Goal: Information Seeking & Learning: Find specific fact

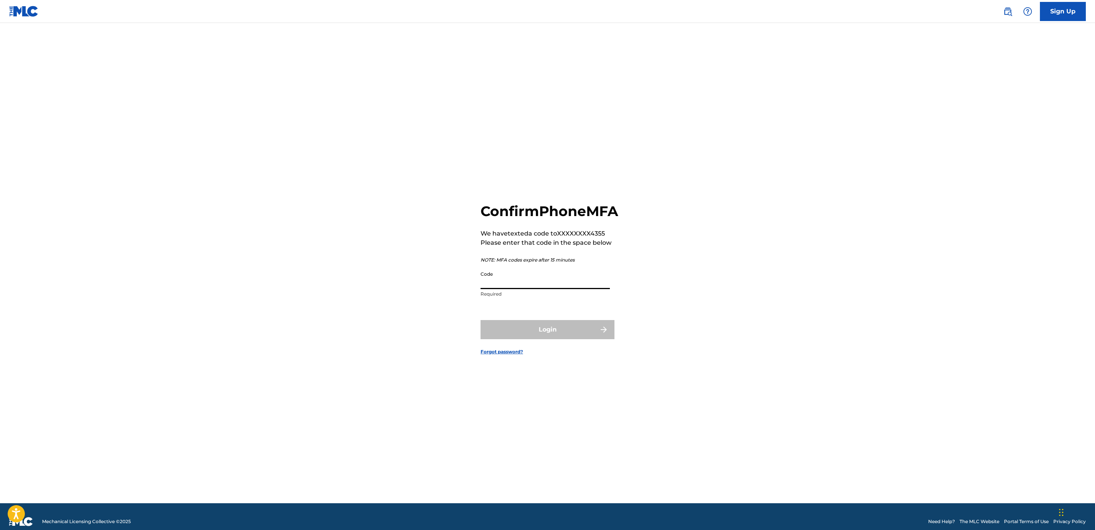
click at [565, 289] on input "Code" at bounding box center [545, 279] width 129 height 22
type input "873647"
click at [514, 329] on button "Login" at bounding box center [548, 329] width 134 height 19
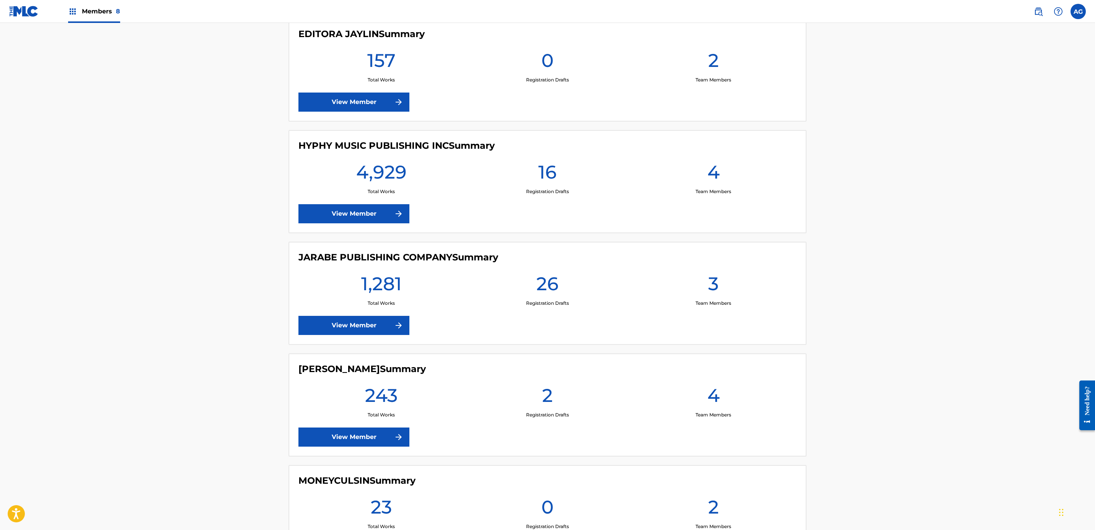
drag, startPoint x: 243, startPoint y: 345, endPoint x: 256, endPoint y: 417, distance: 73.1
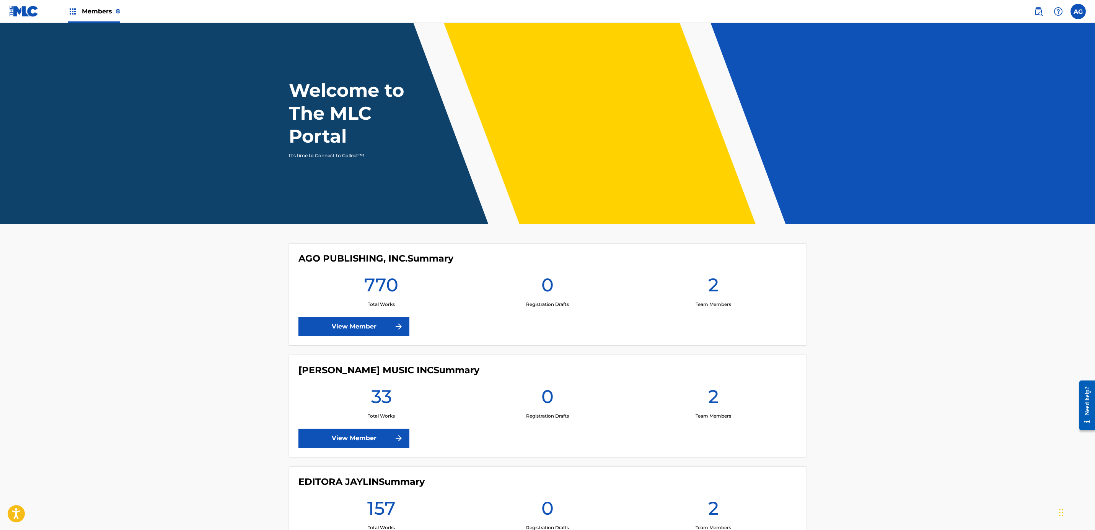
drag, startPoint x: 252, startPoint y: 413, endPoint x: 234, endPoint y: 287, distance: 126.4
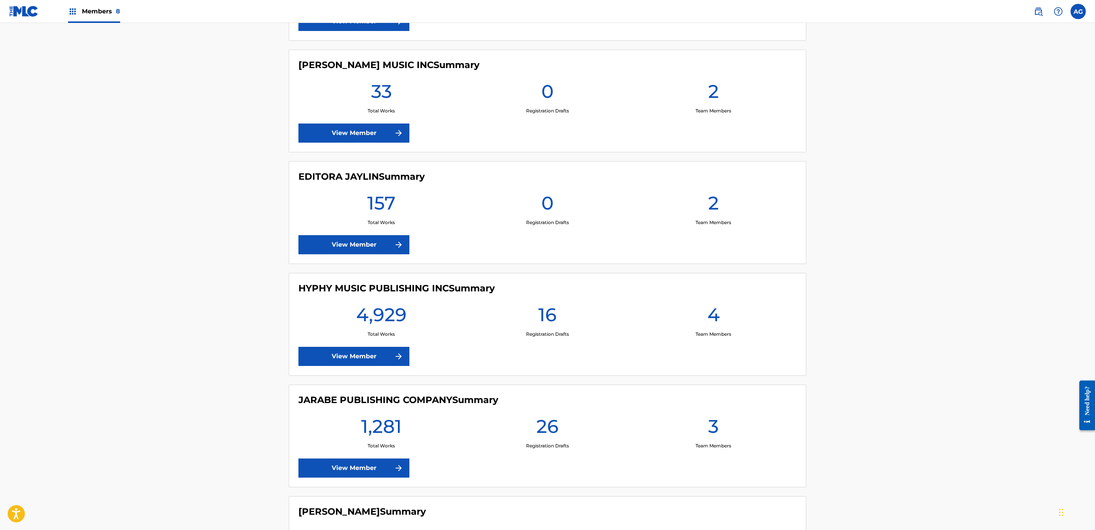
drag, startPoint x: 241, startPoint y: 302, endPoint x: 247, endPoint y: 327, distance: 25.6
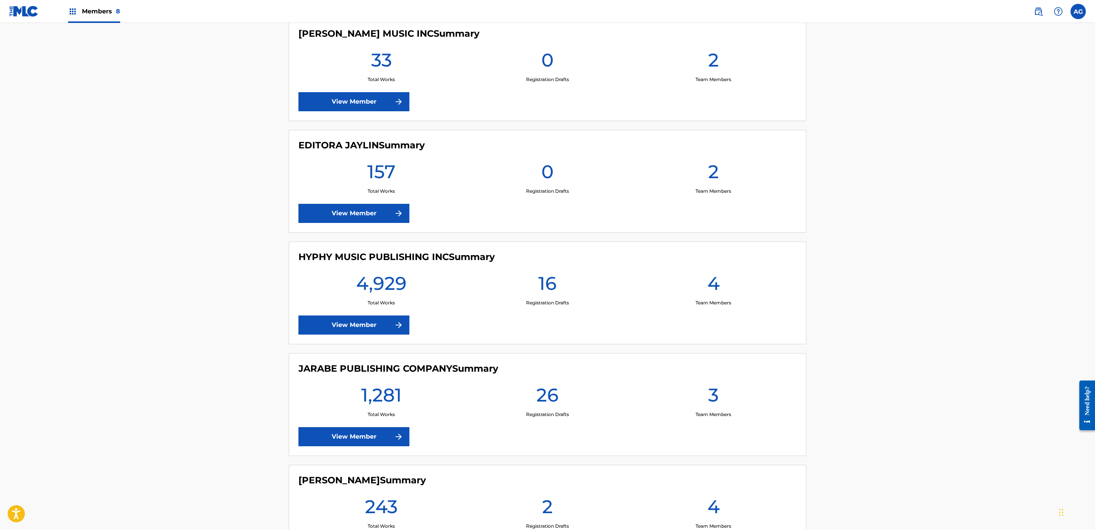
click at [360, 104] on link "View Member" at bounding box center [354, 101] width 111 height 19
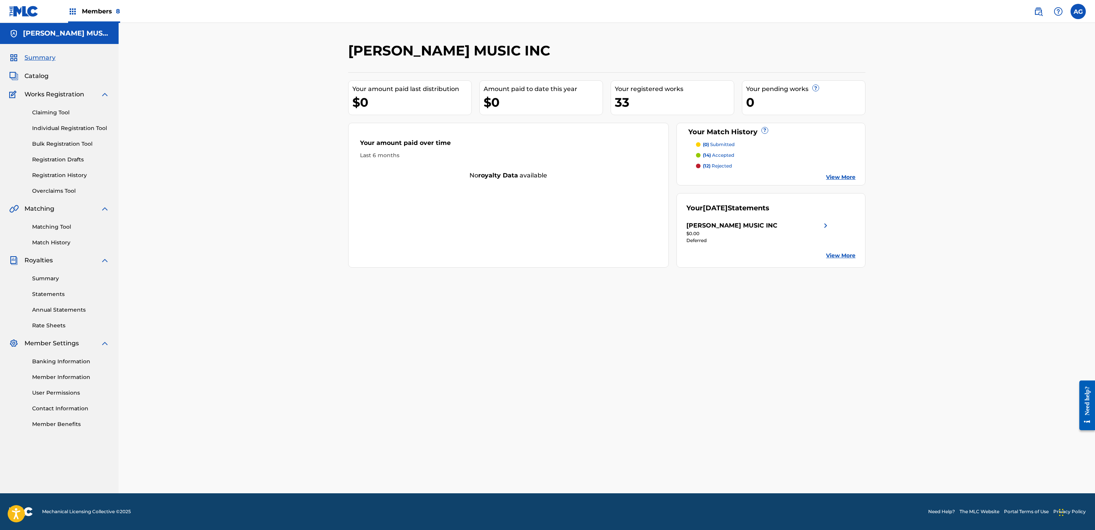
click at [60, 245] on link "Match History" at bounding box center [70, 243] width 77 height 8
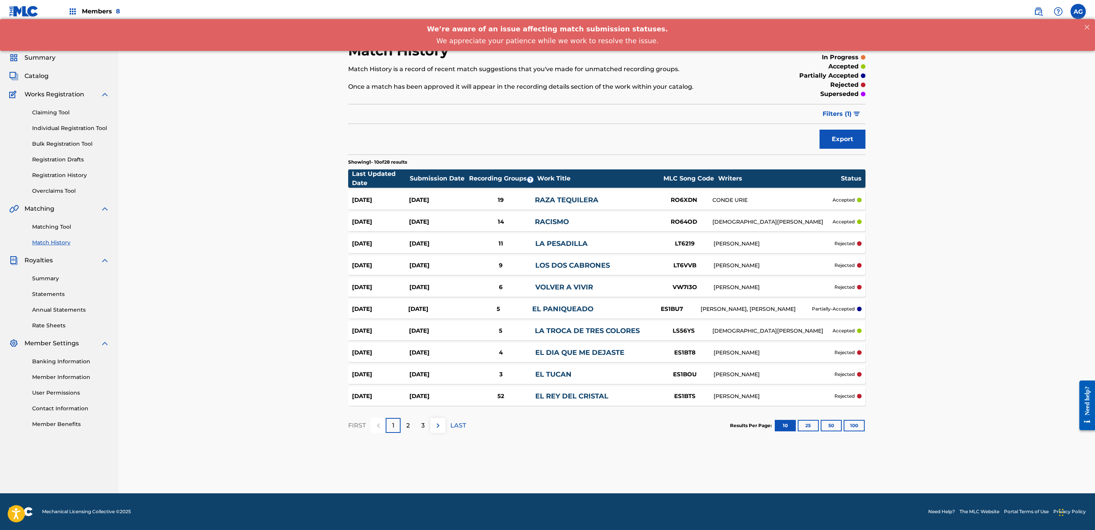
drag, startPoint x: 207, startPoint y: 282, endPoint x: 209, endPoint y: 312, distance: 29.2
drag, startPoint x: 212, startPoint y: 242, endPoint x: 212, endPoint y: 323, distance: 80.7
click at [407, 426] on p "2" at bounding box center [407, 425] width 3 height 9
click at [859, 424] on button "100" at bounding box center [854, 425] width 21 height 11
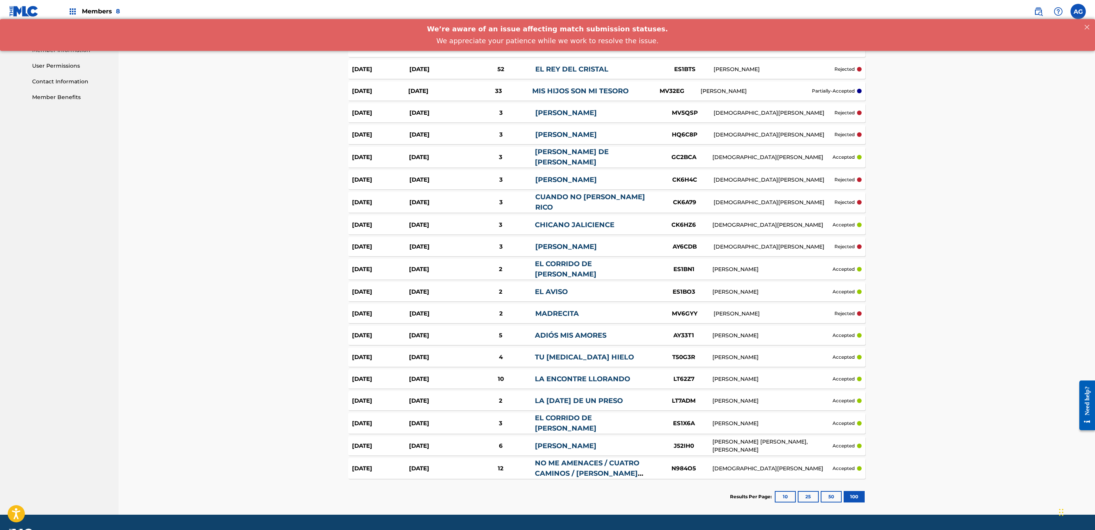
scroll to position [344, 0]
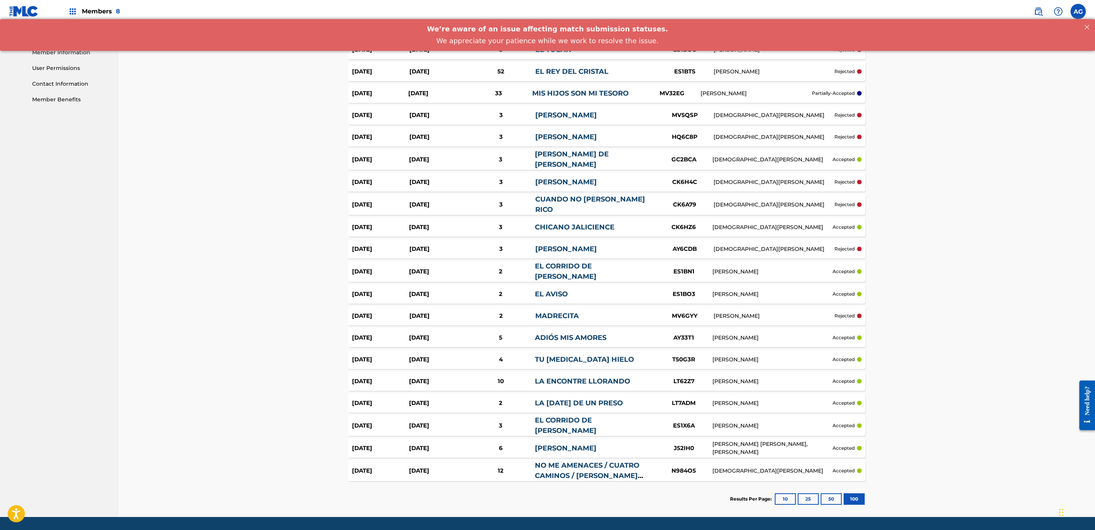
drag, startPoint x: 270, startPoint y: 337, endPoint x: 277, endPoint y: 356, distance: 20.5
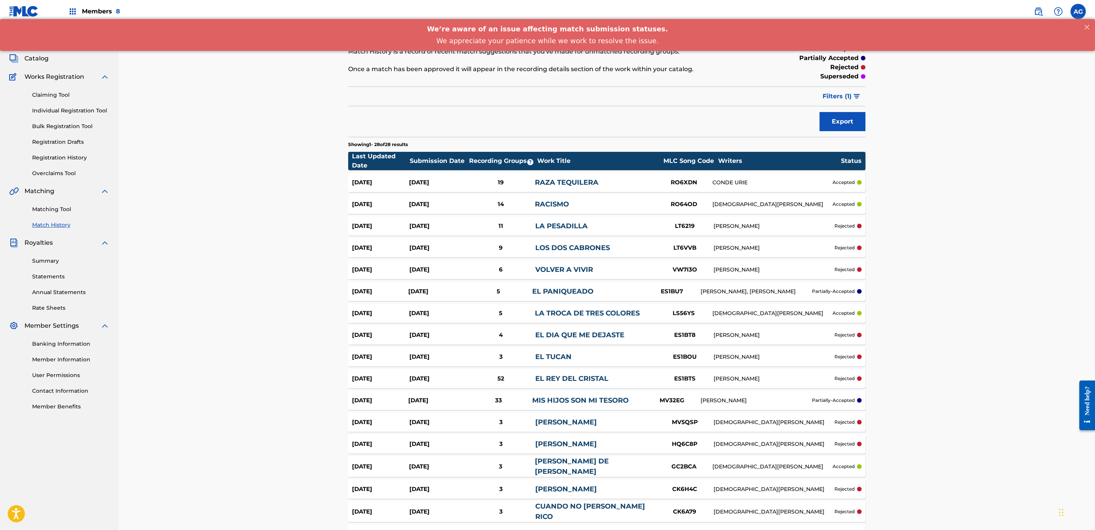
scroll to position [0, 0]
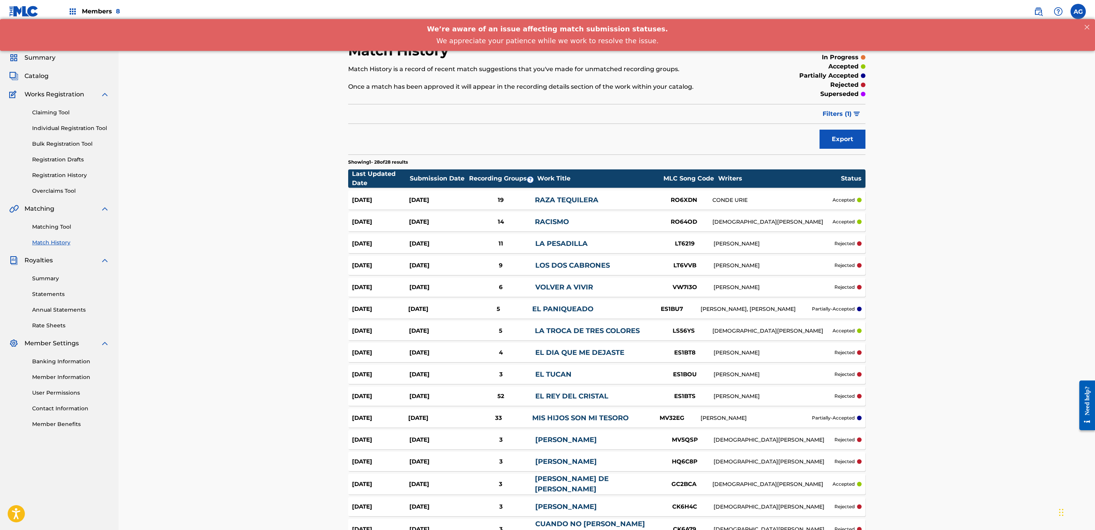
drag, startPoint x: 274, startPoint y: 353, endPoint x: 275, endPoint y: 315, distance: 37.9
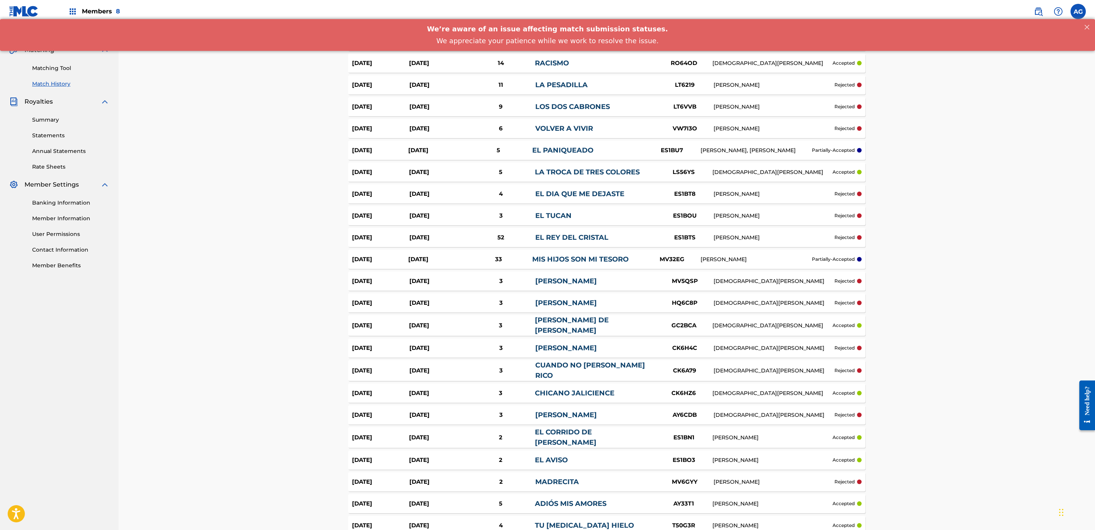
scroll to position [172, 0]
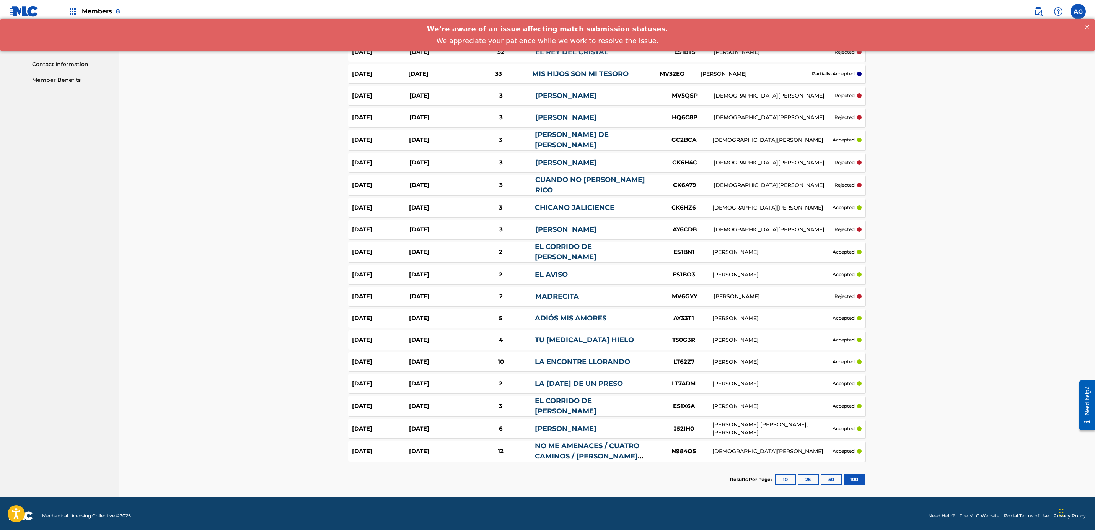
drag, startPoint x: 237, startPoint y: 362, endPoint x: 240, endPoint y: 428, distance: 66.7
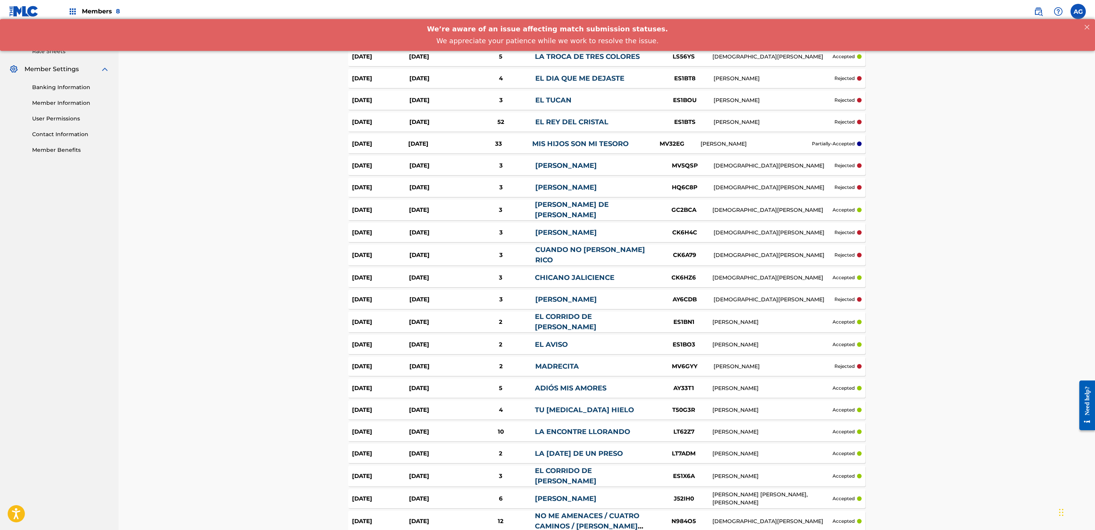
scroll to position [0, 0]
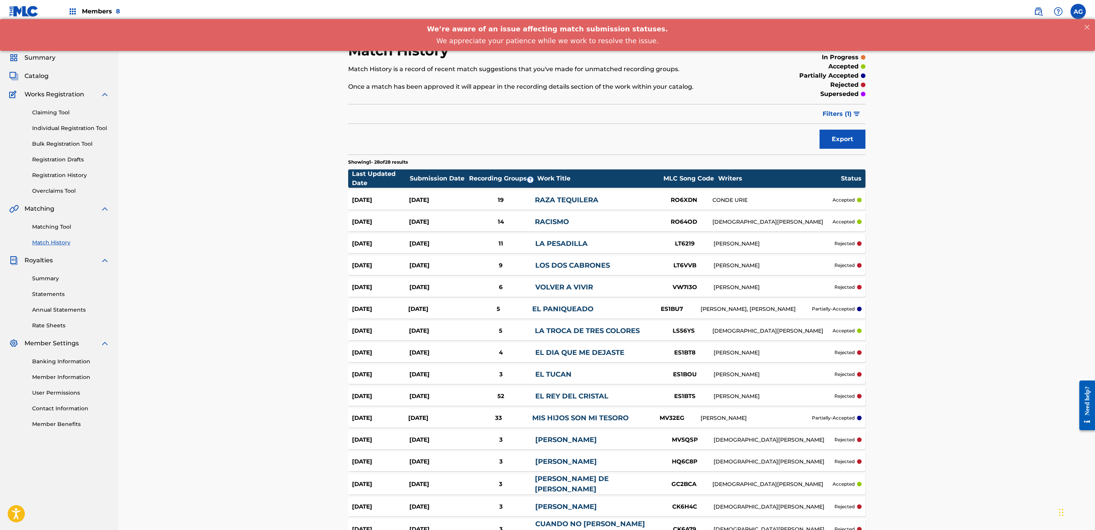
drag, startPoint x: 244, startPoint y: 414, endPoint x: 210, endPoint y: 226, distance: 191.2
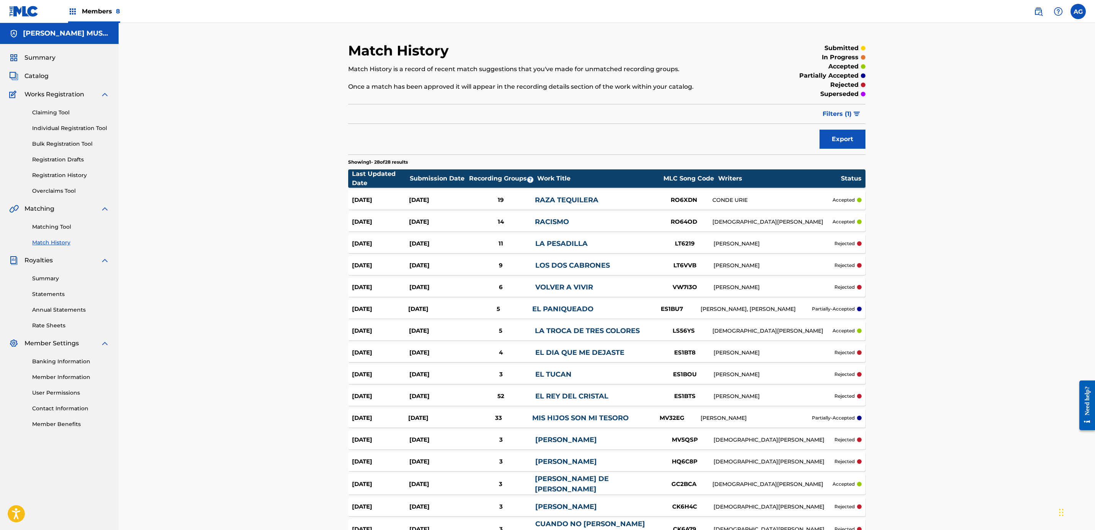
click at [37, 76] on span "Catalog" at bounding box center [36, 76] width 24 height 9
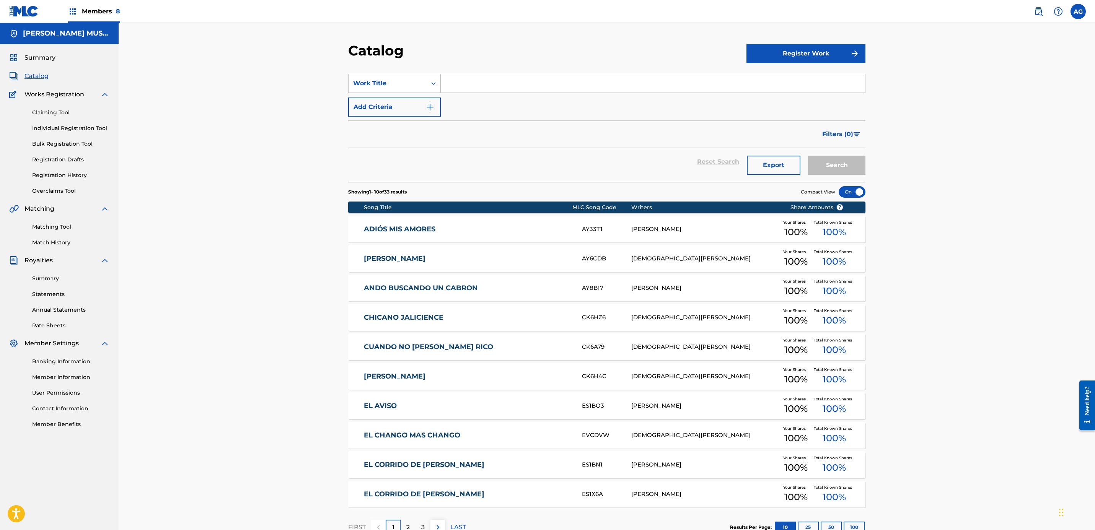
click at [103, 7] on div "Members 8" at bounding box center [94, 11] width 52 height 23
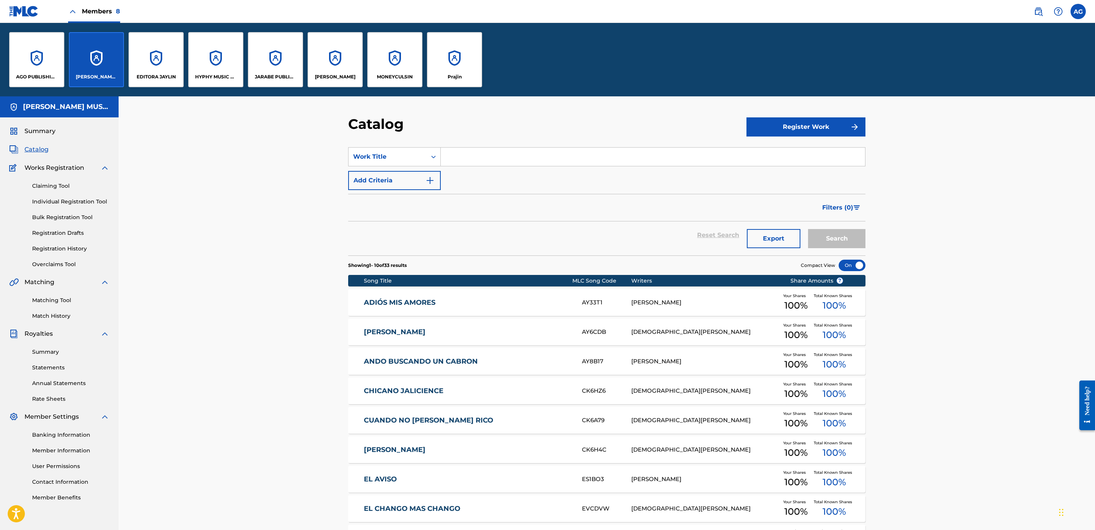
click at [216, 60] on div "HYPHY MUSIC PUBLISHING INC" at bounding box center [215, 59] width 55 height 55
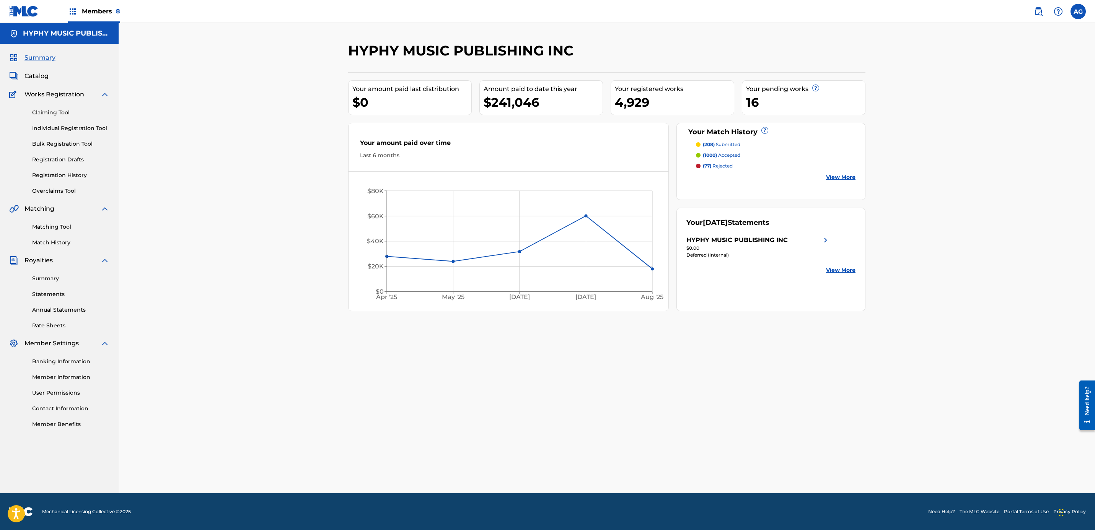
click at [45, 240] on link "Match History" at bounding box center [70, 243] width 77 height 8
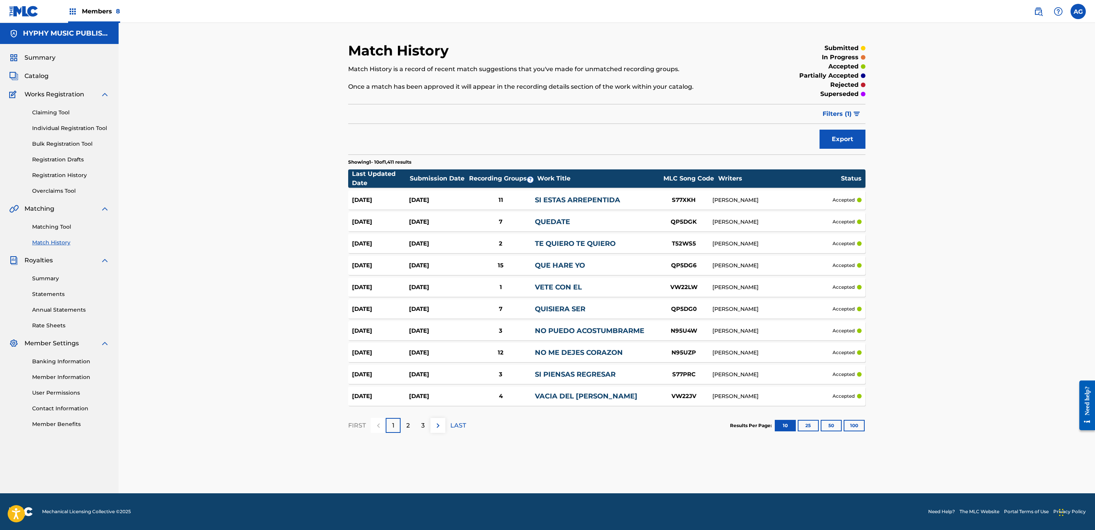
click at [854, 429] on button "100" at bounding box center [854, 425] width 21 height 11
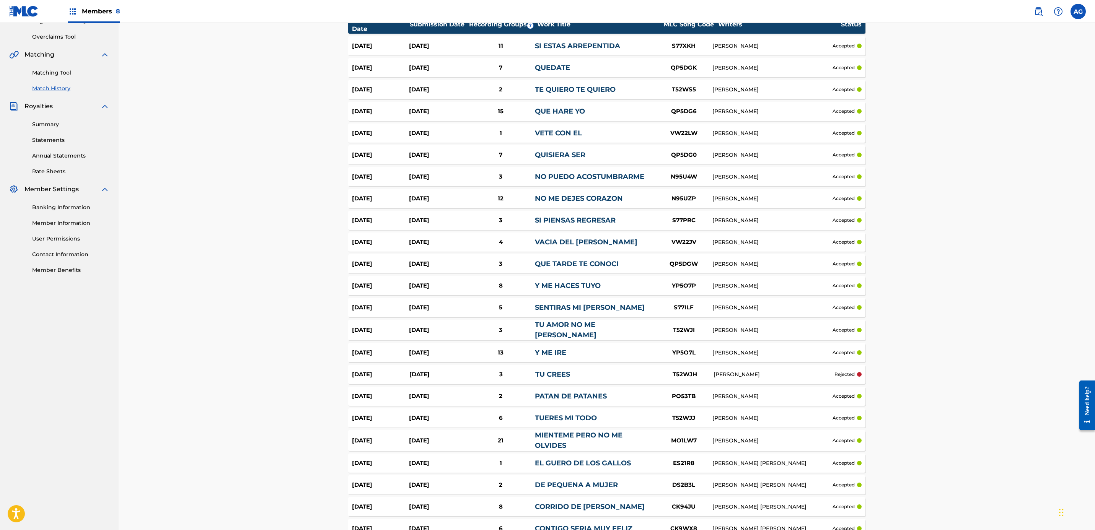
drag, startPoint x: 295, startPoint y: 312, endPoint x: 296, endPoint y: 328, distance: 15.3
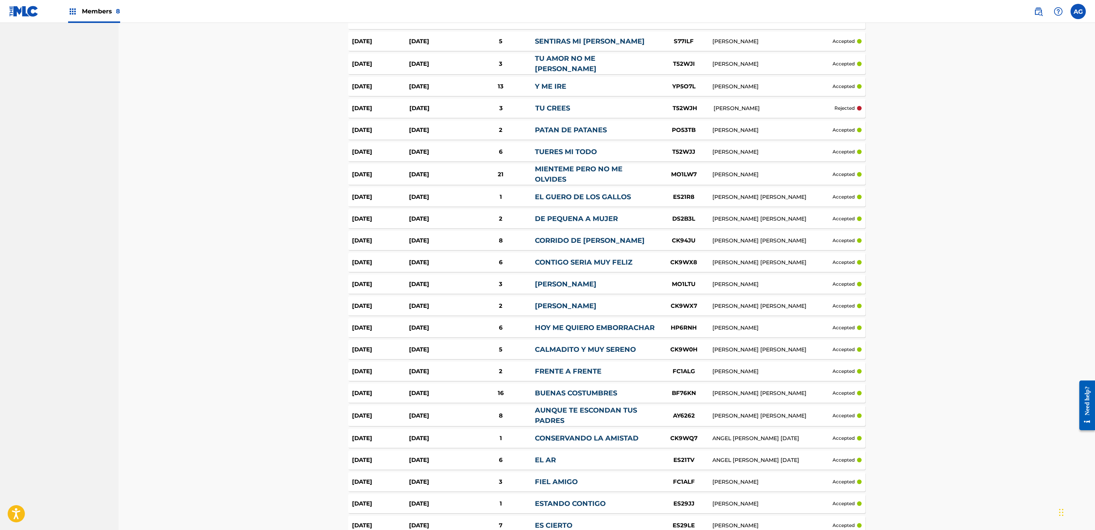
drag, startPoint x: 263, startPoint y: 228, endPoint x: 269, endPoint y: 246, distance: 18.5
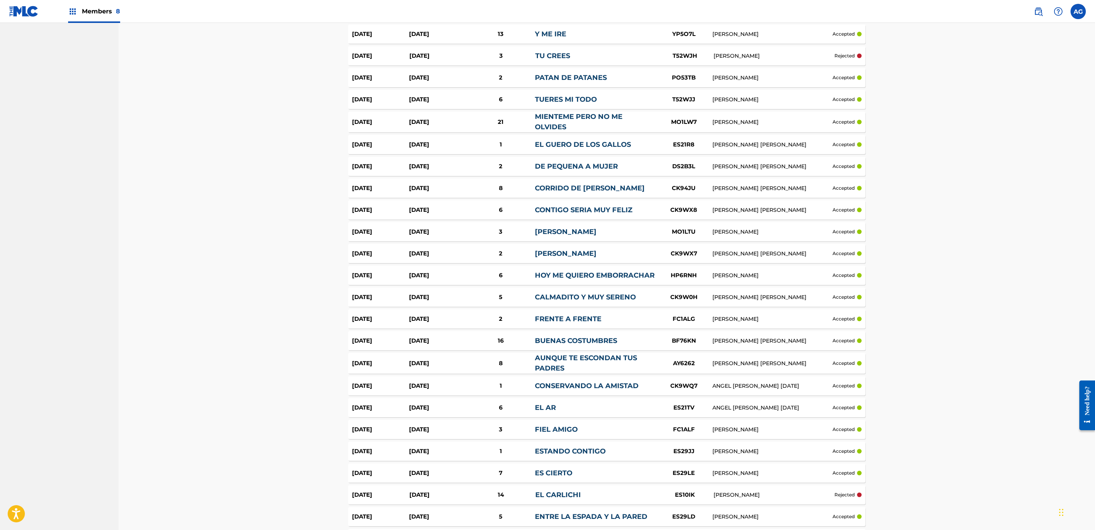
drag, startPoint x: 269, startPoint y: 202, endPoint x: 272, endPoint y: 214, distance: 12.0
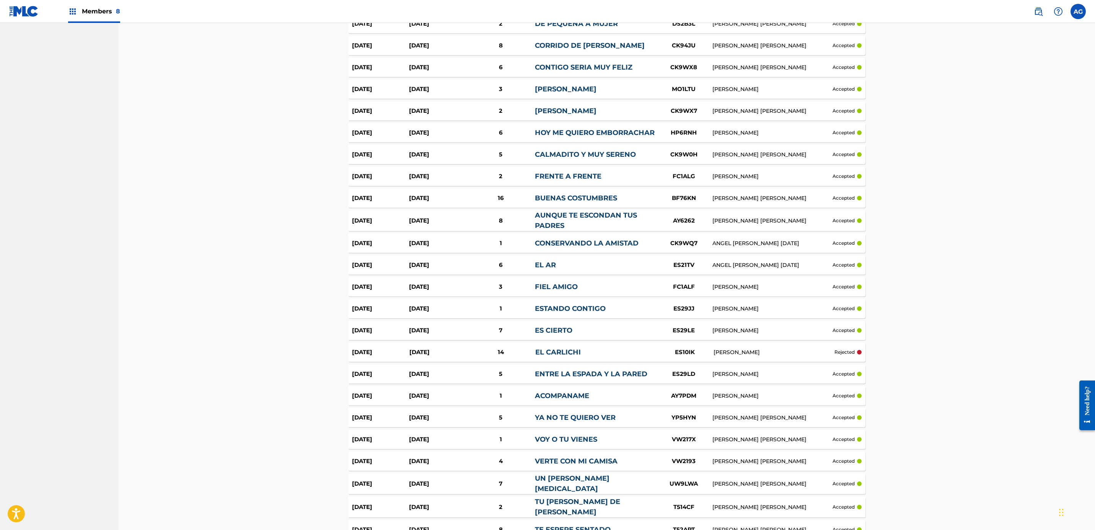
drag, startPoint x: 274, startPoint y: 186, endPoint x: 275, endPoint y: 200, distance: 13.8
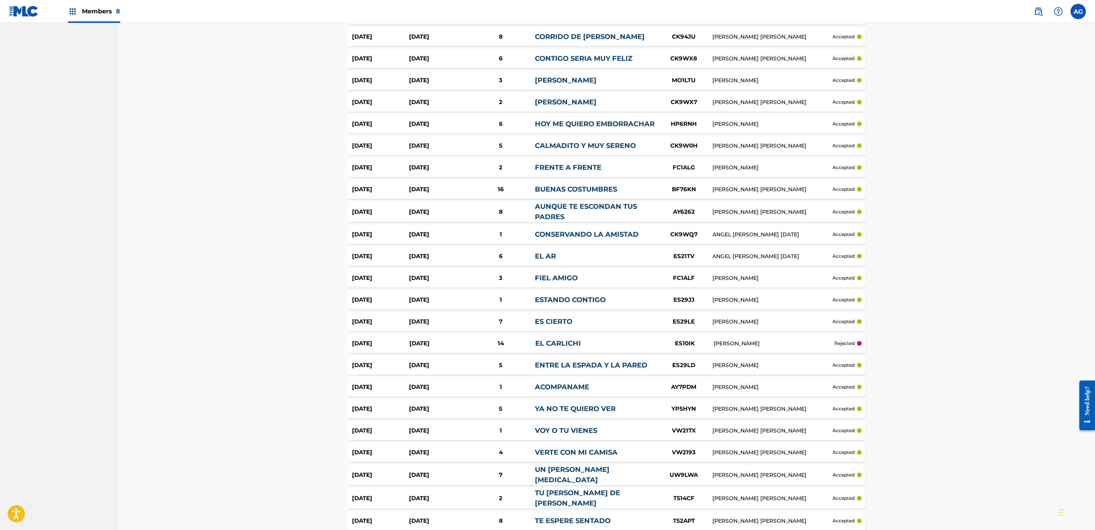
click at [553, 342] on link "EL CARLICHI" at bounding box center [558, 343] width 46 height 8
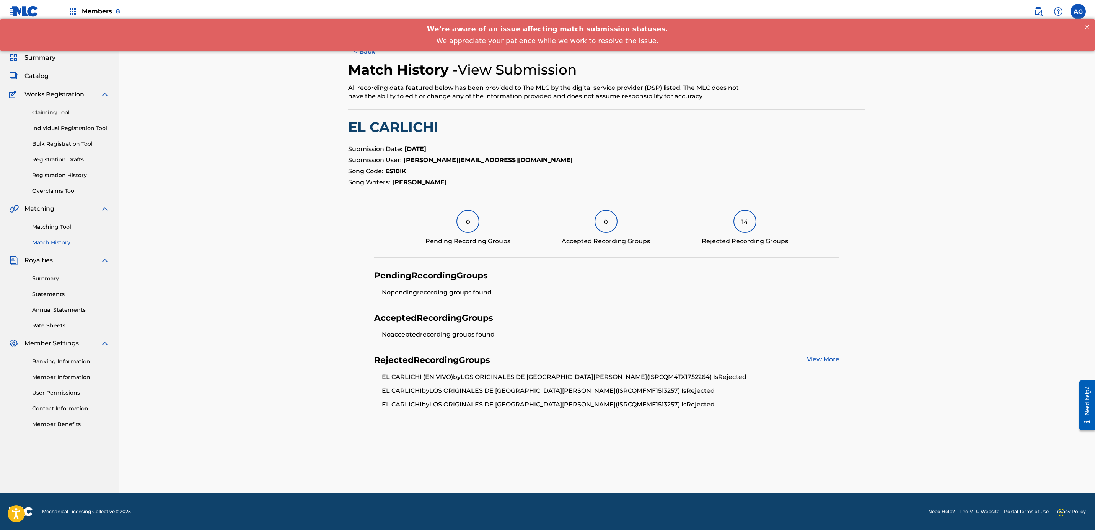
click at [747, 222] on div "14" at bounding box center [745, 221] width 23 height 23
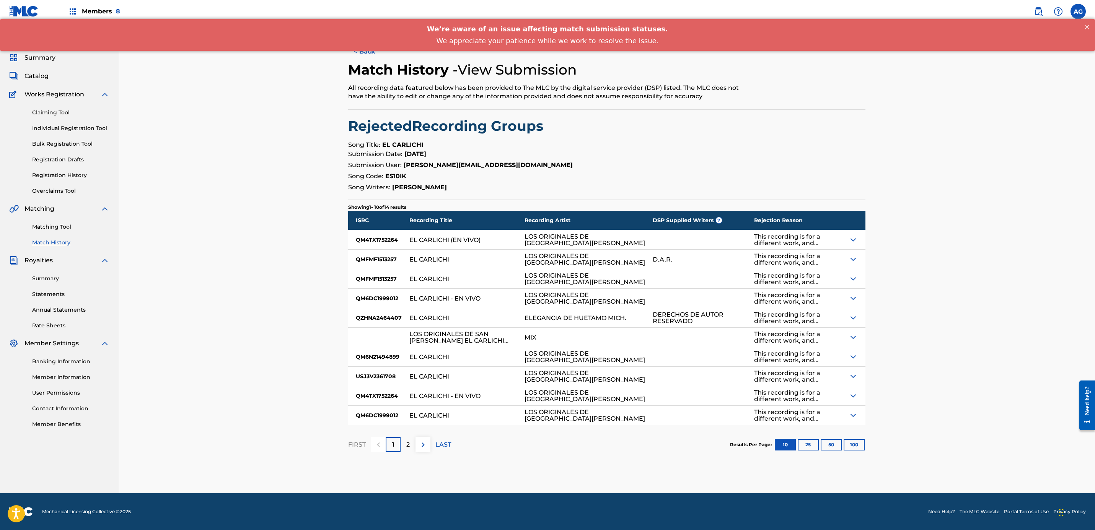
click at [855, 237] on img at bounding box center [853, 239] width 9 height 9
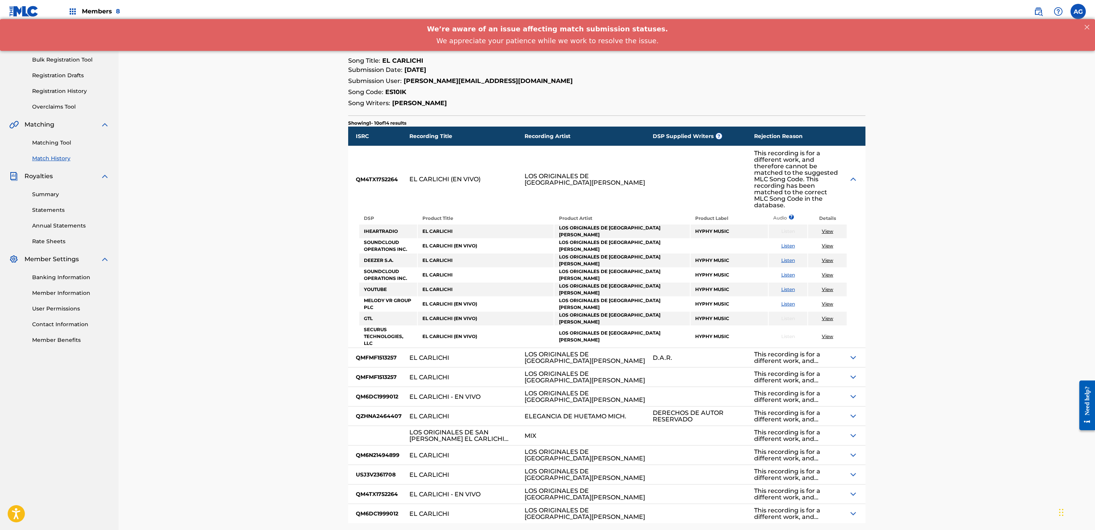
scroll to position [115, 0]
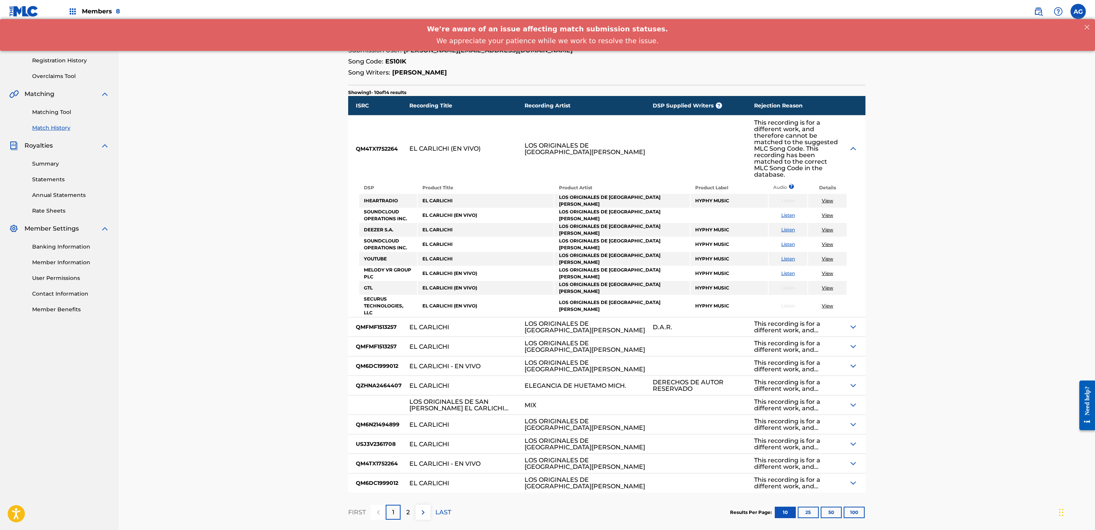
click at [850, 323] on img at bounding box center [853, 327] width 9 height 9
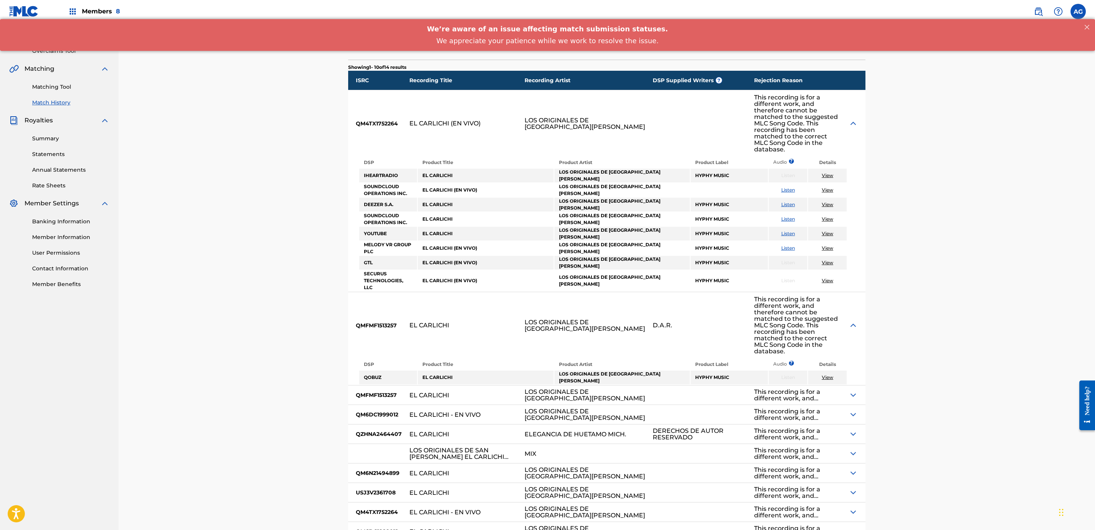
scroll to position [0, 0]
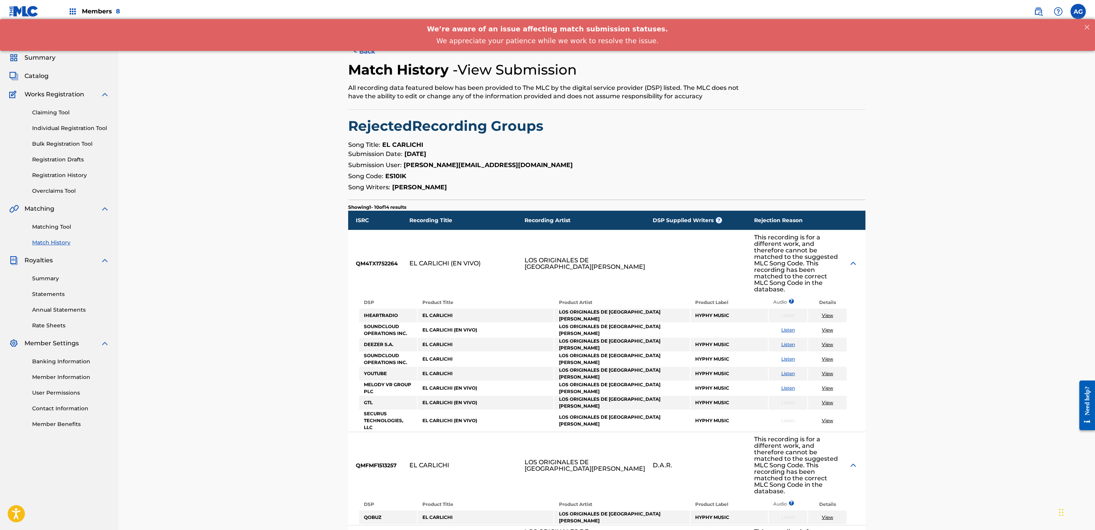
drag, startPoint x: 143, startPoint y: 240, endPoint x: 188, endPoint y: 166, distance: 86.4
click at [855, 259] on img at bounding box center [853, 263] width 9 height 9
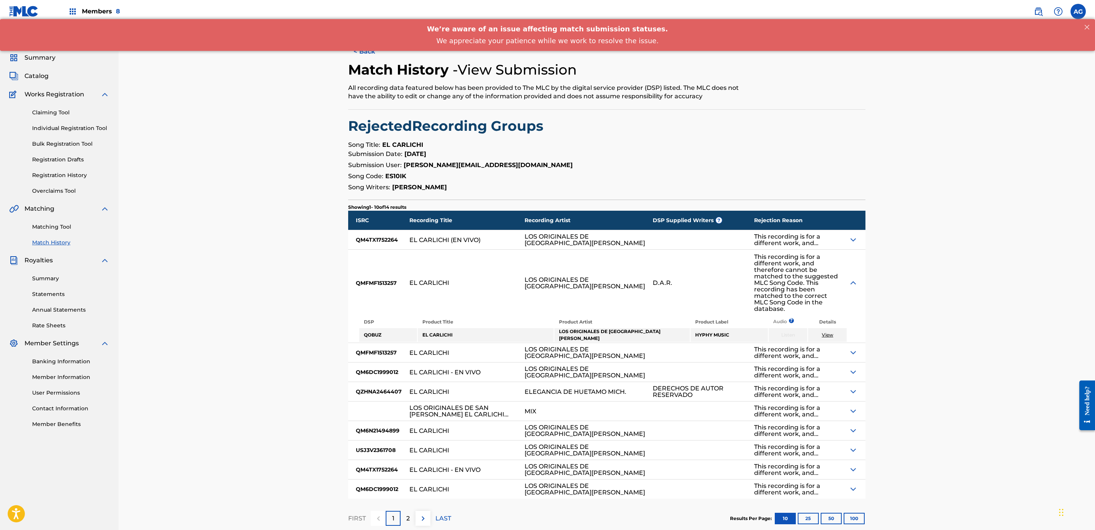
drag, startPoint x: 279, startPoint y: 194, endPoint x: 286, endPoint y: 146, distance: 48.7
drag, startPoint x: 317, startPoint y: 170, endPoint x: 326, endPoint y: 96, distance: 74.8
click at [373, 54] on button "< Back" at bounding box center [371, 51] width 46 height 19
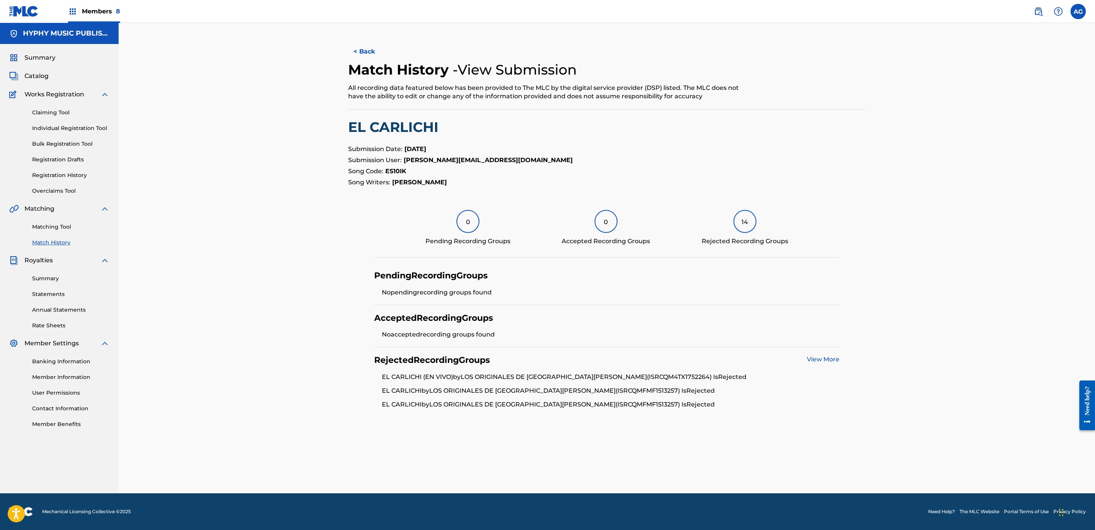
click at [383, 53] on button "< Back" at bounding box center [371, 51] width 46 height 19
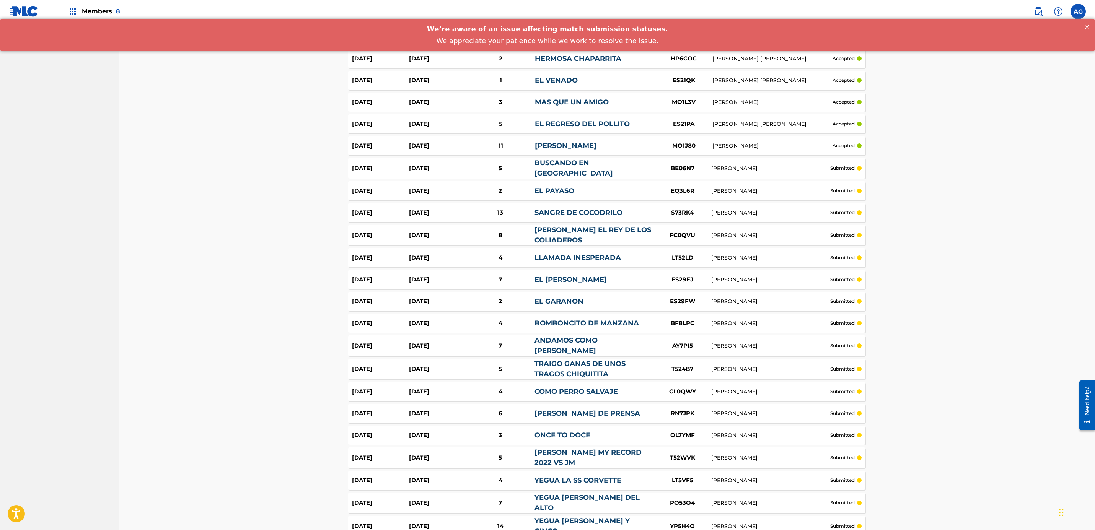
drag, startPoint x: 971, startPoint y: 371, endPoint x: 960, endPoint y: 442, distance: 72.0
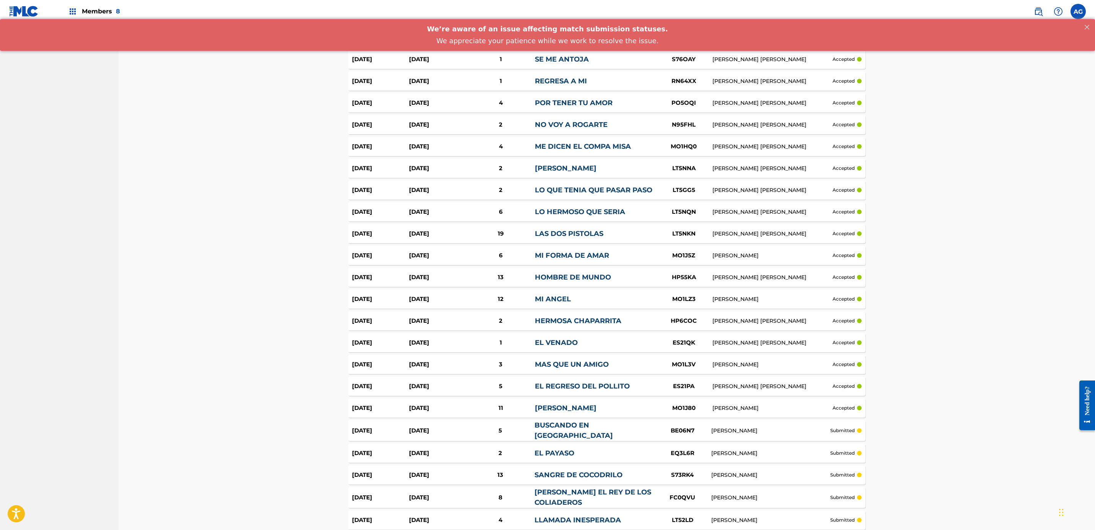
drag, startPoint x: 926, startPoint y: 238, endPoint x: 922, endPoint y: 197, distance: 41.5
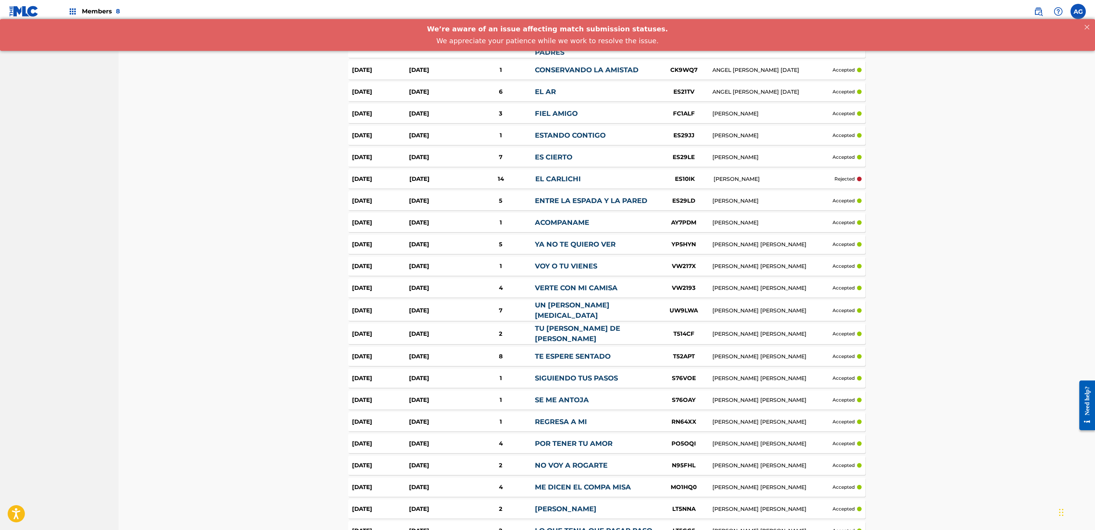
drag, startPoint x: 921, startPoint y: 198, endPoint x: 922, endPoint y: 167, distance: 31.0
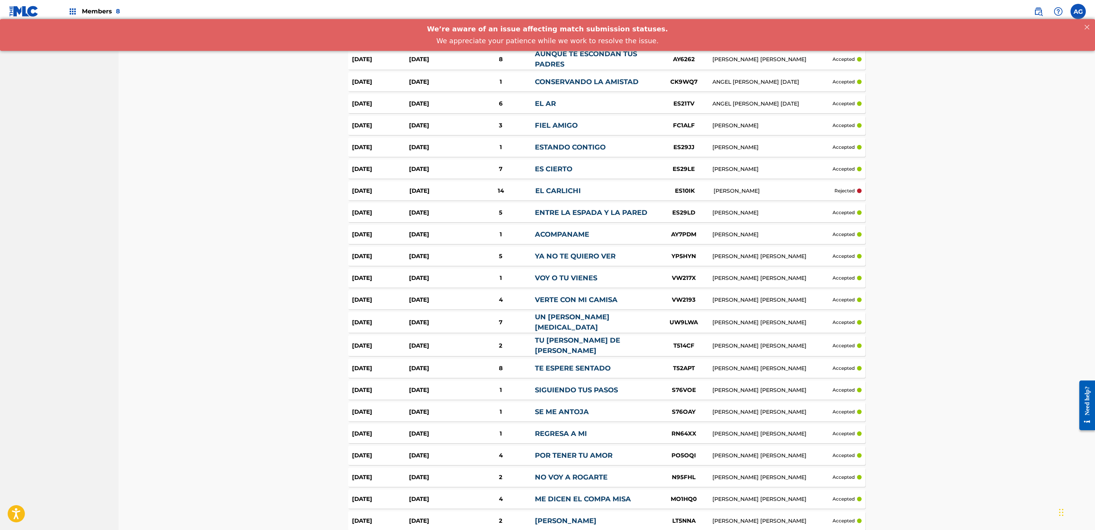
click at [556, 191] on link "EL CARLICHI" at bounding box center [558, 191] width 46 height 8
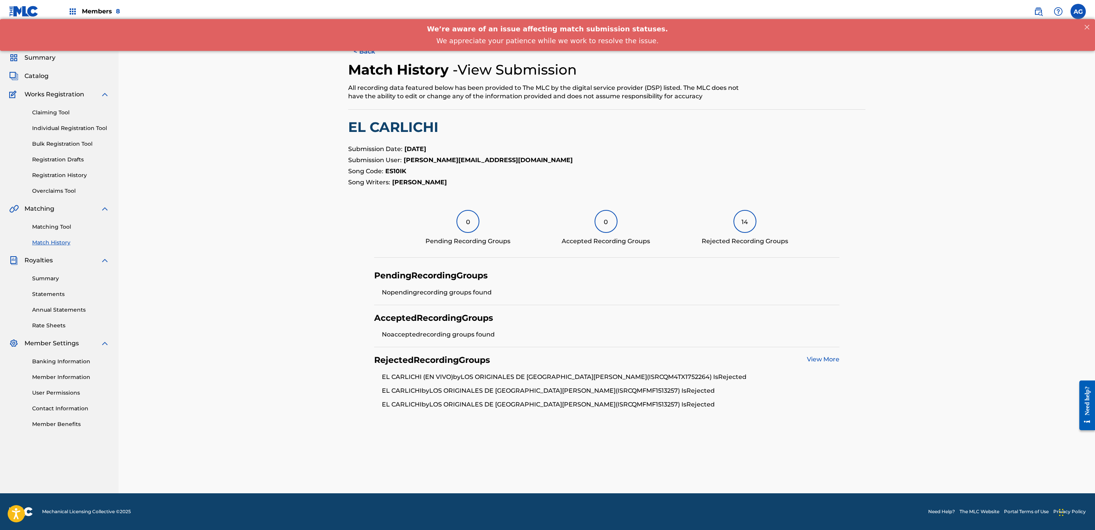
click at [367, 55] on button "< Back" at bounding box center [371, 51] width 46 height 19
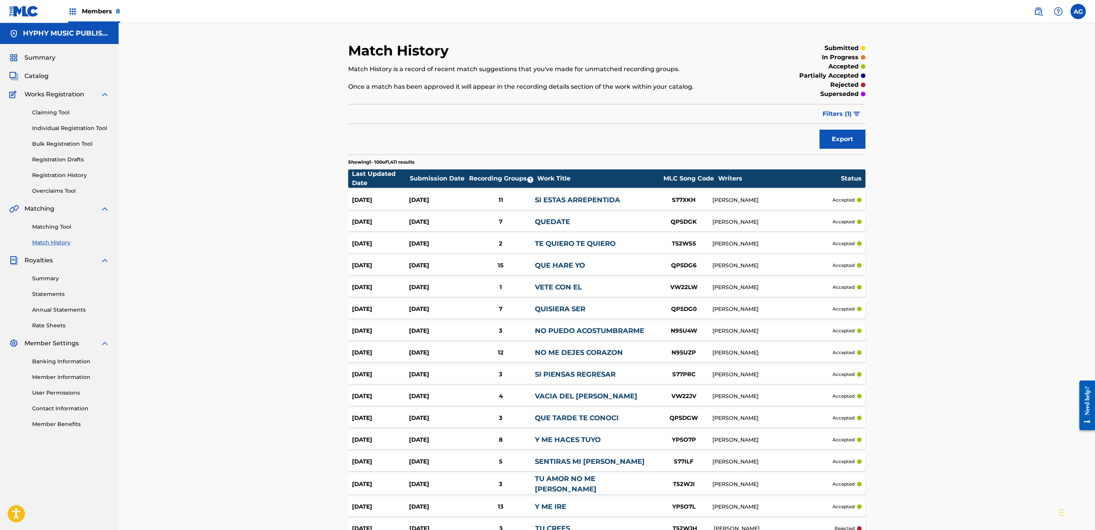
drag, startPoint x: 1013, startPoint y: 96, endPoint x: 795, endPoint y: 99, distance: 218.2
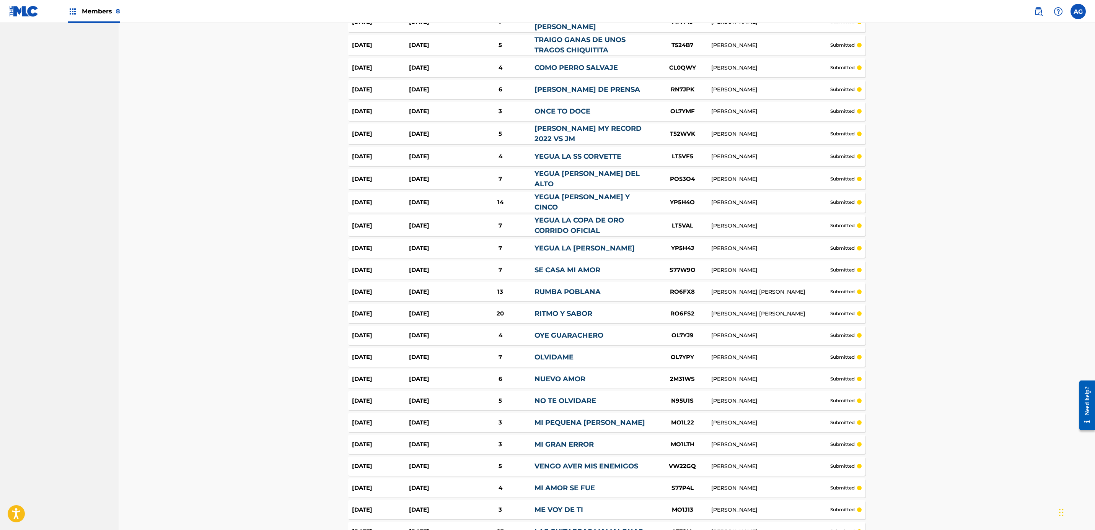
drag, startPoint x: 163, startPoint y: 185, endPoint x: 181, endPoint y: 276, distance: 92.5
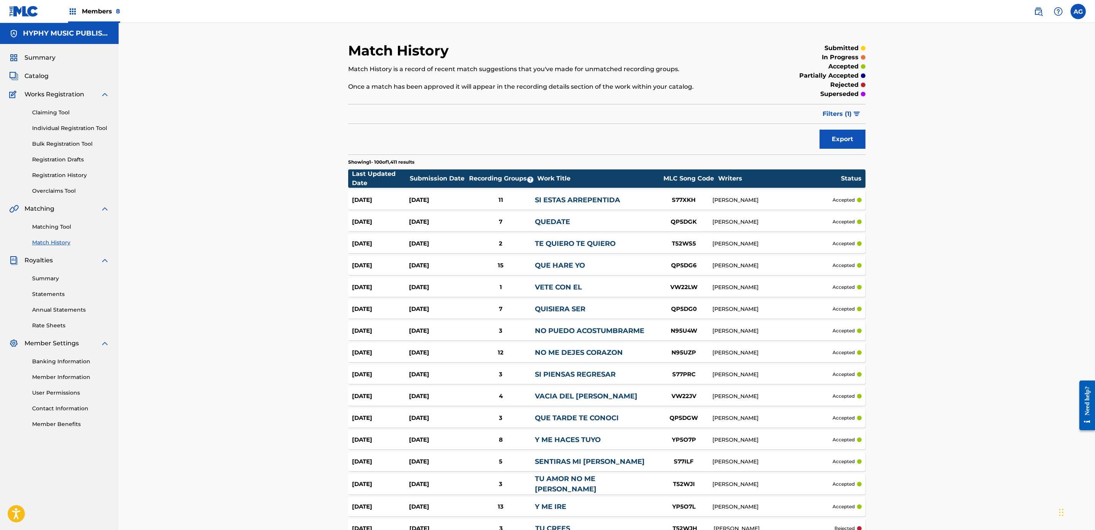
drag, startPoint x: 235, startPoint y: 264, endPoint x: 241, endPoint y: 179, distance: 85.2
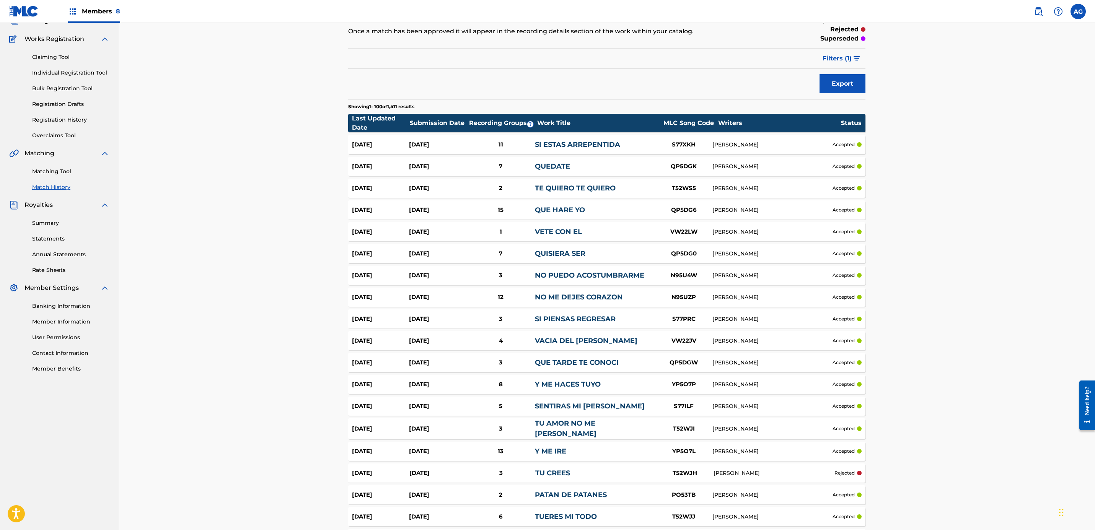
drag, startPoint x: 257, startPoint y: 223, endPoint x: 262, endPoint y: 262, distance: 39.4
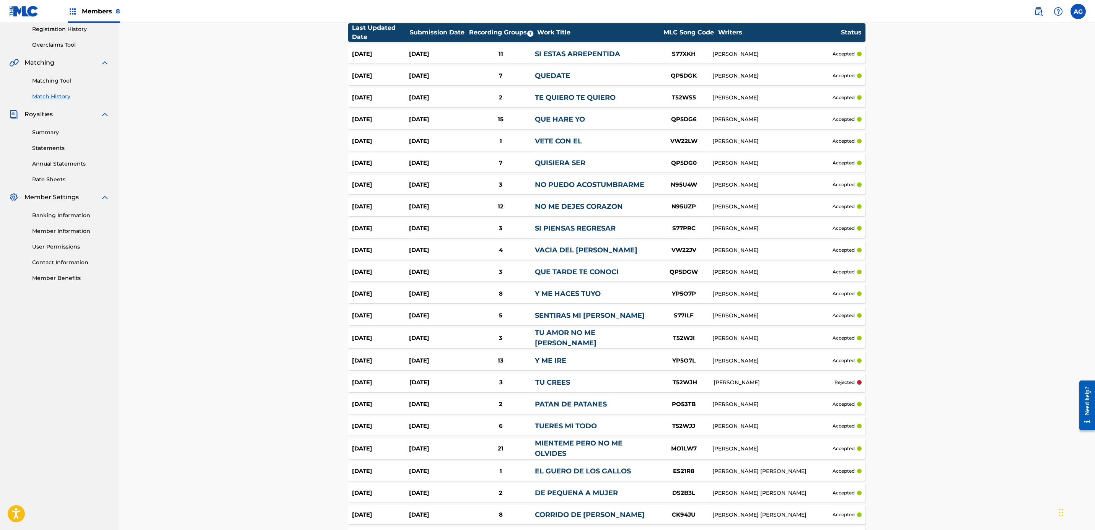
scroll to position [173, 0]
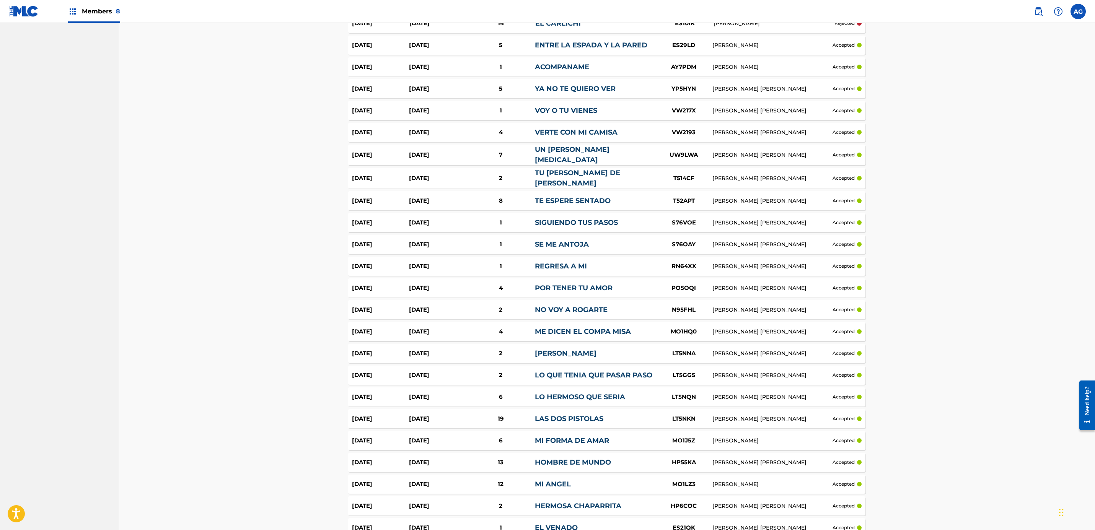
drag, startPoint x: 263, startPoint y: 264, endPoint x: 269, endPoint y: 363, distance: 98.9
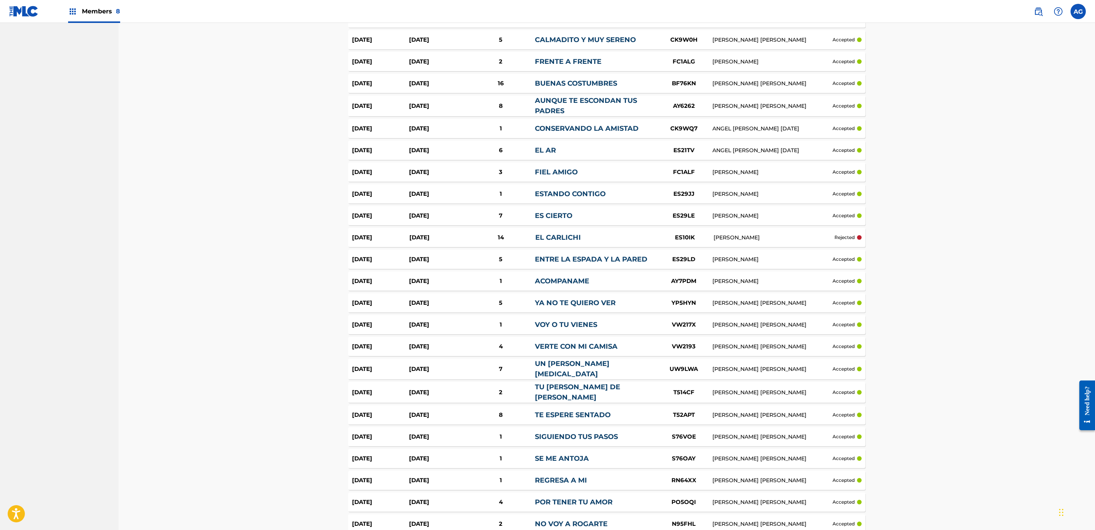
drag, startPoint x: 264, startPoint y: 310, endPoint x: 265, endPoint y: 267, distance: 43.6
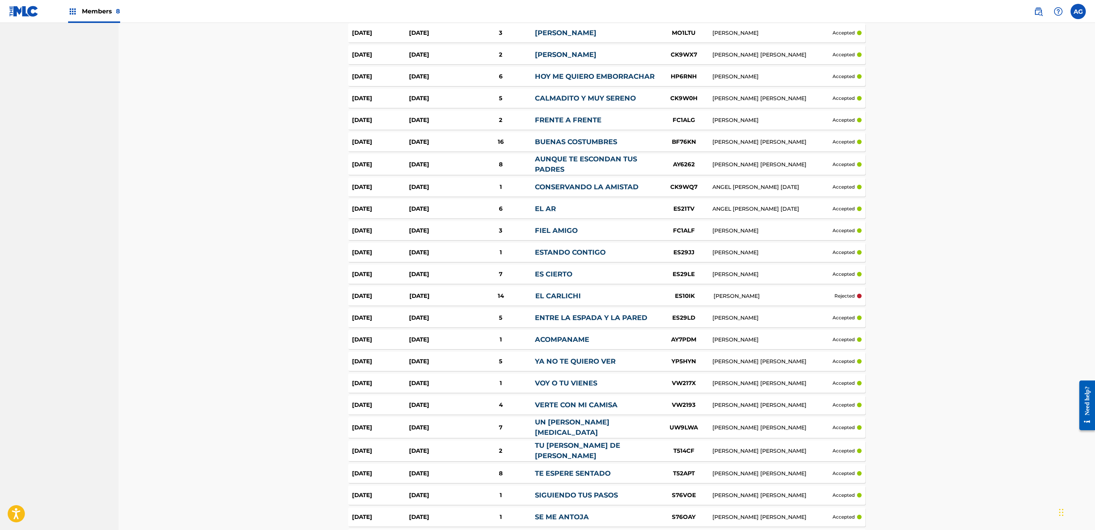
drag, startPoint x: 311, startPoint y: 324, endPoint x: 310, endPoint y: 318, distance: 5.8
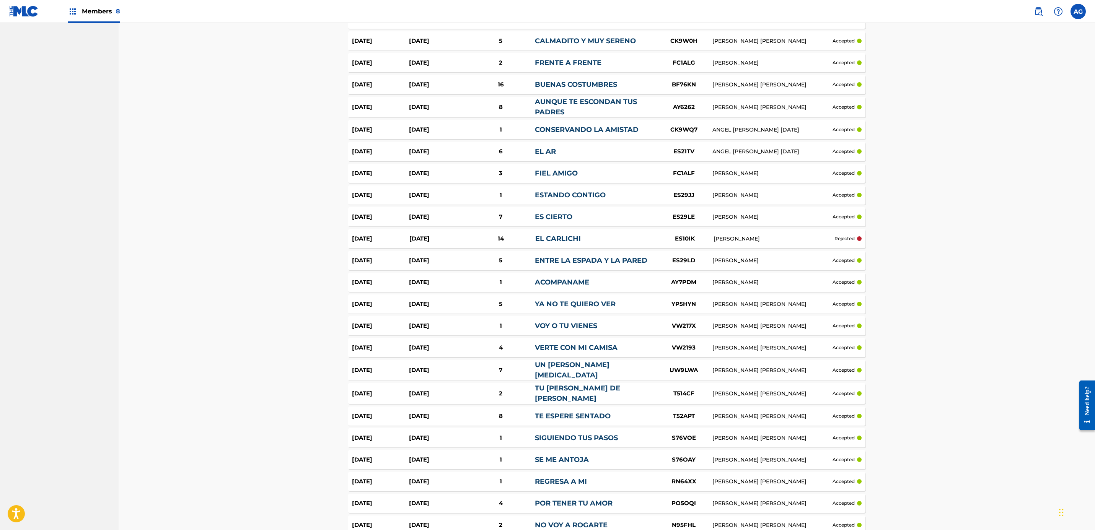
click at [553, 240] on link "EL CARLICHI" at bounding box center [558, 239] width 46 height 8
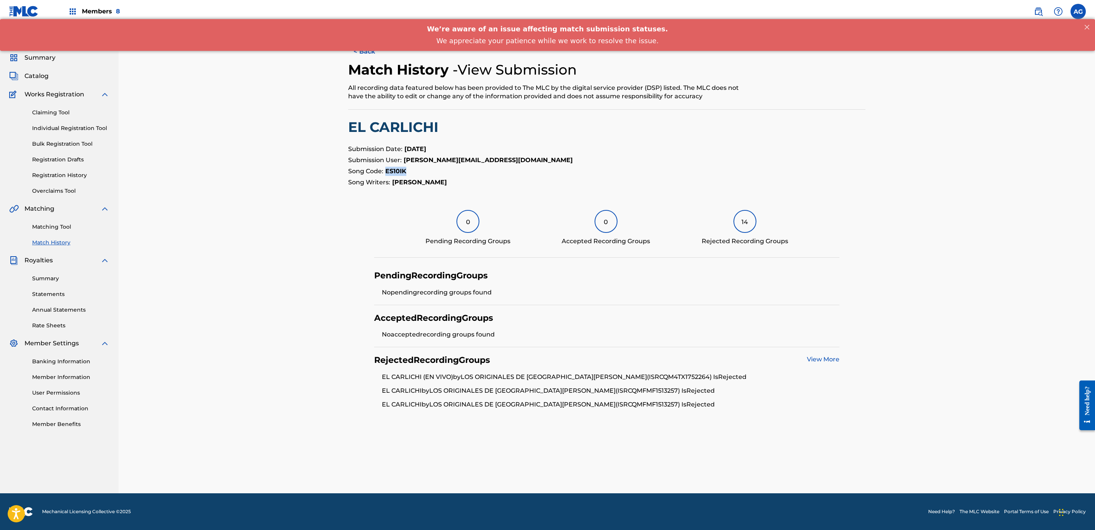
drag, startPoint x: 409, startPoint y: 170, endPoint x: 390, endPoint y: 179, distance: 21.4
click at [389, 178] on section "Submission Date: Jun 9, 2025 Submission User: alejandro@hyphymusicinc.com Song …" at bounding box center [606, 166] width 517 height 42
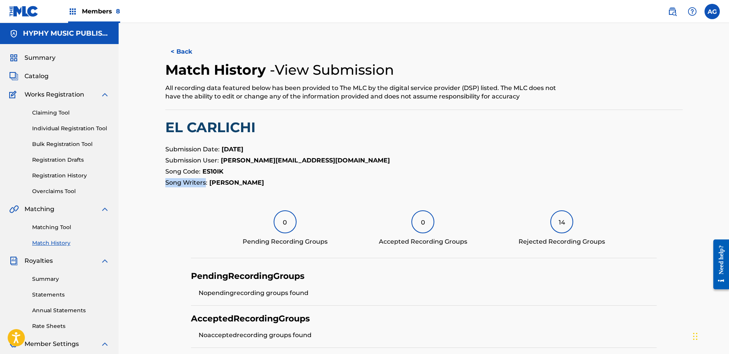
click at [194, 52] on button "< Back" at bounding box center [188, 51] width 46 height 19
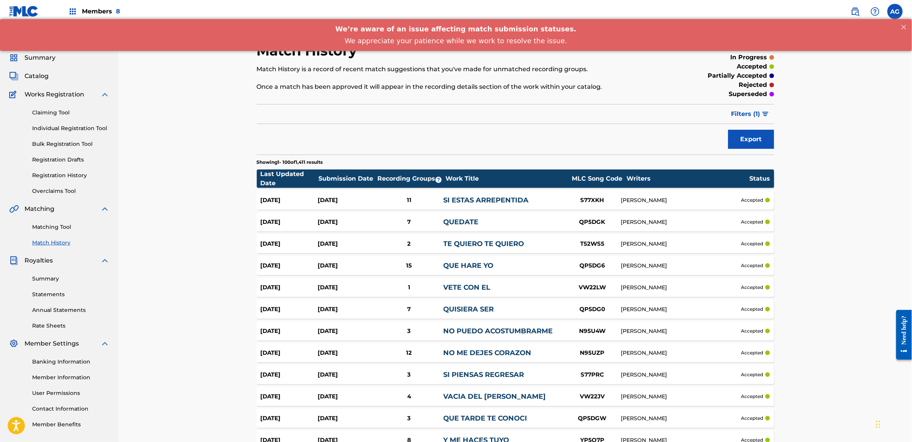
drag, startPoint x: 791, startPoint y: 292, endPoint x: 793, endPoint y: 81, distance: 210.9
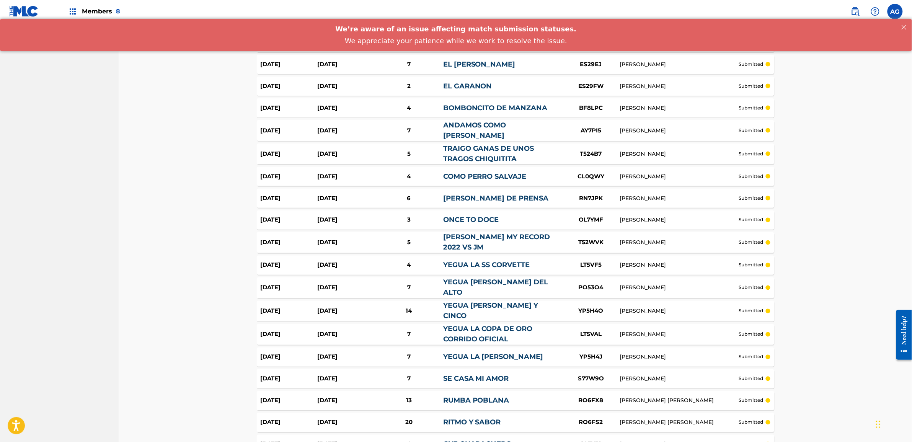
scroll to position [2012, 0]
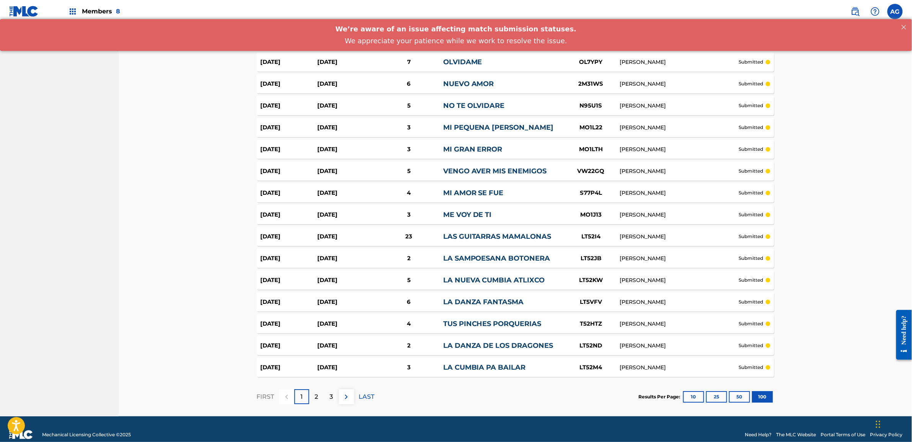
drag, startPoint x: 193, startPoint y: 199, endPoint x: 191, endPoint y: 336, distance: 137.0
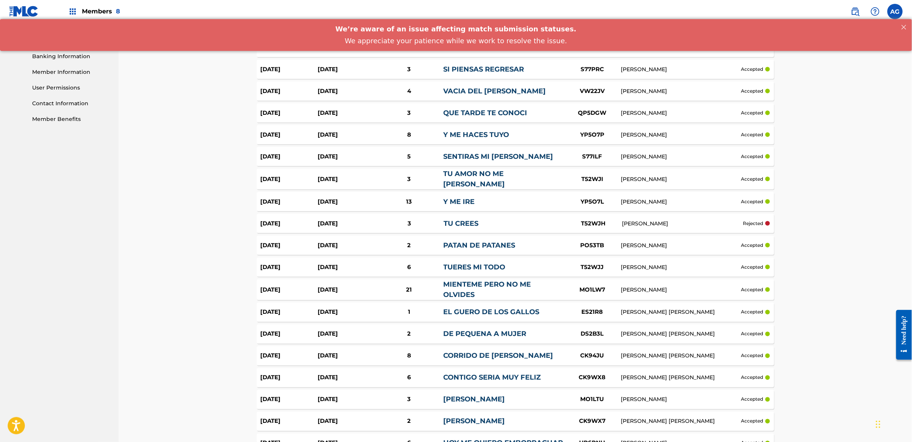
scroll to position [0, 0]
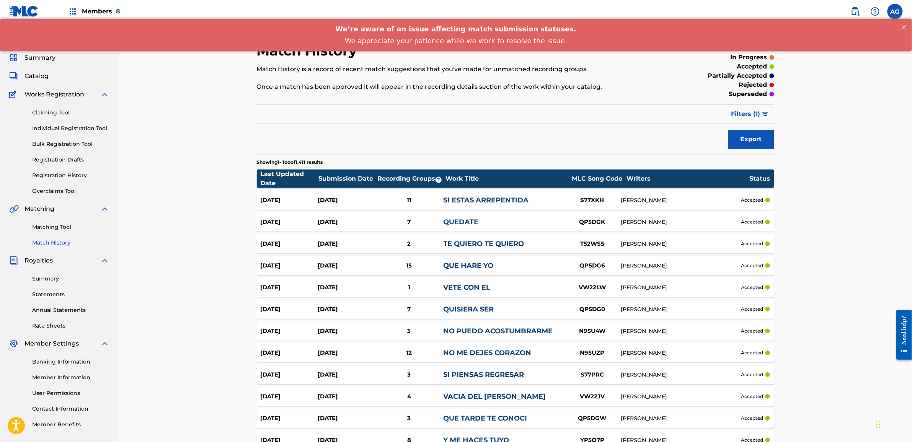
drag, startPoint x: 206, startPoint y: 322, endPoint x: 223, endPoint y: 230, distance: 93.1
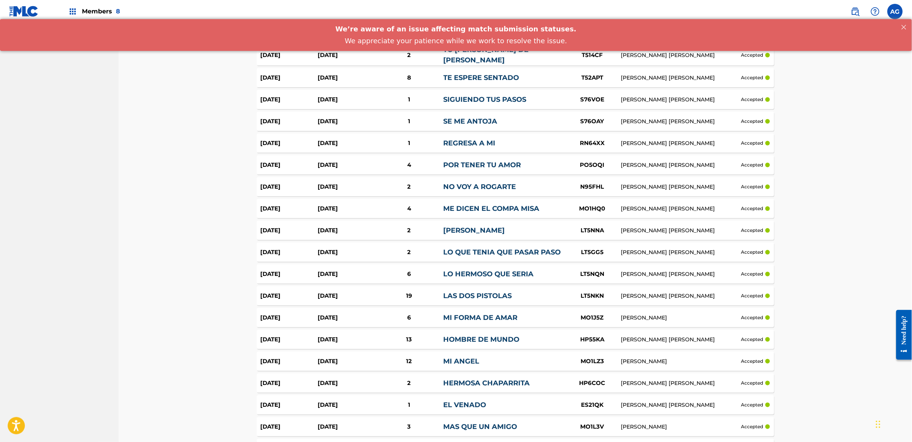
scroll to position [2012, 0]
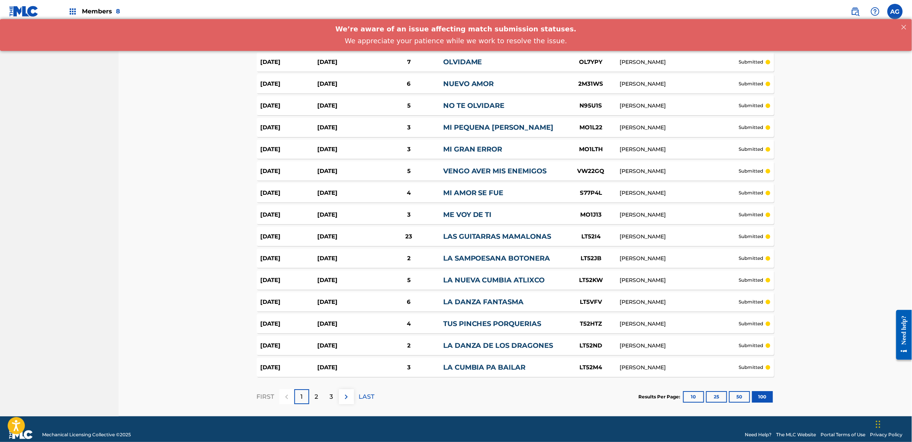
drag, startPoint x: 227, startPoint y: 239, endPoint x: 199, endPoint y: 417, distance: 180.1
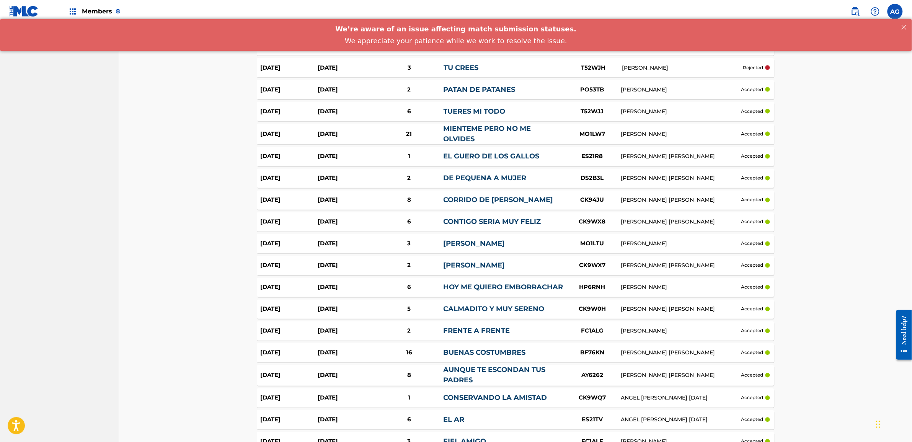
scroll to position [0, 0]
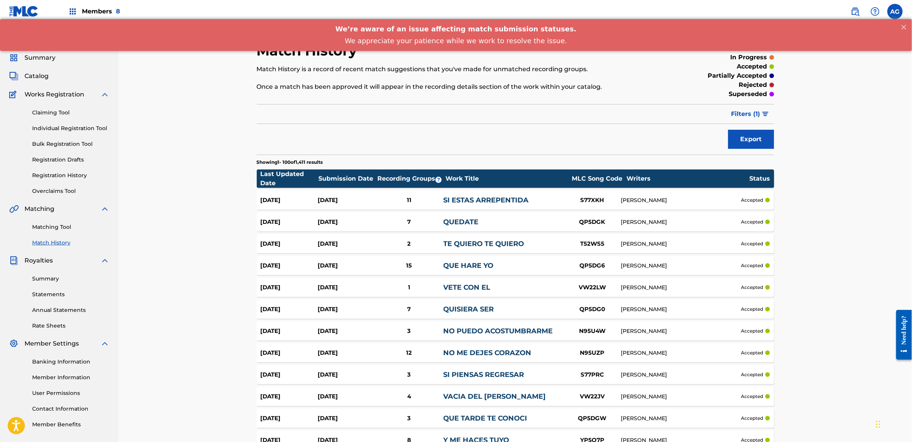
drag, startPoint x: 158, startPoint y: 317, endPoint x: 169, endPoint y: 232, distance: 86.0
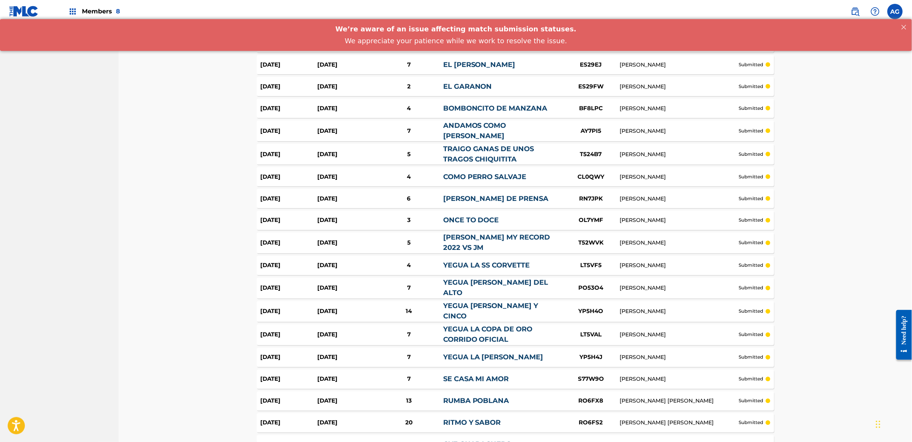
drag, startPoint x: 169, startPoint y: 232, endPoint x: 173, endPoint y: 303, distance: 71.7
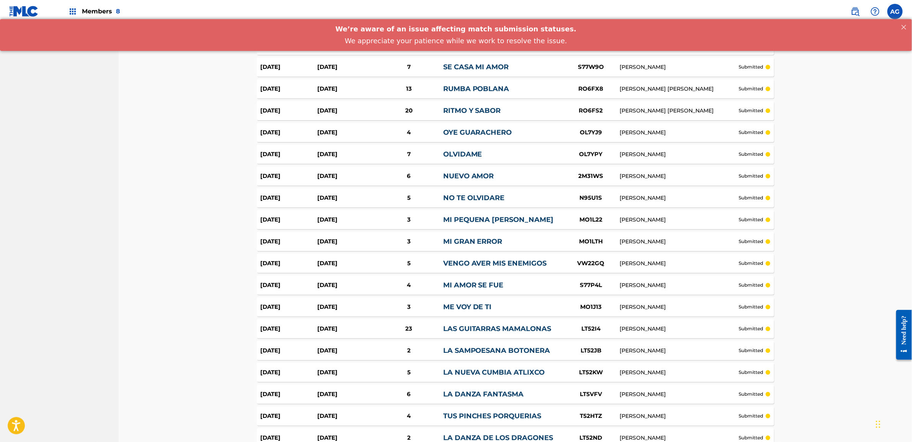
scroll to position [2012, 0]
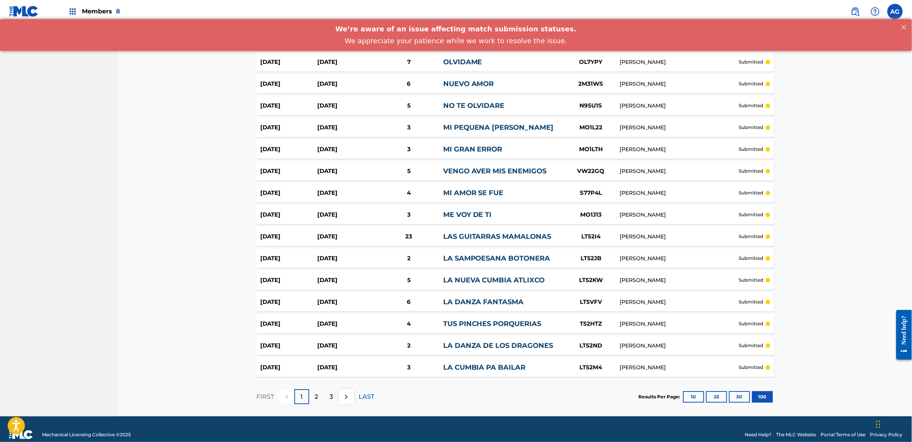
drag, startPoint x: 206, startPoint y: 268, endPoint x: 212, endPoint y: 347, distance: 78.7
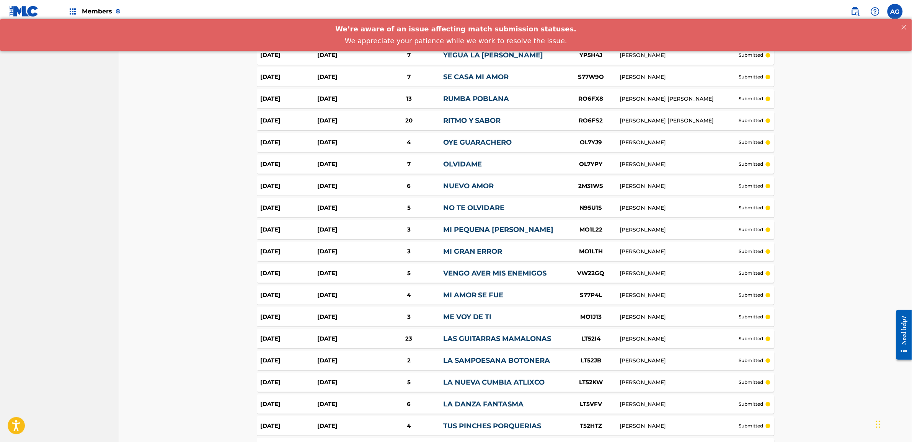
scroll to position [1900, 0]
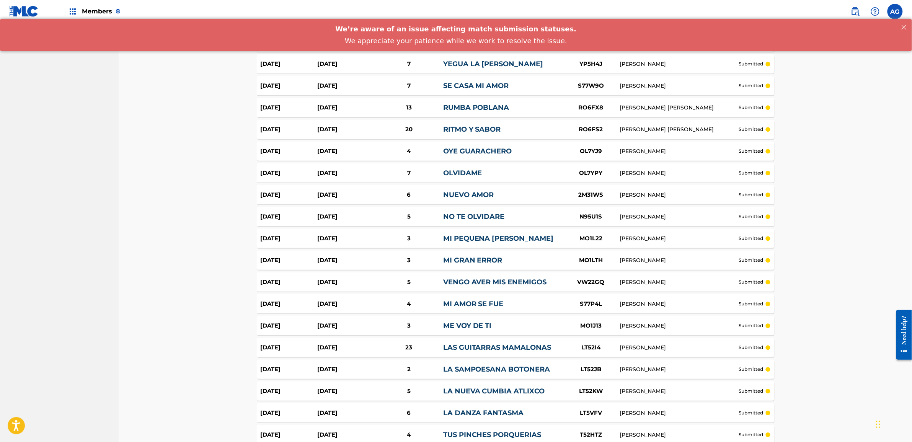
drag, startPoint x: 209, startPoint y: 348, endPoint x: 209, endPoint y: 334, distance: 14.5
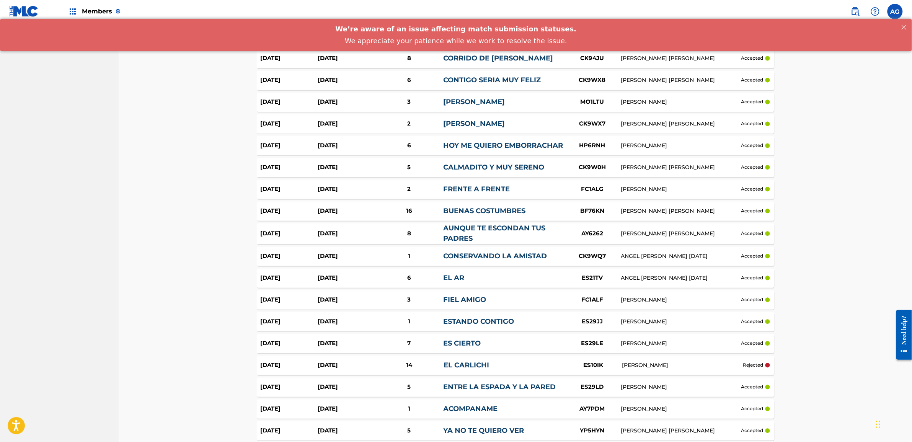
scroll to position [0, 0]
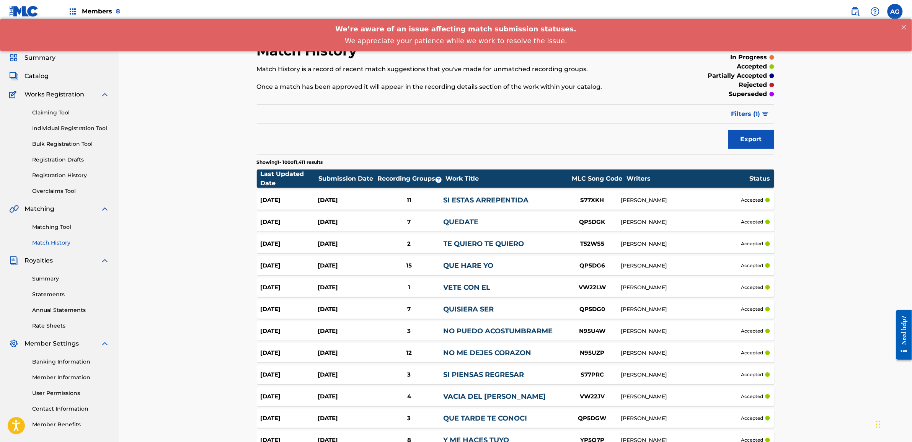
drag, startPoint x: 175, startPoint y: 288, endPoint x: 183, endPoint y: 209, distance: 79.2
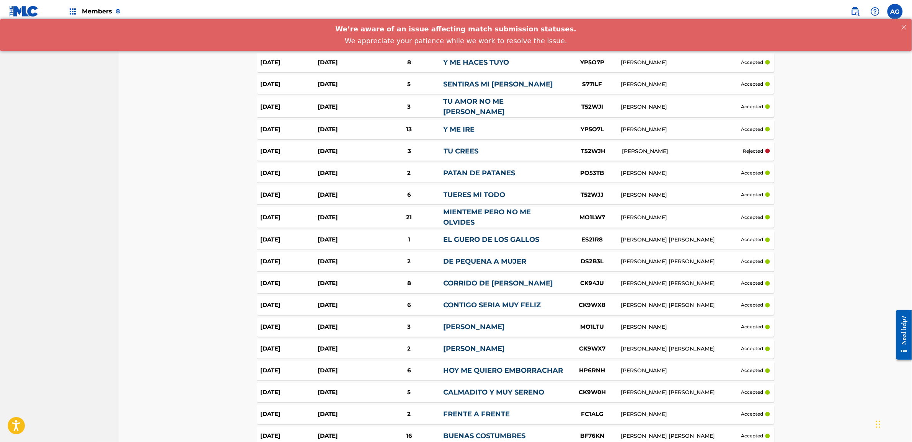
drag, startPoint x: 183, startPoint y: 209, endPoint x: 183, endPoint y: 266, distance: 57.0
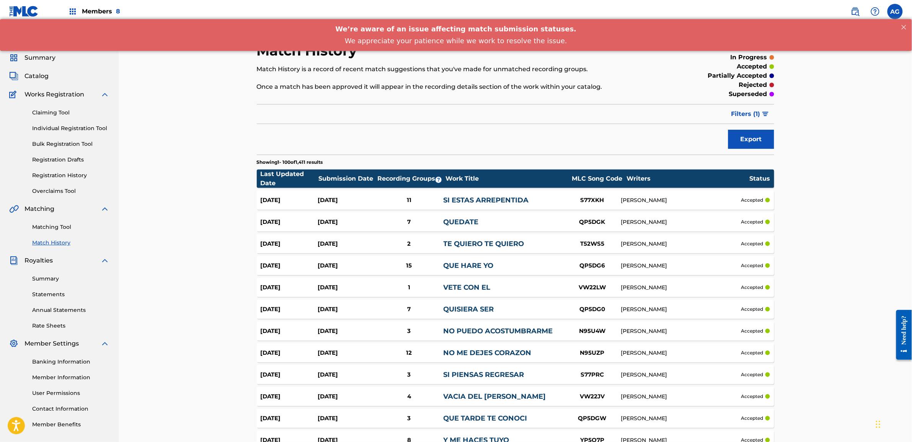
drag, startPoint x: 182, startPoint y: 197, endPoint x: 196, endPoint y: 148, distance: 50.7
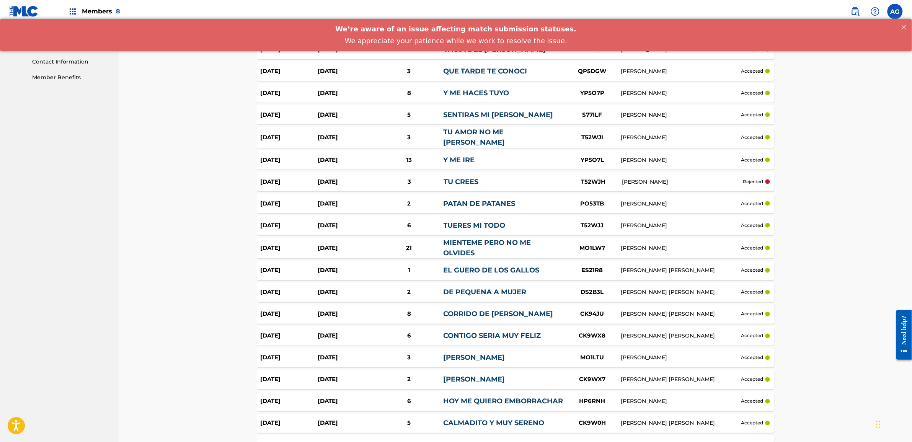
drag, startPoint x: 196, startPoint y: 167, endPoint x: 194, endPoint y: 222, distance: 55.1
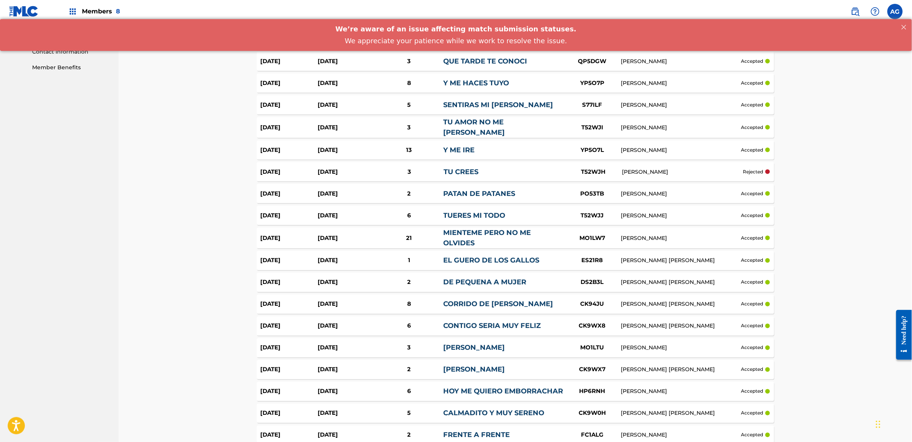
scroll to position [341, 0]
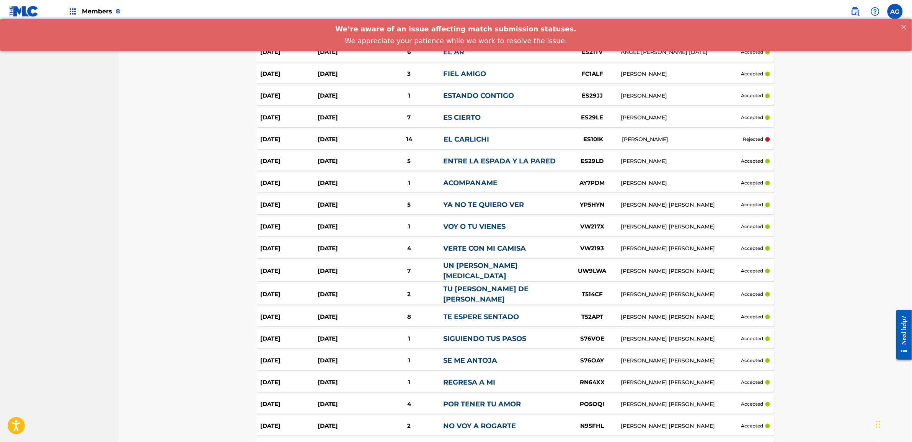
drag, startPoint x: 174, startPoint y: 241, endPoint x: 179, endPoint y: 292, distance: 51.1
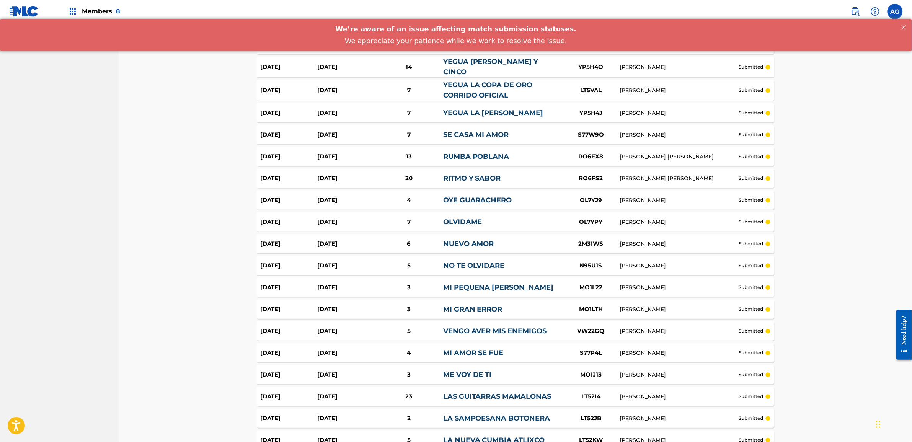
drag, startPoint x: 178, startPoint y: 292, endPoint x: 190, endPoint y: 372, distance: 80.8
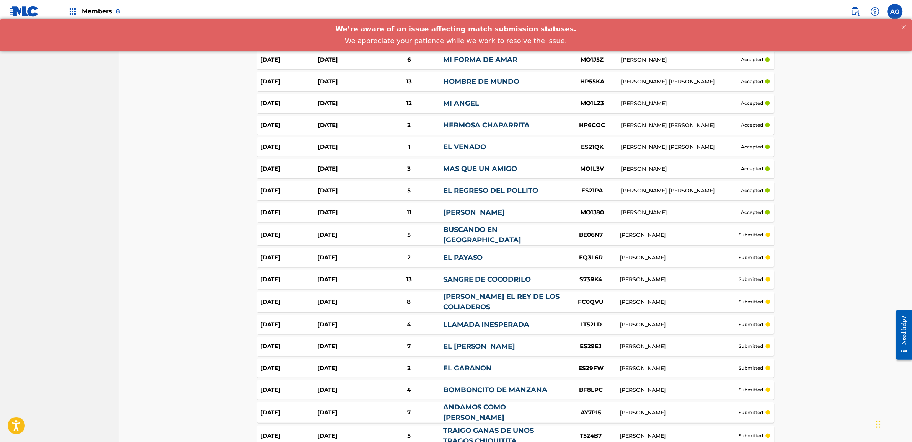
drag, startPoint x: 163, startPoint y: 297, endPoint x: 183, endPoint y: 212, distance: 87.9
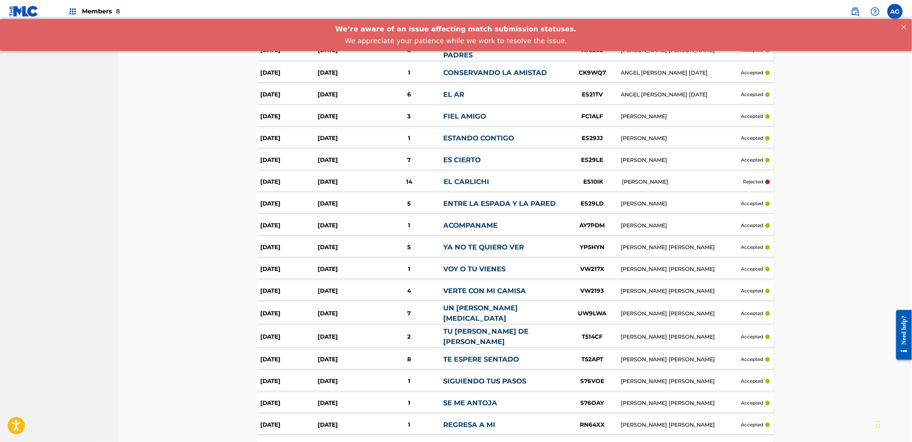
drag, startPoint x: 183, startPoint y: 212, endPoint x: 190, endPoint y: 171, distance: 41.1
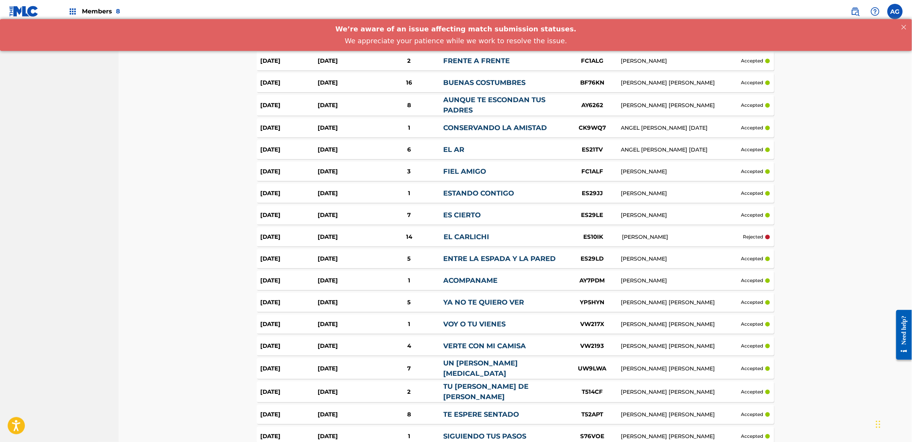
click at [510, 237] on div "EL CARLICHI" at bounding box center [504, 237] width 121 height 10
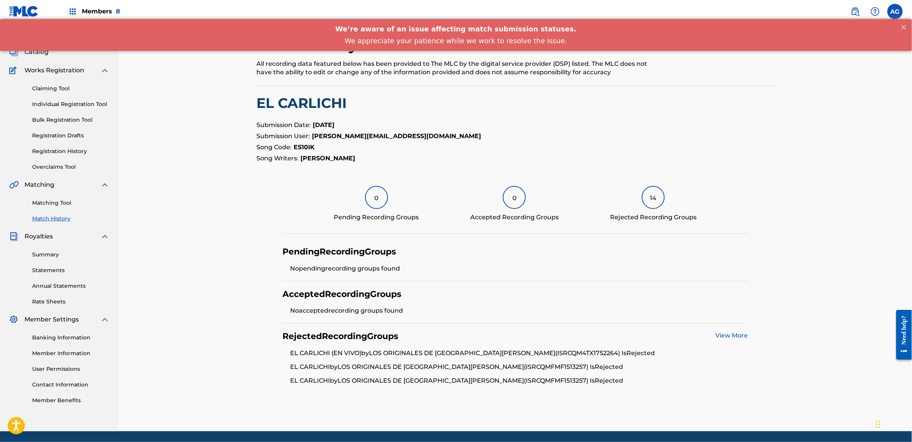
scroll to position [48, 0]
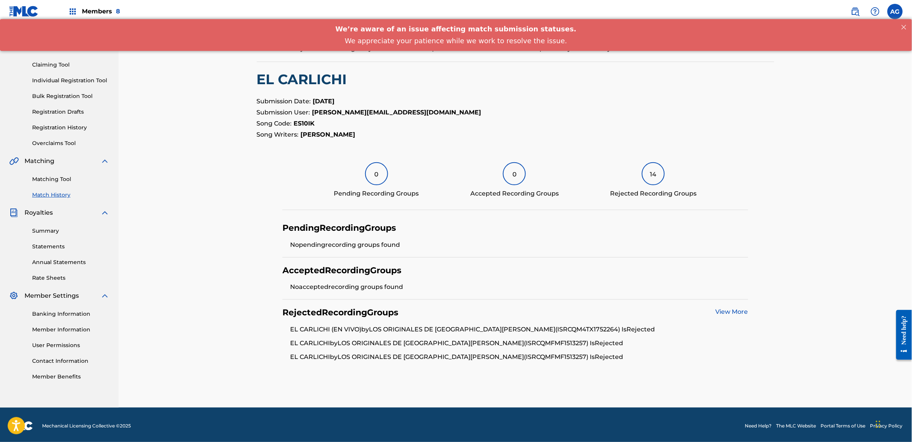
click at [739, 308] on link "View More" at bounding box center [732, 311] width 33 height 7
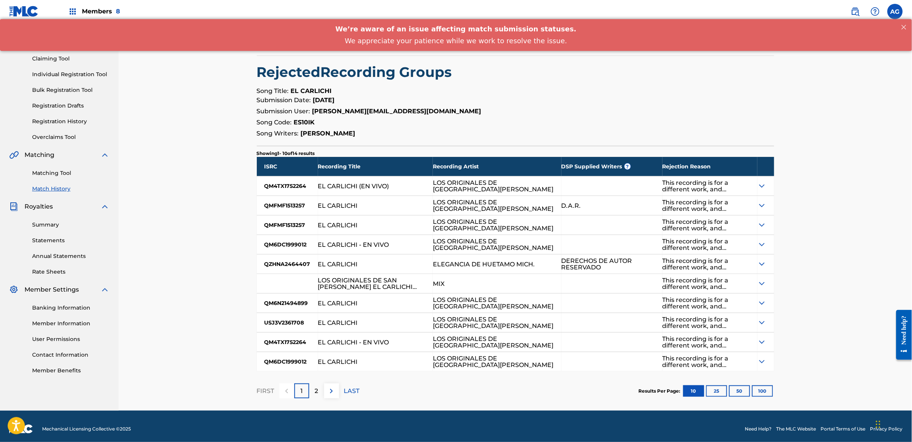
scroll to position [59, 0]
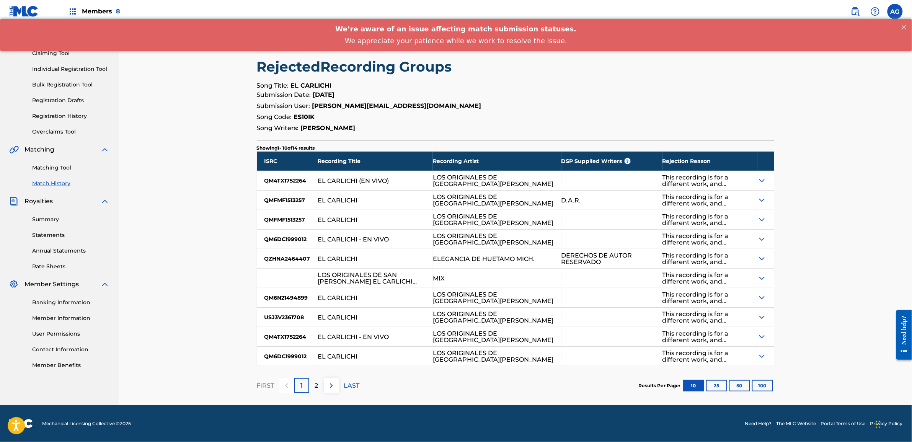
click at [315, 381] on p "2" at bounding box center [316, 385] width 3 height 9
click at [298, 385] on div "1" at bounding box center [301, 385] width 15 height 15
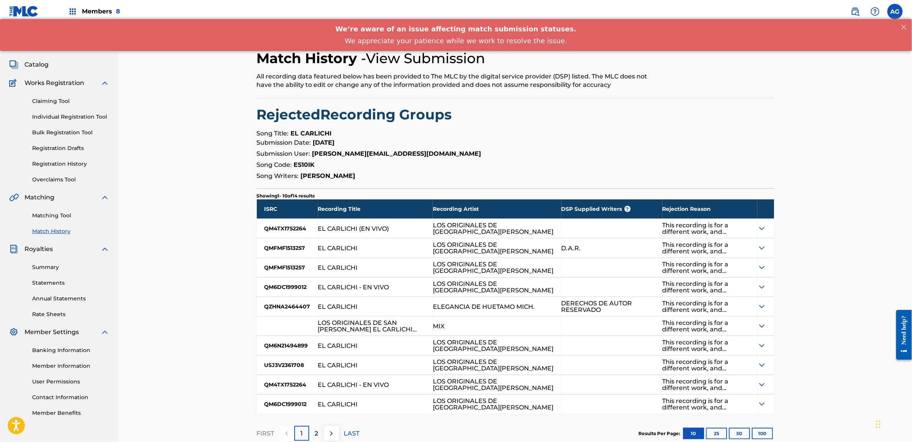
scroll to position [0, 0]
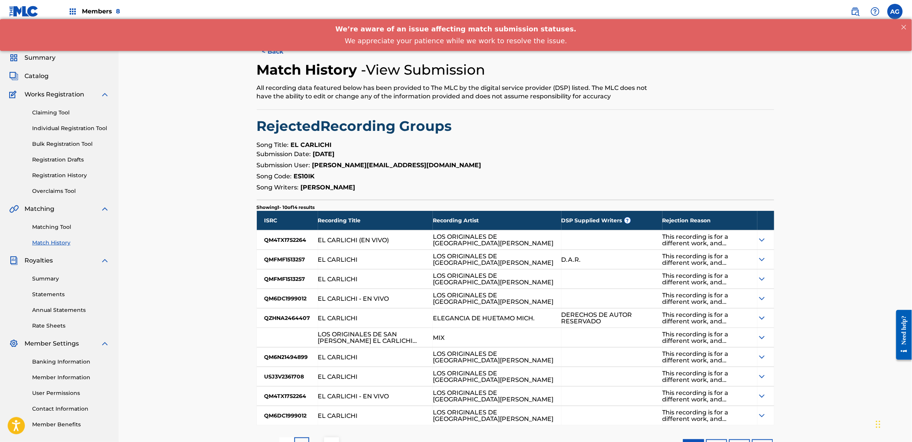
drag, startPoint x: 233, startPoint y: 333, endPoint x: 455, endPoint y: 261, distance: 233.4
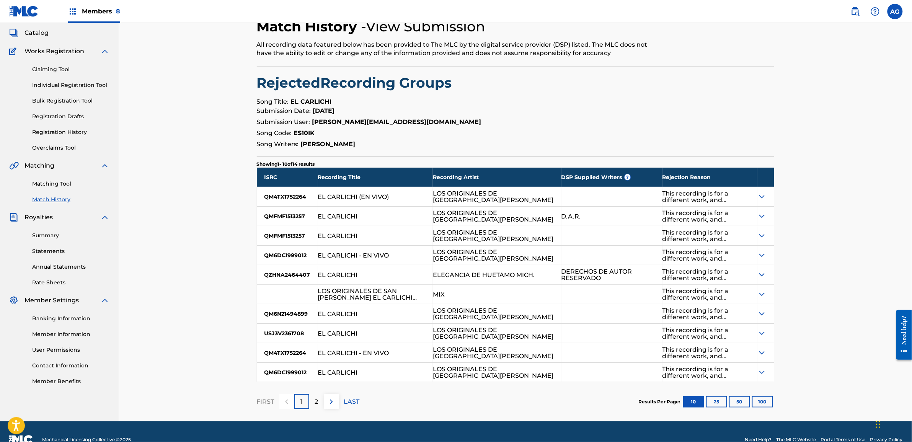
scroll to position [59, 0]
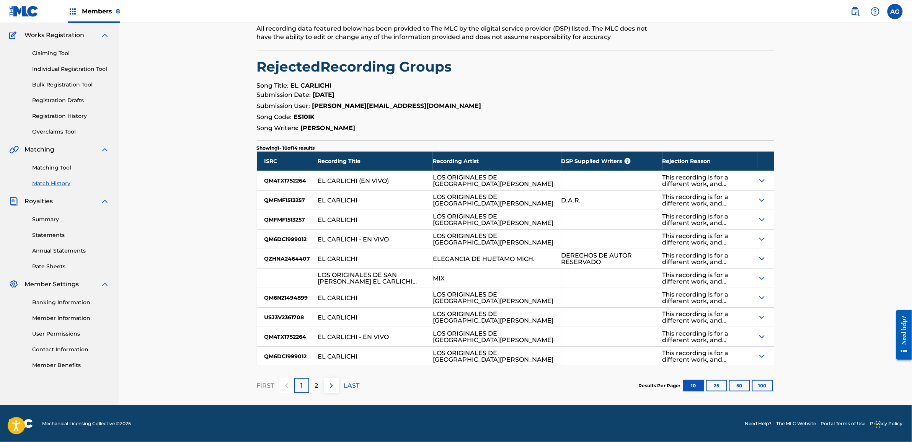
drag, startPoint x: 538, startPoint y: 168, endPoint x: 540, endPoint y: 188, distance: 20.4
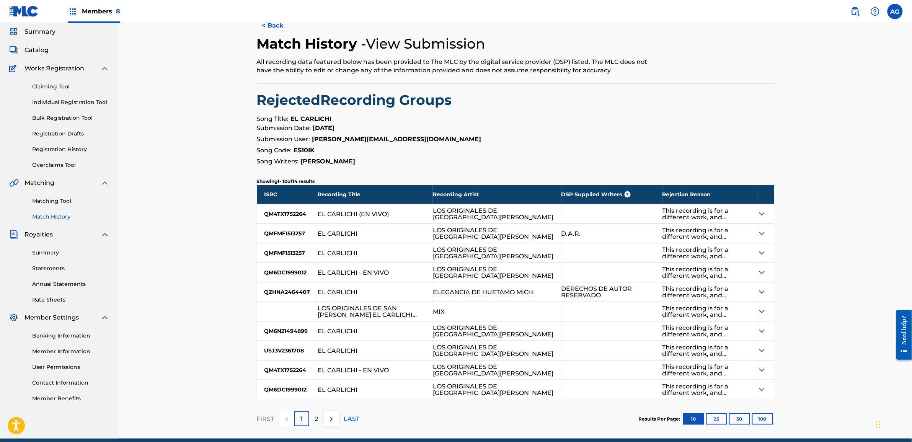
scroll to position [11, 0]
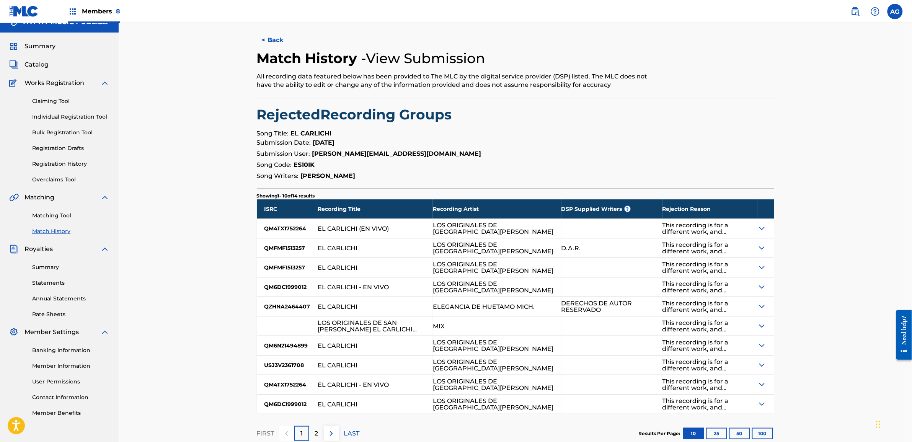
click at [264, 38] on button "< Back" at bounding box center [280, 40] width 46 height 19
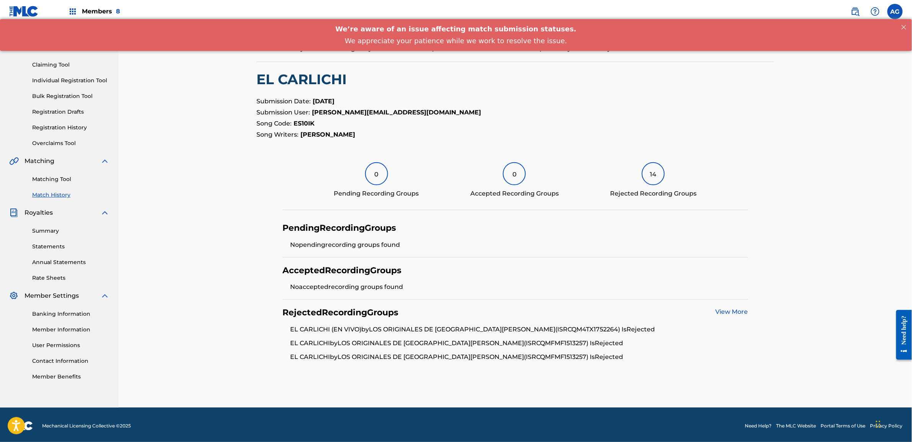
click at [727, 315] on link "View More" at bounding box center [732, 311] width 33 height 7
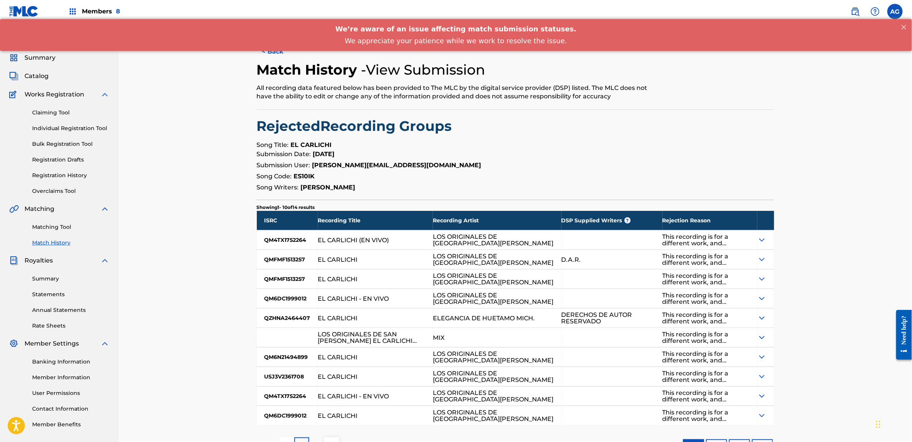
click at [765, 237] on img at bounding box center [761, 239] width 9 height 9
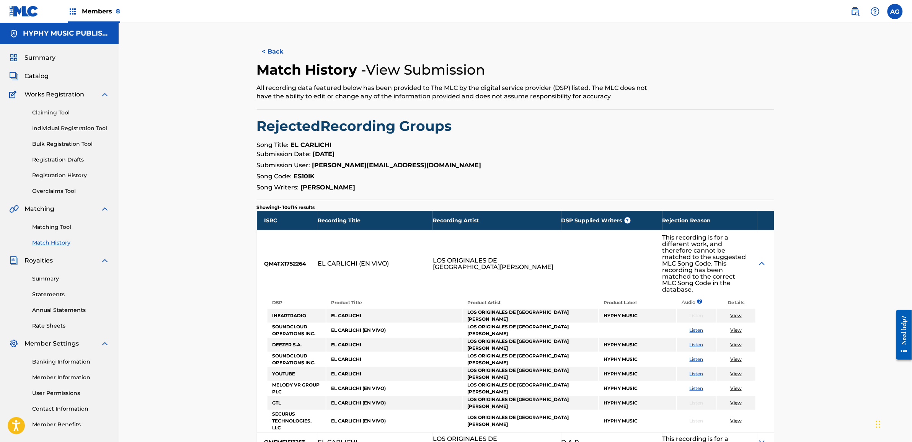
click at [316, 146] on strong "EL CARLICHI" at bounding box center [311, 144] width 41 height 7
copy p "Song Title: EL CARLICHI"
click at [303, 143] on strong "EL CARLICHI" at bounding box center [311, 144] width 41 height 7
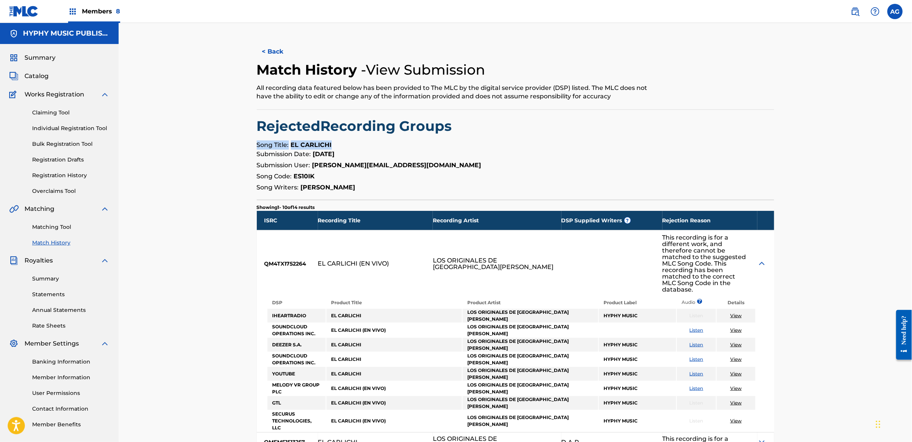
drag, startPoint x: 295, startPoint y: 143, endPoint x: 289, endPoint y: 143, distance: 6.5
click at [294, 143] on strong "EL CARLICHI" at bounding box center [311, 144] width 41 height 7
click at [328, 138] on div "< Back Match History - View Submission All recording data featured below has be…" at bounding box center [515, 344] width 517 height 605
drag, startPoint x: 334, startPoint y: 146, endPoint x: 291, endPoint y: 148, distance: 43.3
click at [291, 148] on p "Song Title: EL CARLICHI" at bounding box center [515, 144] width 517 height 9
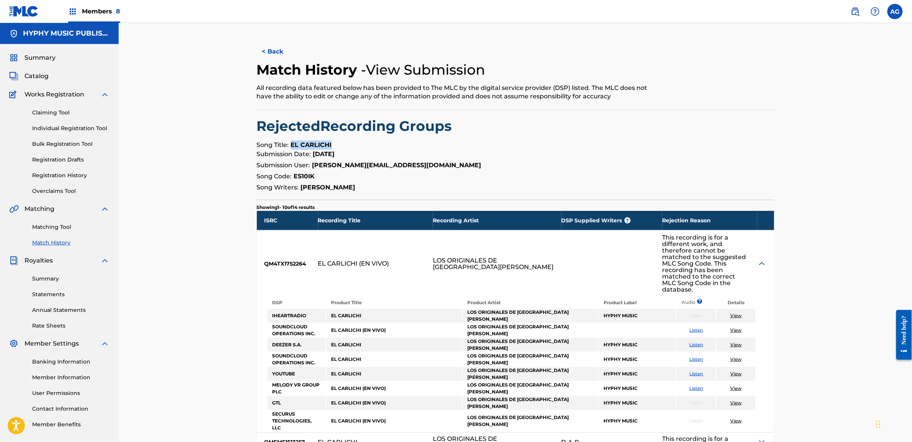
copy strong "EL CARLICHI"
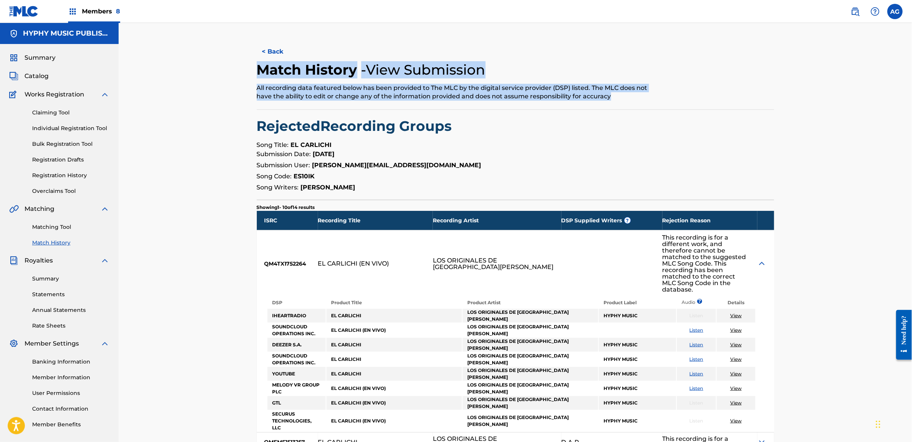
drag, startPoint x: 824, startPoint y: 0, endPoint x: 793, endPoint y: 53, distance: 61.0
click at [788, 54] on div "< Back Match History - View Submission All recording data featured below has be…" at bounding box center [515, 335] width 793 height 624
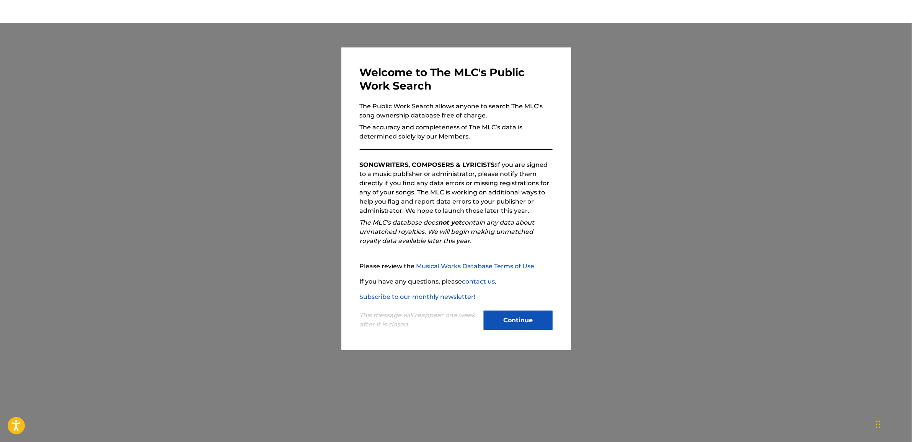
click at [492, 316] on button "Continue" at bounding box center [518, 320] width 69 height 19
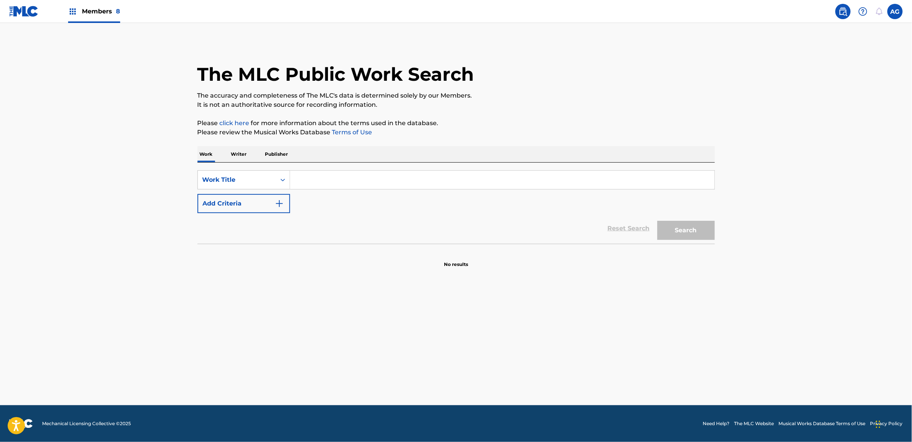
click at [382, 192] on div "SearchWithCriteriabff9ce36-2608-43b6-9a02-92dc75a8bffa Work Title Add Criteria" at bounding box center [455, 191] width 517 height 43
click at [313, 179] on input "Search Form" at bounding box center [502, 180] width 424 height 18
paste input "EL CARLICHI"
type input "EL CARLICHI"
click at [696, 230] on button "Search" at bounding box center [685, 230] width 57 height 19
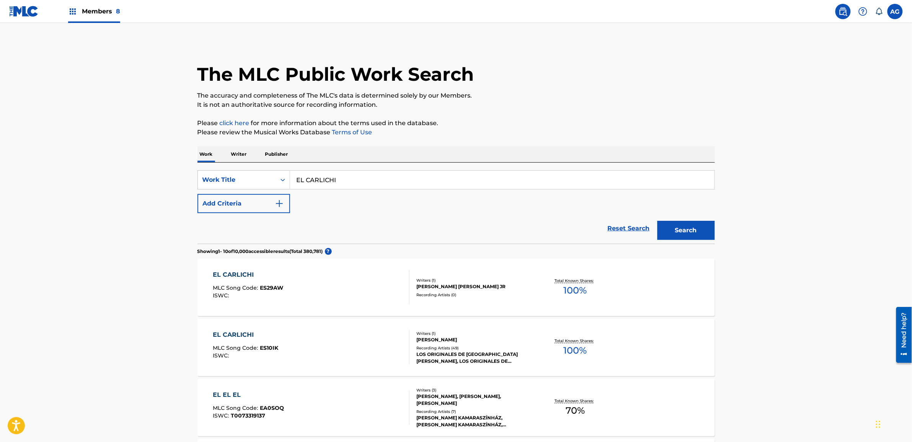
click at [335, 284] on div "EL CARLICHI MLC Song Code : ES29AW ISWC :" at bounding box center [311, 287] width 197 height 34
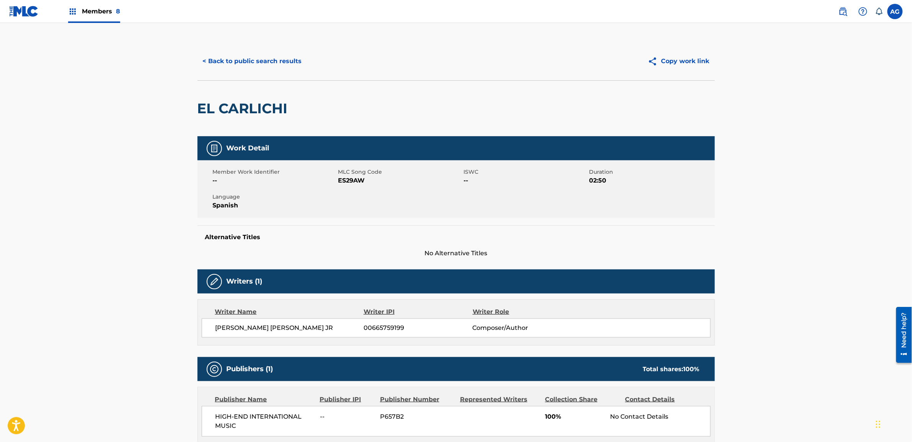
drag, startPoint x: 282, startPoint y: 267, endPoint x: 307, endPoint y: 227, distance: 46.9
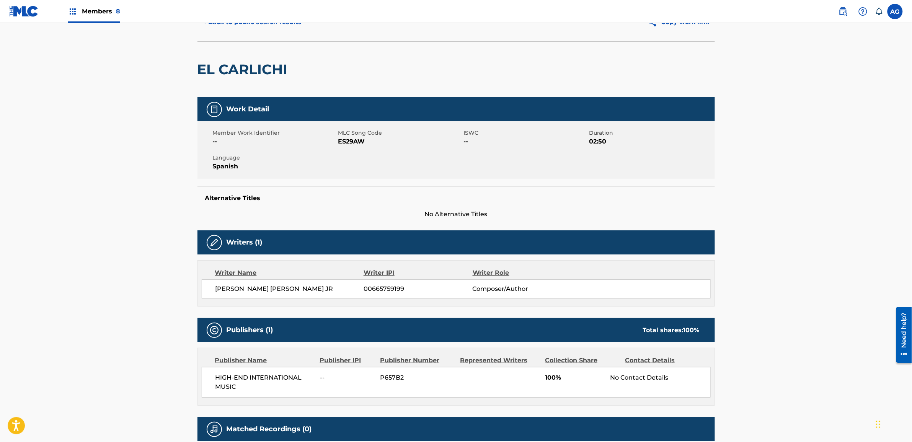
scroll to position [111, 0]
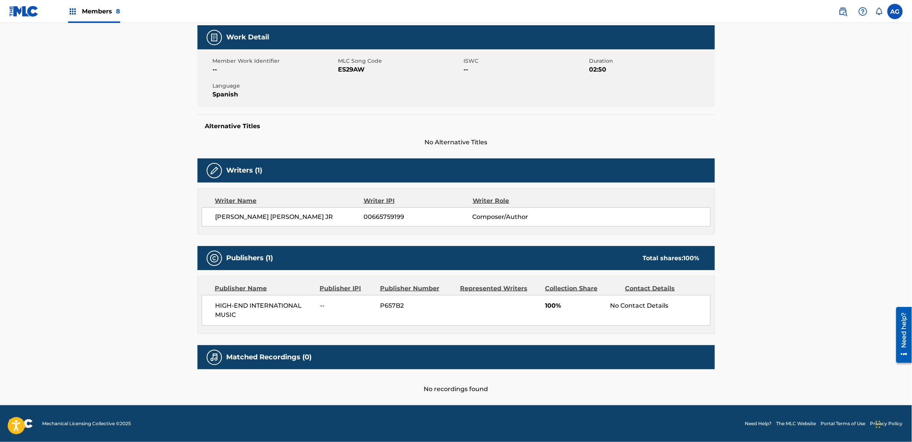
drag, startPoint x: 375, startPoint y: 216, endPoint x: 366, endPoint y: 310, distance: 94.2
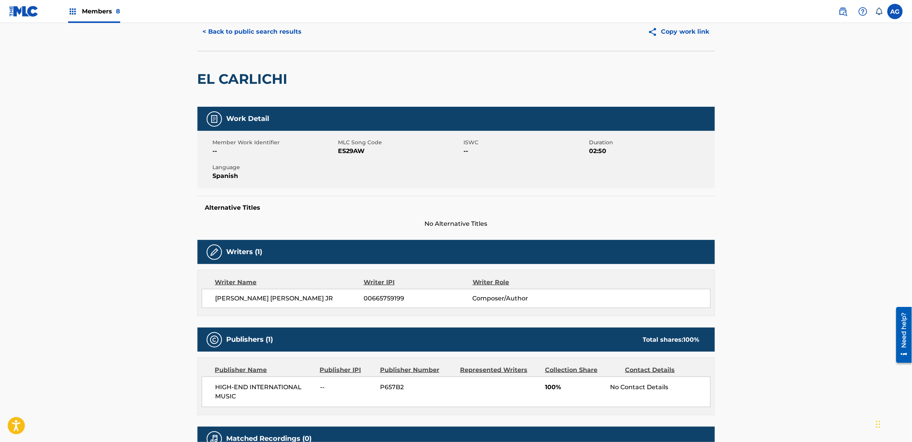
scroll to position [0, 0]
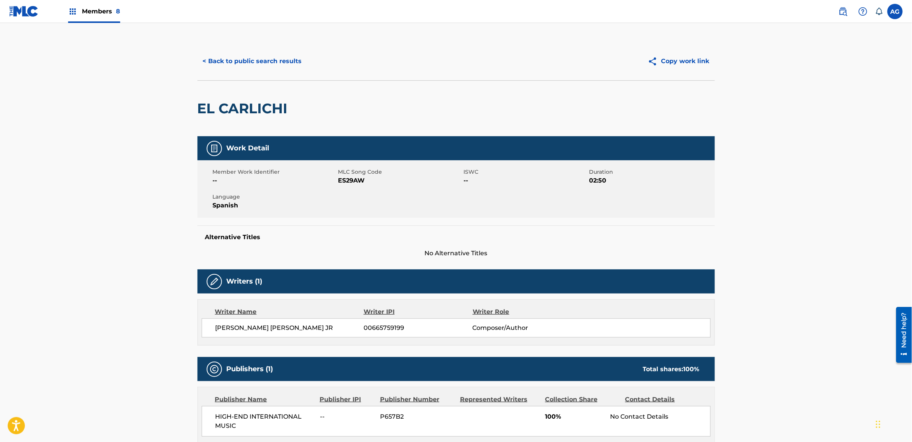
drag, startPoint x: 355, startPoint y: 347, endPoint x: 309, endPoint y: 165, distance: 187.4
click at [241, 61] on button "< Back to public search results" at bounding box center [252, 61] width 110 height 19
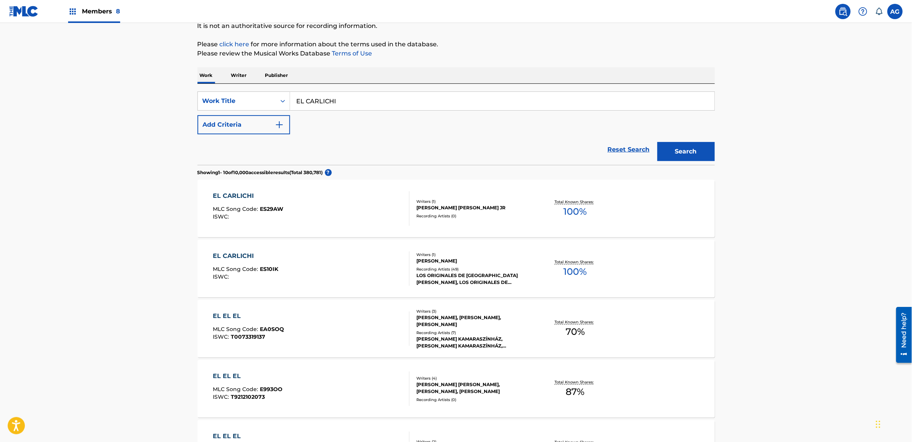
drag, startPoint x: 49, startPoint y: 312, endPoint x: 57, endPoint y: 338, distance: 26.8
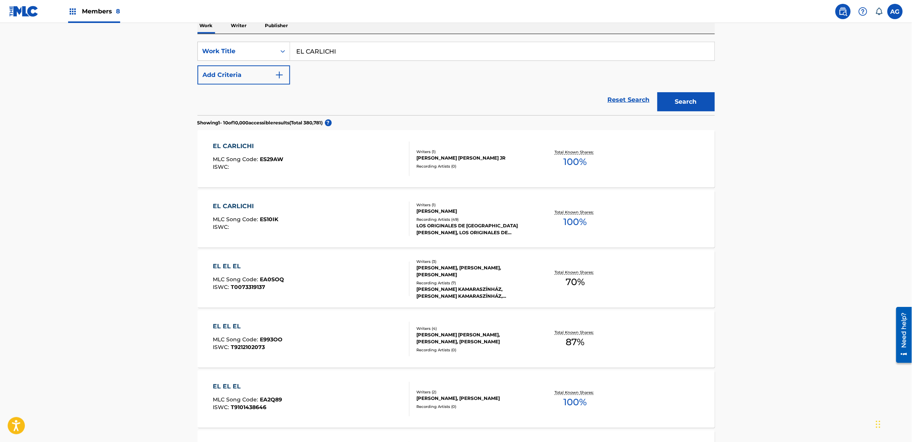
drag, startPoint x: 109, startPoint y: 328, endPoint x: 111, endPoint y: 341, distance: 13.9
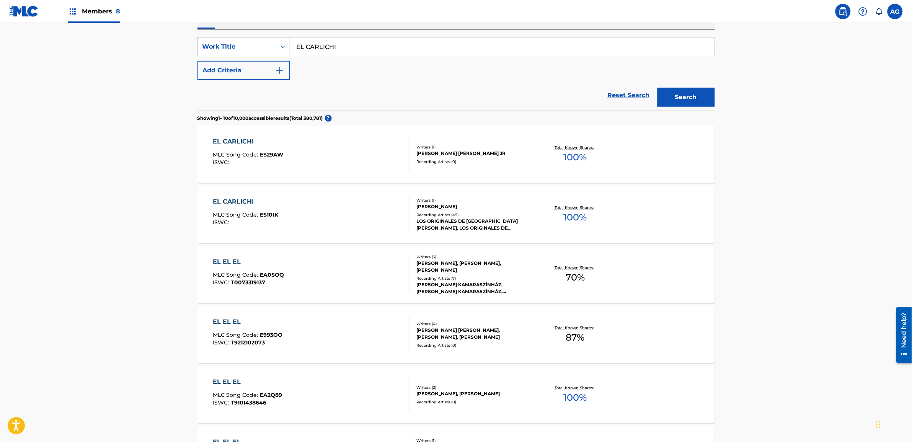
click at [372, 214] on div "EL CARLICHI MLC Song Code : ES10IK ISWC :" at bounding box center [311, 214] width 197 height 34
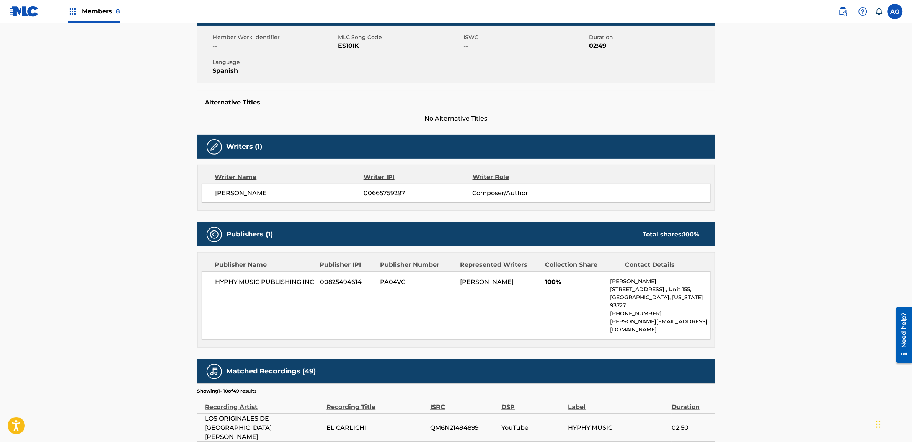
scroll to position [375, 0]
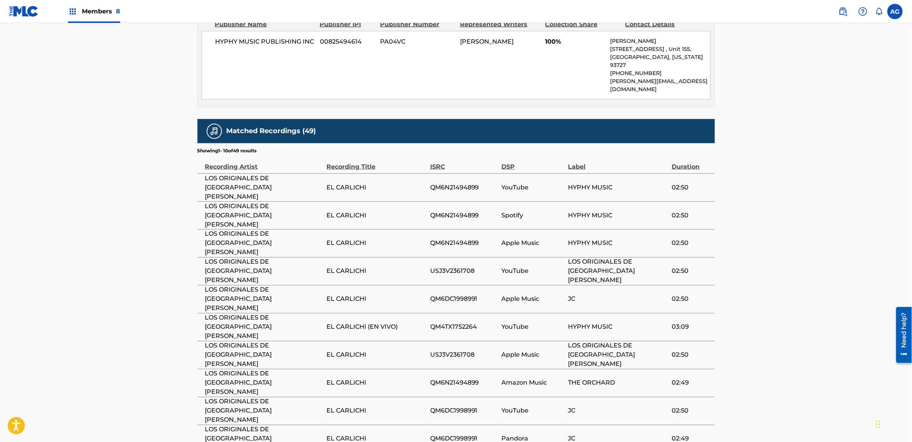
drag, startPoint x: 326, startPoint y: 234, endPoint x: 323, endPoint y: 323, distance: 89.2
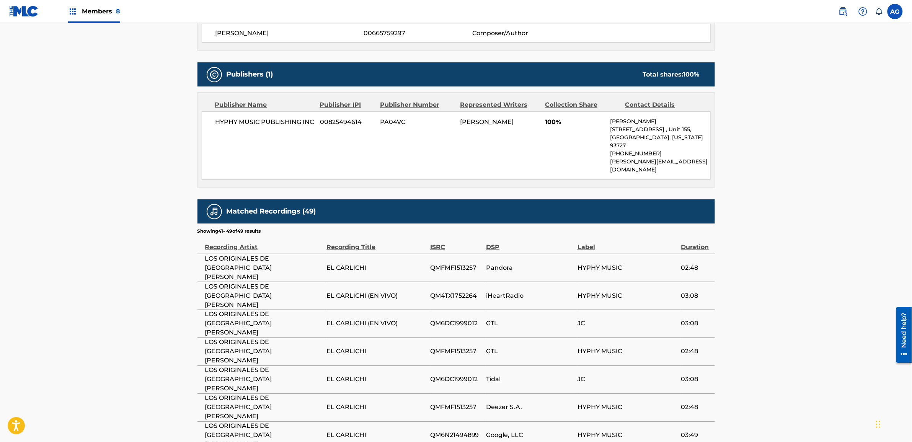
scroll to position [0, 0]
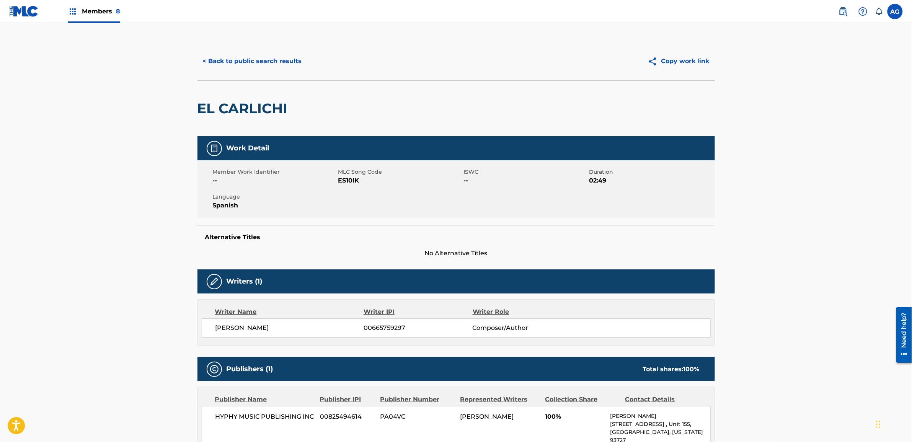
drag, startPoint x: 186, startPoint y: 316, endPoint x: 178, endPoint y: 192, distance: 124.6
click at [263, 52] on button "< Back to public search results" at bounding box center [252, 61] width 110 height 19
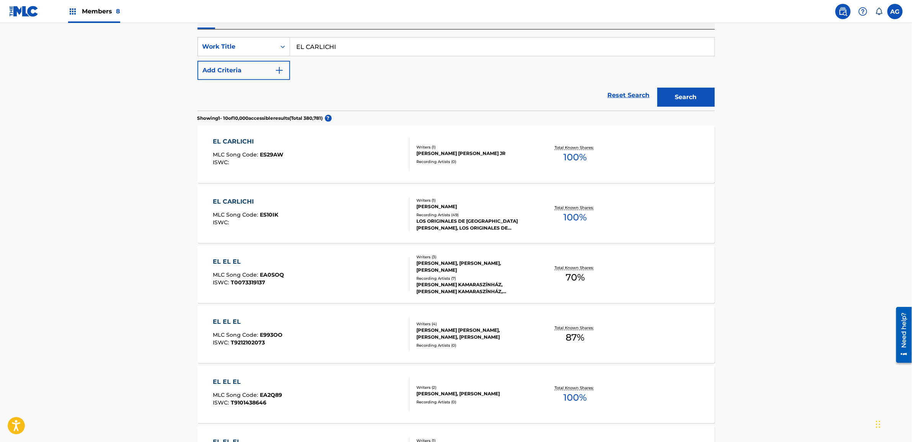
click at [364, 218] on div "EL CARLICHI MLC Song Code : ES10IK ISWC :" at bounding box center [311, 214] width 197 height 34
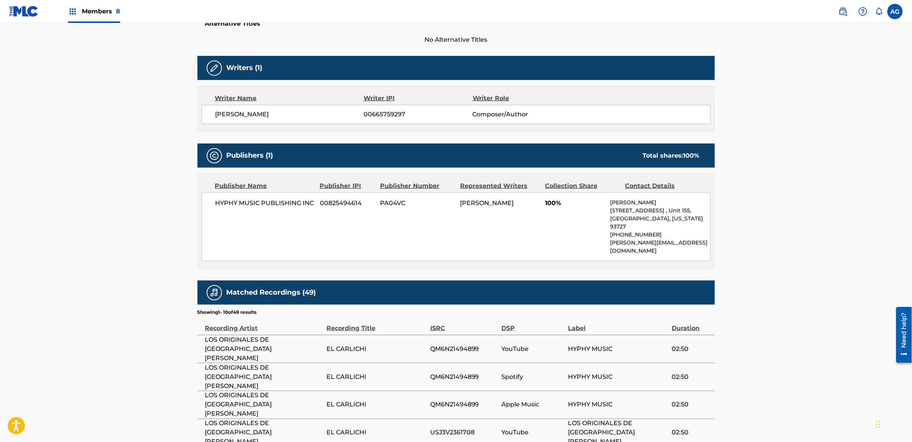
scroll to position [375, 0]
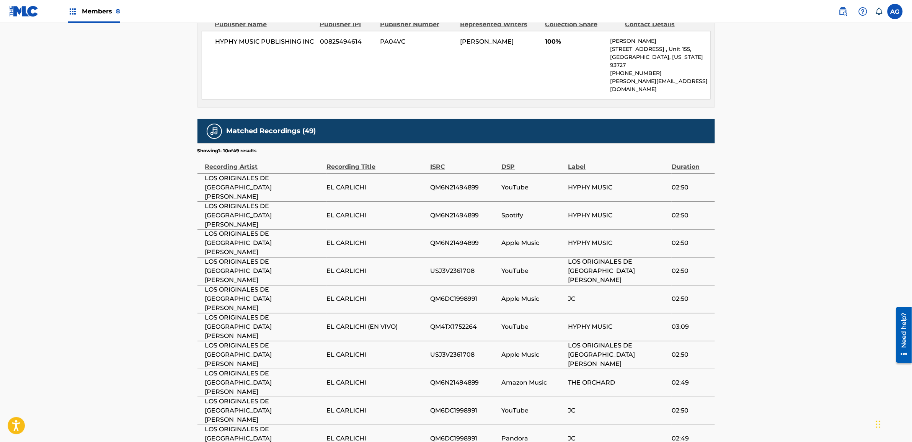
drag, startPoint x: 364, startPoint y: 229, endPoint x: 354, endPoint y: 294, distance: 65.8
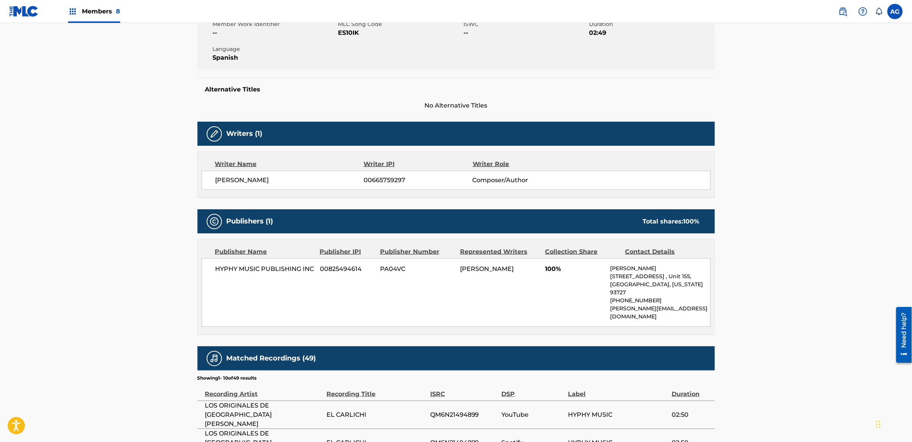
scroll to position [0, 0]
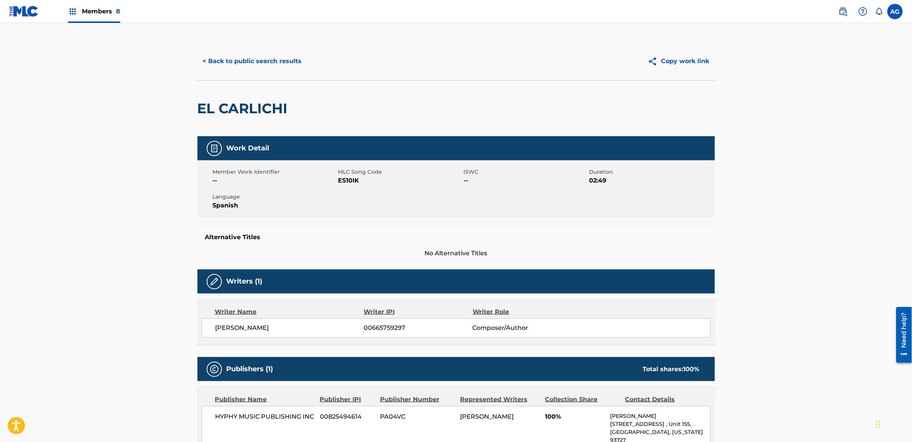
drag, startPoint x: 157, startPoint y: 249, endPoint x: 169, endPoint y: 138, distance: 111.6
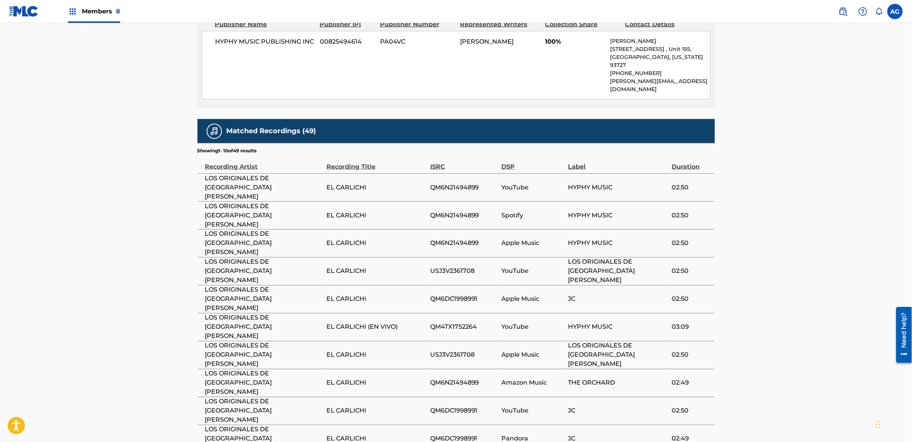
drag, startPoint x: 173, startPoint y: 112, endPoint x: 165, endPoint y: 275, distance: 163.3
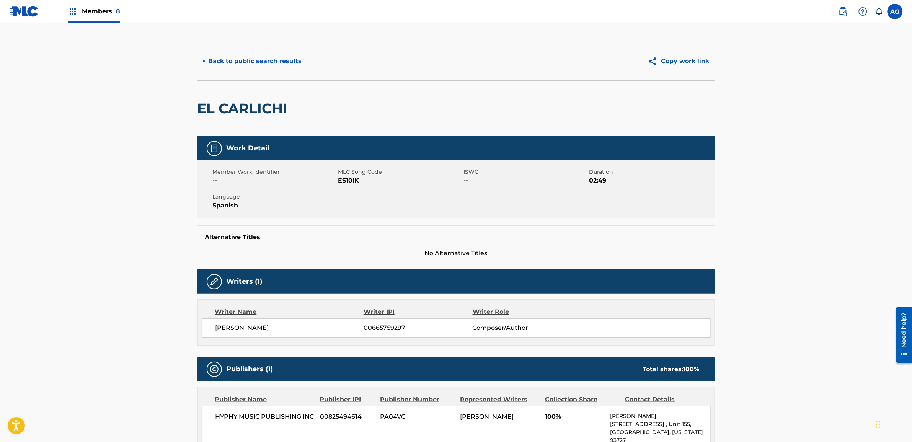
drag, startPoint x: 170, startPoint y: 293, endPoint x: 194, endPoint y: 189, distance: 107.2
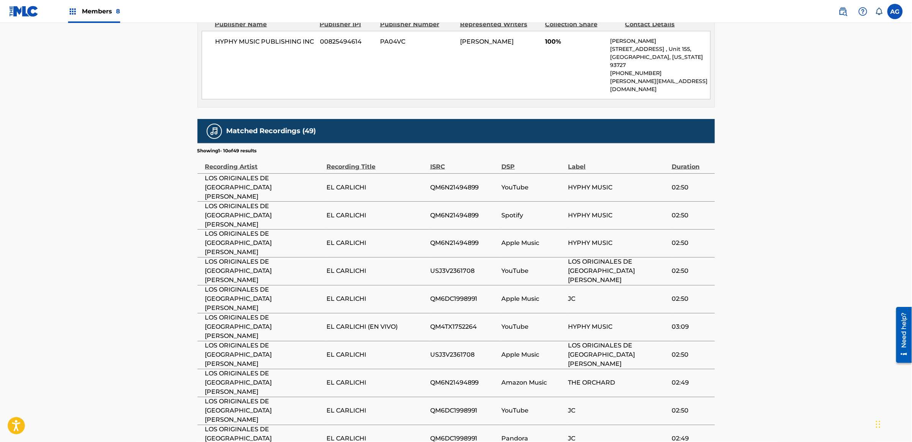
drag, startPoint x: 188, startPoint y: 183, endPoint x: 183, endPoint y: 292, distance: 108.8
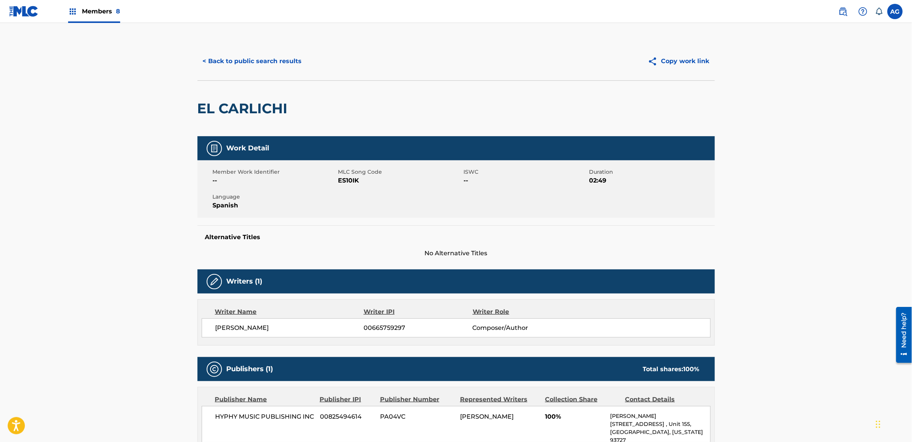
drag, startPoint x: 183, startPoint y: 292, endPoint x: 189, endPoint y: 199, distance: 92.5
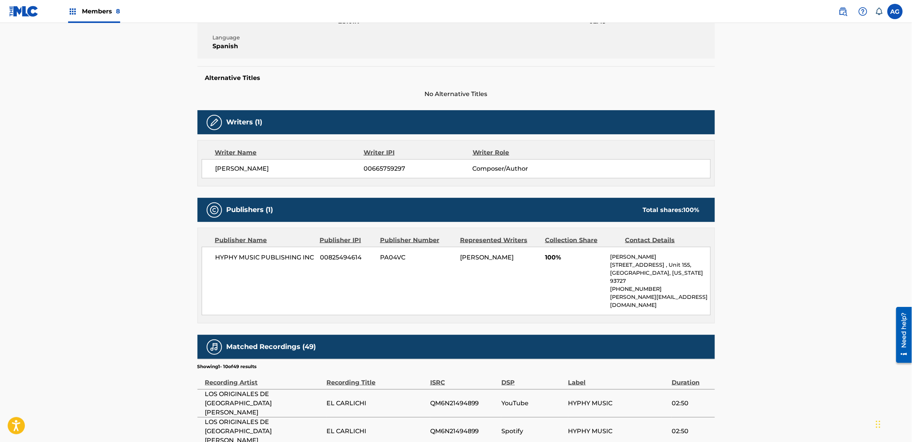
scroll to position [375, 0]
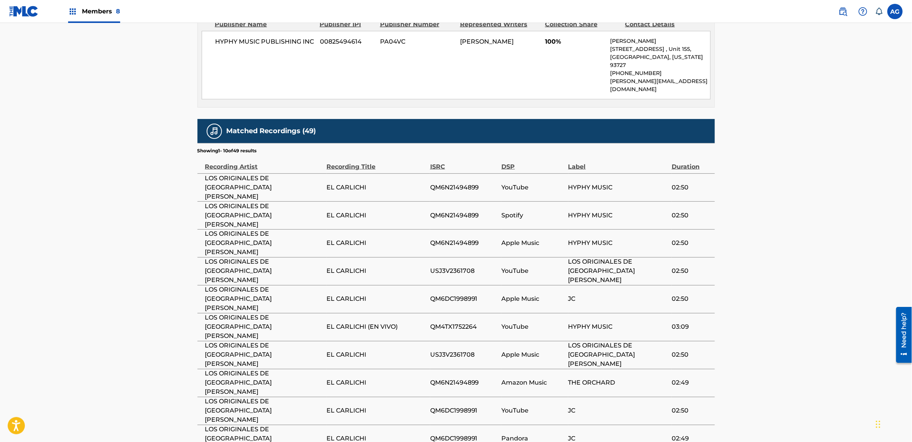
drag, startPoint x: 188, startPoint y: 187, endPoint x: 178, endPoint y: 341, distance: 154.5
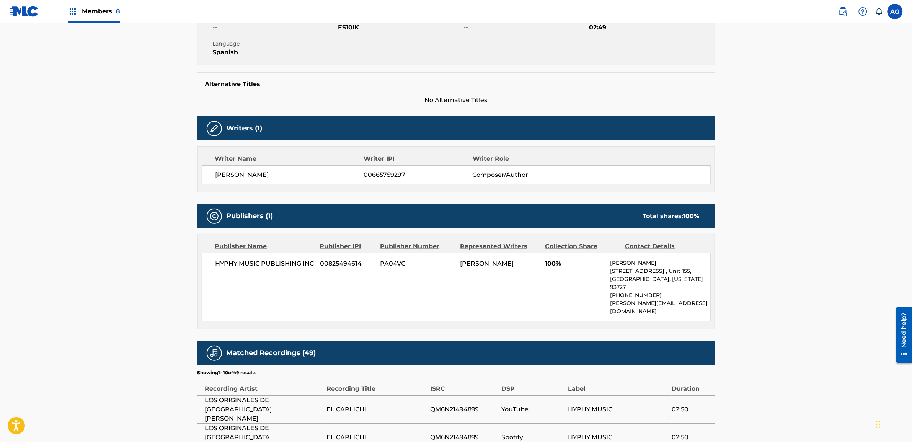
scroll to position [0, 0]
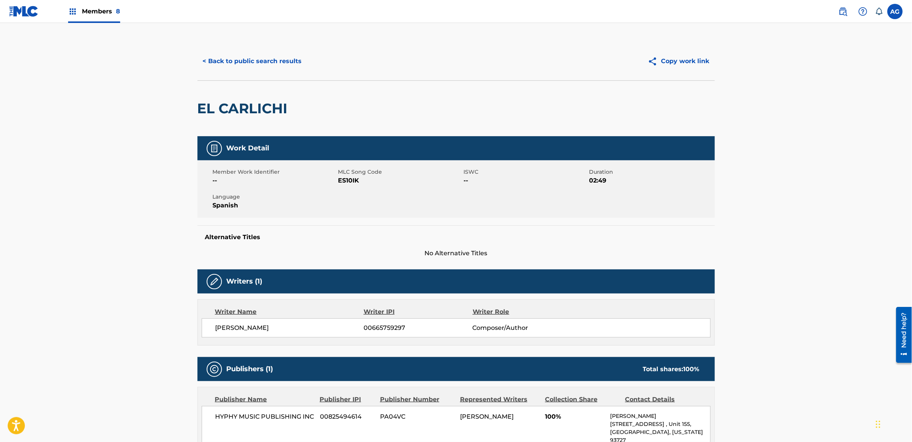
drag, startPoint x: 185, startPoint y: 269, endPoint x: 192, endPoint y: 207, distance: 62.5
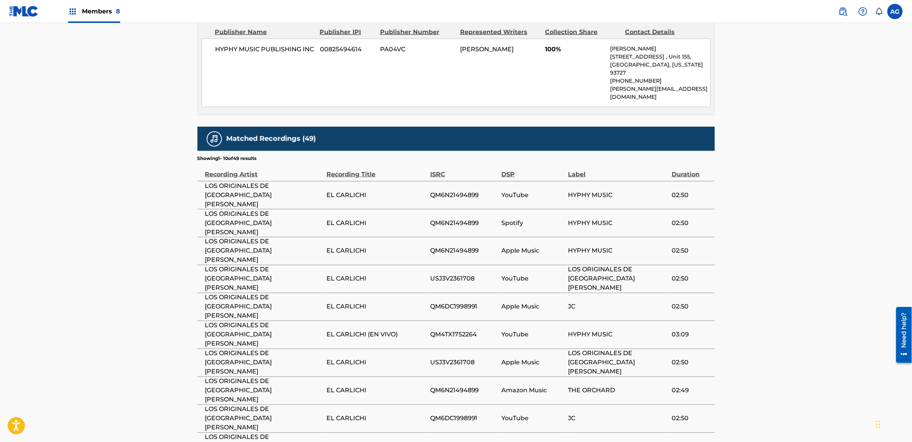
scroll to position [375, 0]
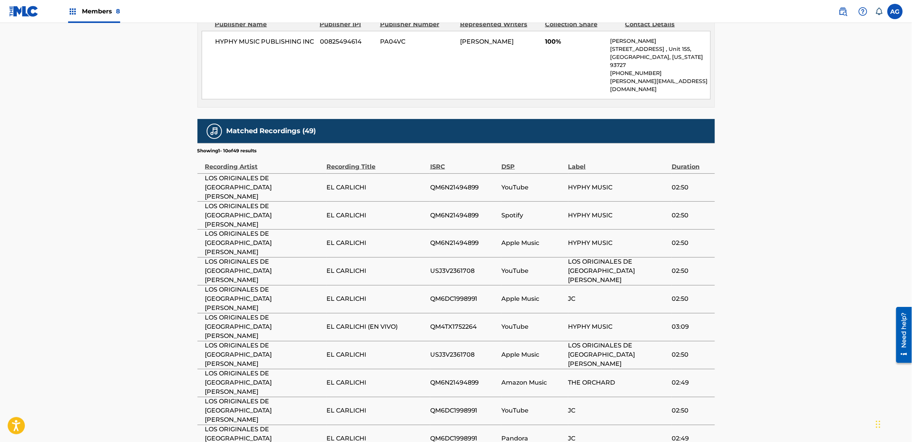
drag, startPoint x: 194, startPoint y: 187, endPoint x: 192, endPoint y: 259, distance: 72.0
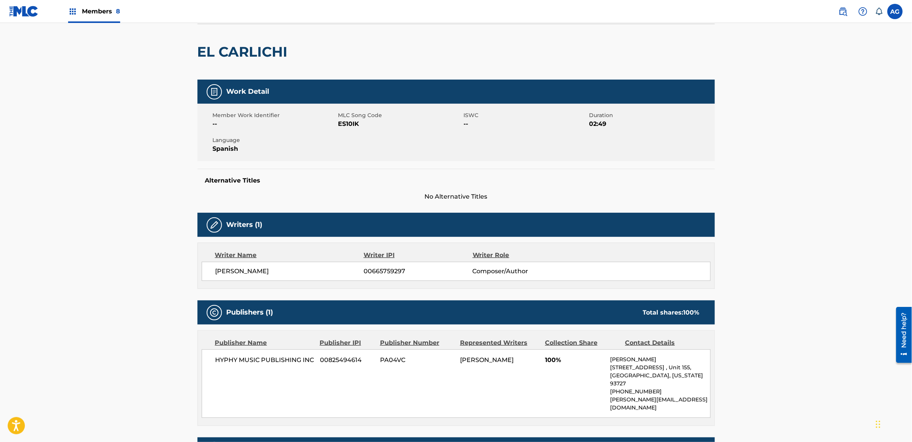
scroll to position [0, 0]
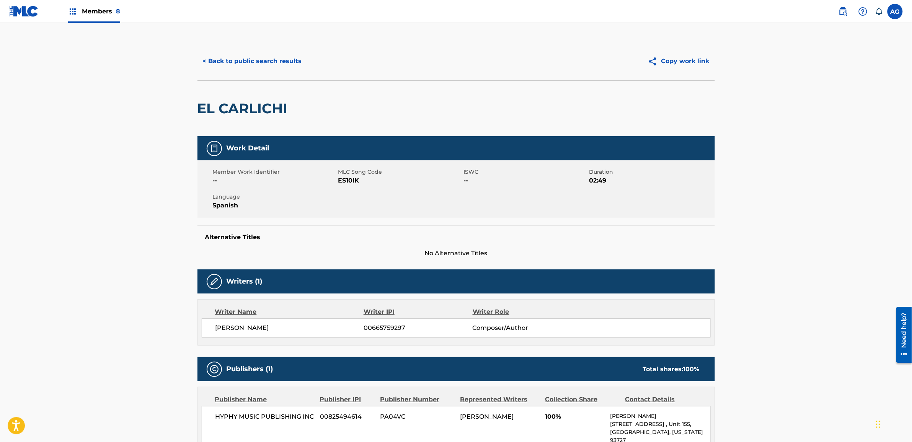
drag, startPoint x: 188, startPoint y: 257, endPoint x: 190, endPoint y: 214, distance: 42.5
drag, startPoint x: 0, startPoint y: 56, endPoint x: -4, endPoint y: 39, distance: 17.3
click at [0, 39] on html "Accessibility Screen-Reader Guide, Feedback, and Issue Reporting | New window M…" at bounding box center [456, 221] width 912 height 442
click at [237, 59] on button "< Back to public search results" at bounding box center [252, 61] width 110 height 19
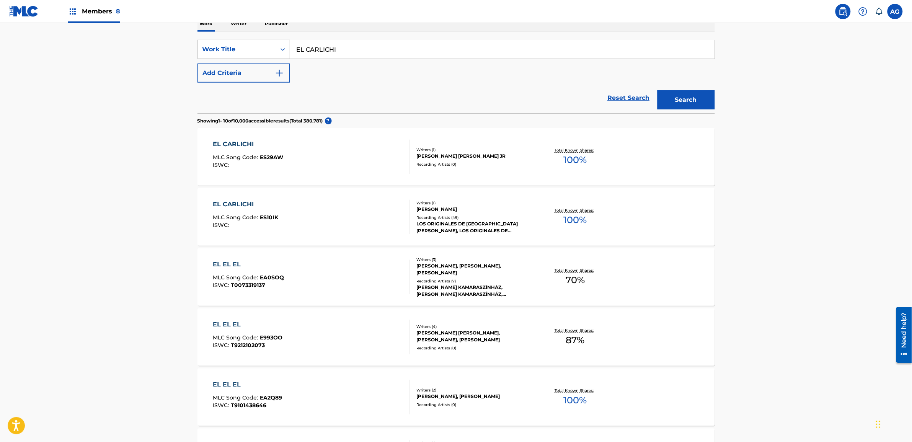
scroll to position [133, 0]
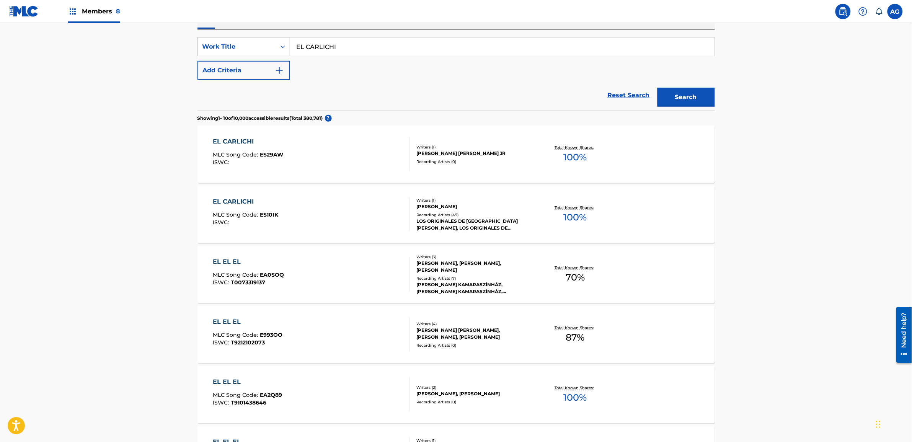
drag, startPoint x: 351, startPoint y: 48, endPoint x: 478, endPoint y: 88, distance: 132.9
click at [169, 48] on main "The MLC Public Work Search The accuracy and completeness of The MLC's data is d…" at bounding box center [456, 328] width 912 height 877
paste input "ALFREDITO BELTRAN"
type input "ALFREDITO BELTRAN"
click at [684, 92] on button "Search" at bounding box center [685, 97] width 57 height 19
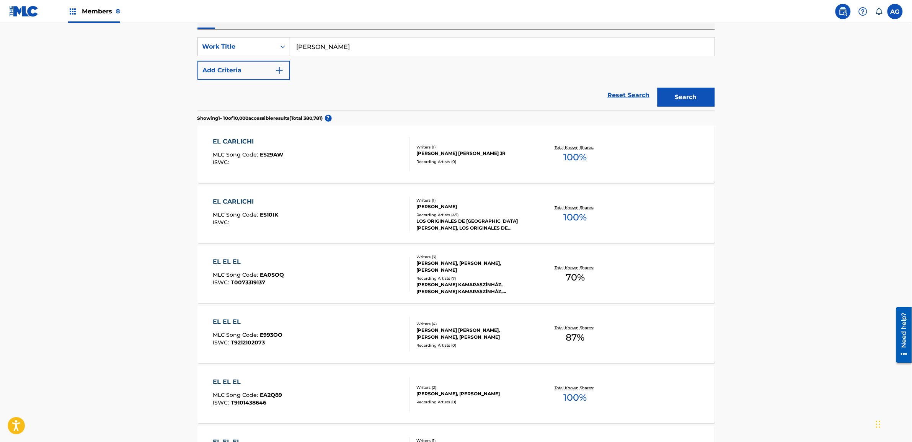
scroll to position [0, 0]
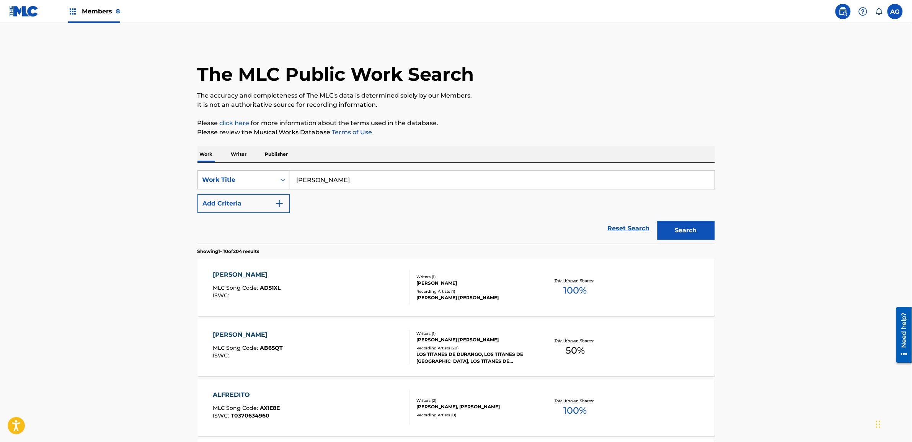
click at [351, 345] on div "ALFREDITO BELTRÁN MLC Song Code : AB65QT ISWC :" at bounding box center [311, 347] width 197 height 34
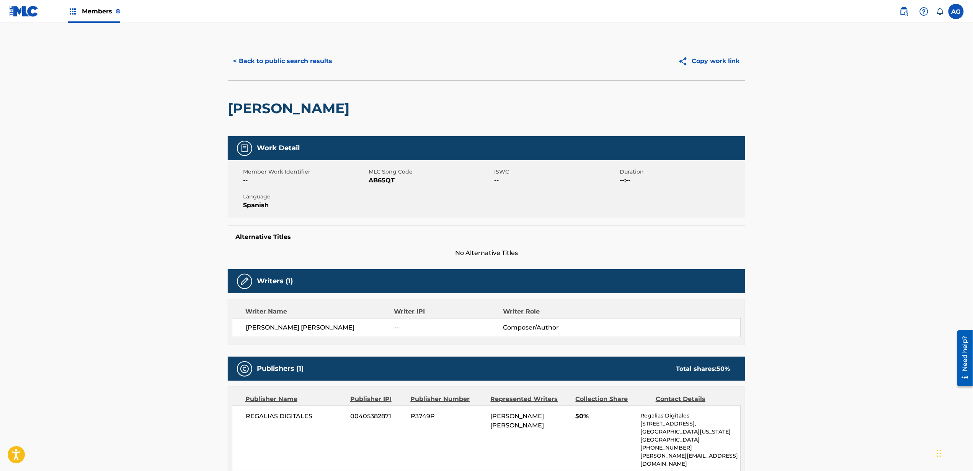
click at [286, 57] on button "< Back to public search results" at bounding box center [283, 61] width 110 height 19
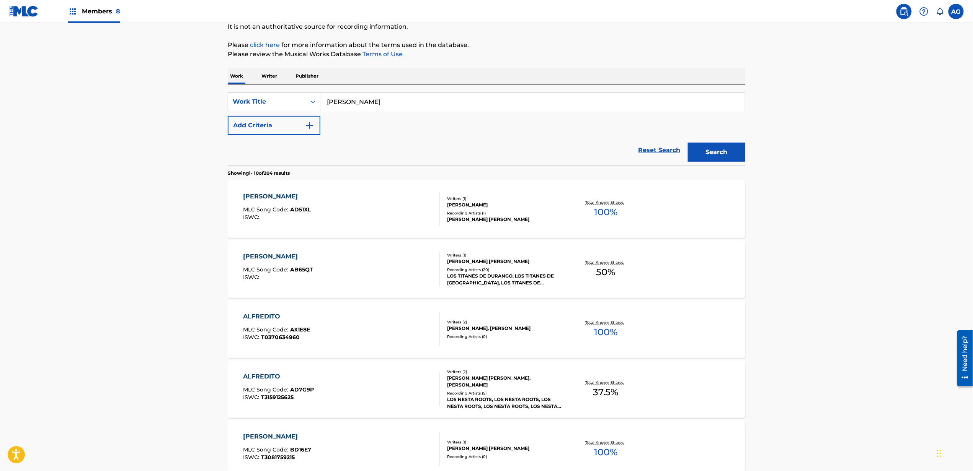
scroll to position [102, 0]
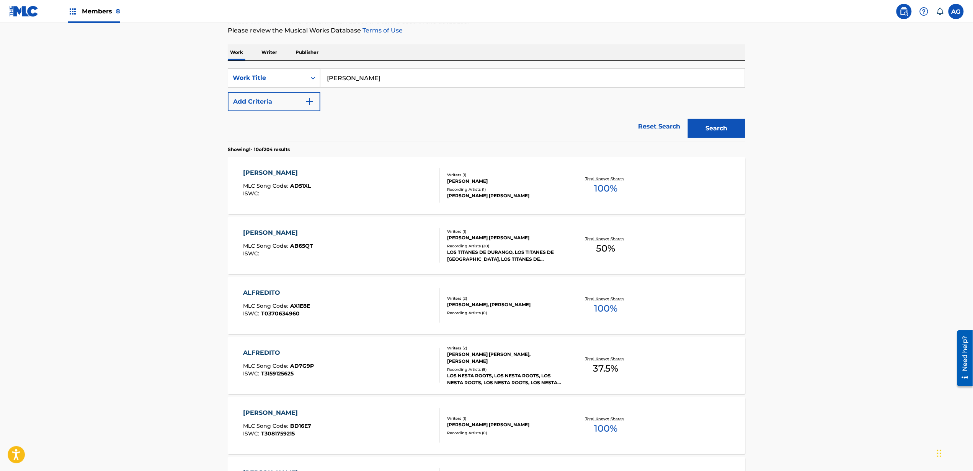
drag, startPoint x: 411, startPoint y: 77, endPoint x: 211, endPoint y: 77, distance: 199.4
click at [211, 77] on main "The MLC Public Work Search The accuracy and completeness of The MLC's data is d…" at bounding box center [486, 359] width 973 height 877
paste input "RITMO DE TITANES"
type input "AL RITMO DE TITANES"
click at [719, 126] on button "Search" at bounding box center [716, 128] width 57 height 19
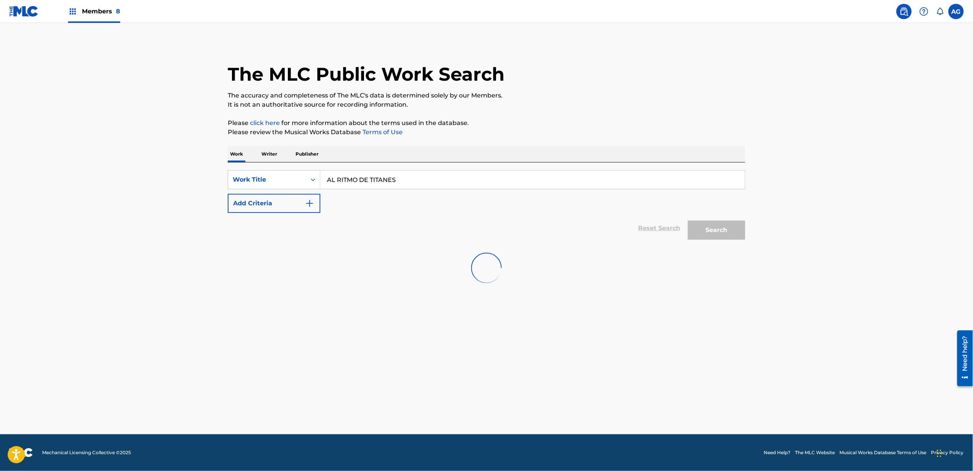
scroll to position [0, 0]
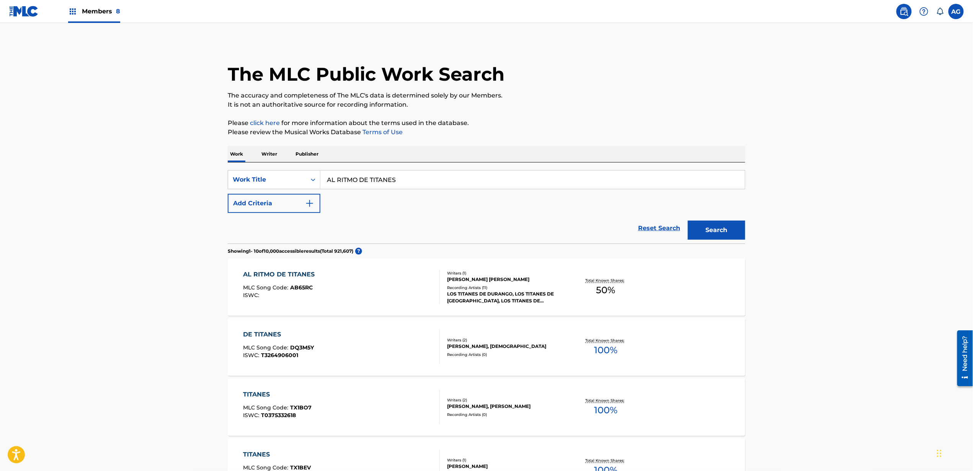
click at [380, 290] on div "AL RITMO DE TITANES MLC Song Code : AB65RC ISWC :" at bounding box center [341, 287] width 197 height 34
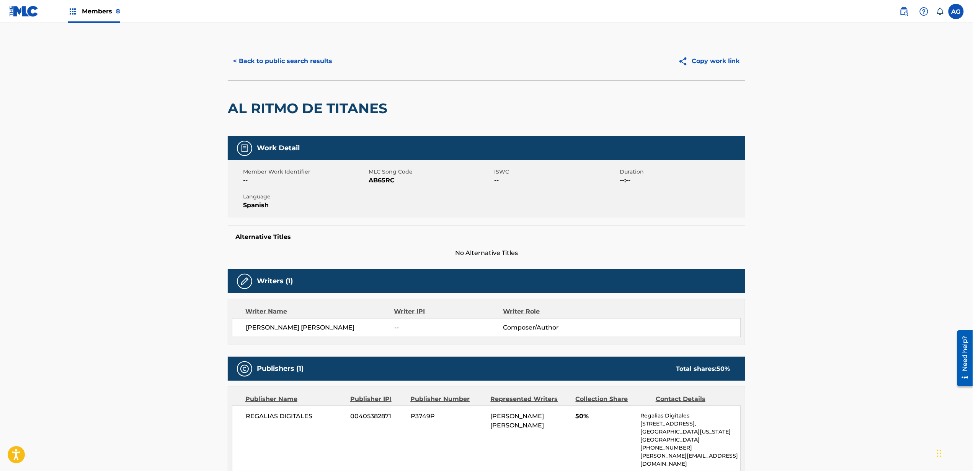
click at [294, 70] on button "< Back to public search results" at bounding box center [283, 61] width 110 height 19
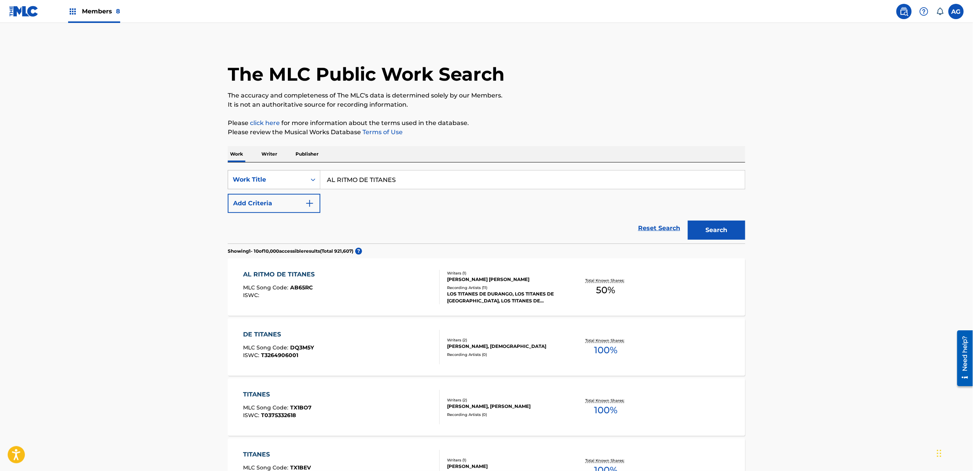
drag, startPoint x: 407, startPoint y: 184, endPoint x: 281, endPoint y: 187, distance: 126.7
click at [277, 187] on div "SearchWithCriteriabff9ce36-2608-43b6-9a02-92dc75a8bffa Work Title AL RITMO DE T…" at bounding box center [486, 179] width 517 height 19
paste input "TUBO QUE TUVO TUVO"
type input "TUBO QUE TUVO TUVO"
click at [692, 227] on button "Search" at bounding box center [716, 230] width 57 height 19
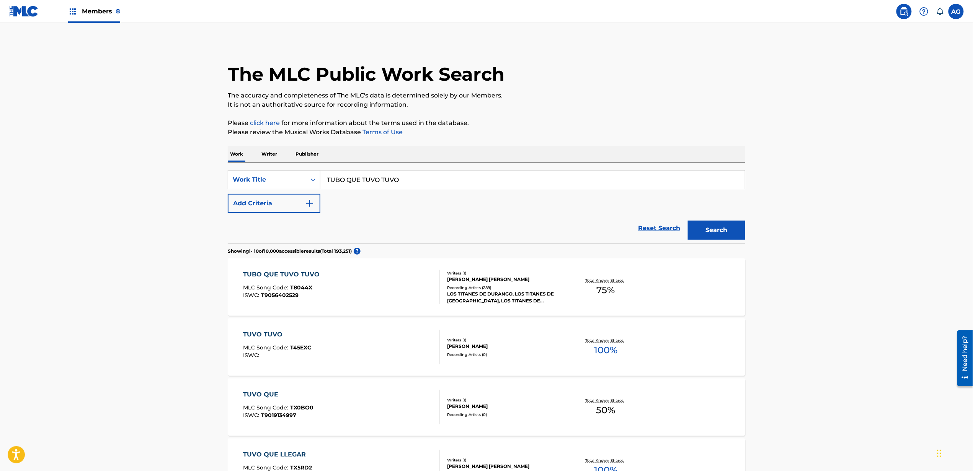
click at [368, 294] on div "TUBO QUE TUVO TUVO MLC Song Code : T8044X ISWC : T9056402529" at bounding box center [341, 287] width 197 height 34
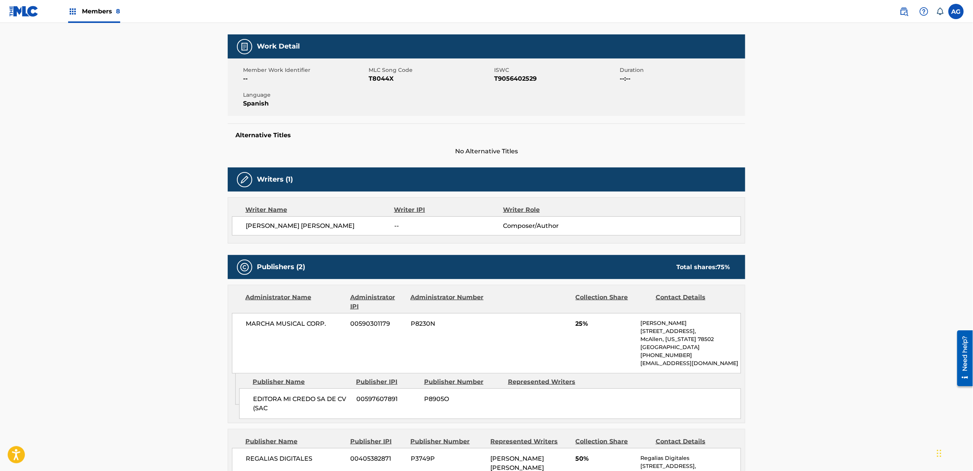
scroll to position [244, 0]
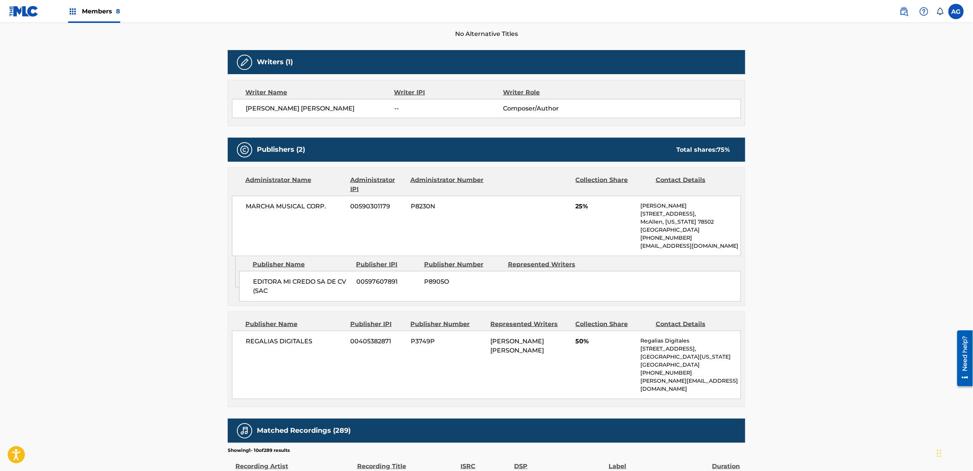
drag, startPoint x: 153, startPoint y: 354, endPoint x: 161, endPoint y: 400, distance: 46.2
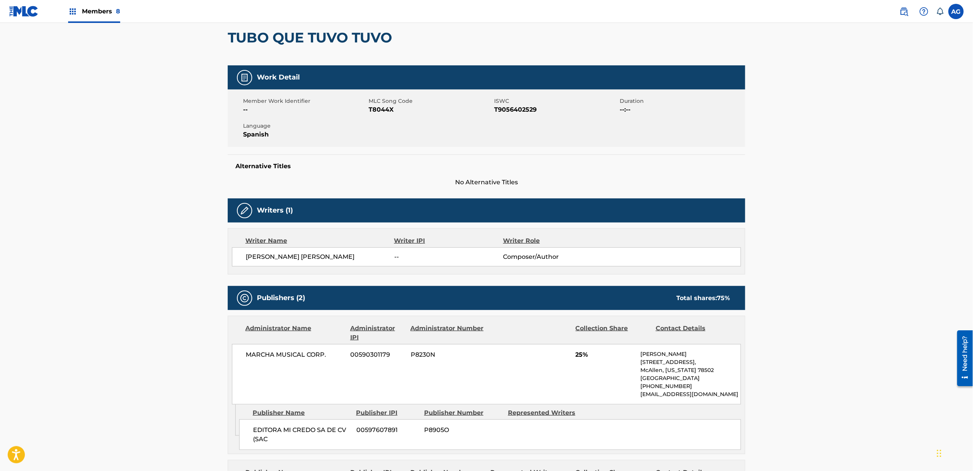
scroll to position [0, 0]
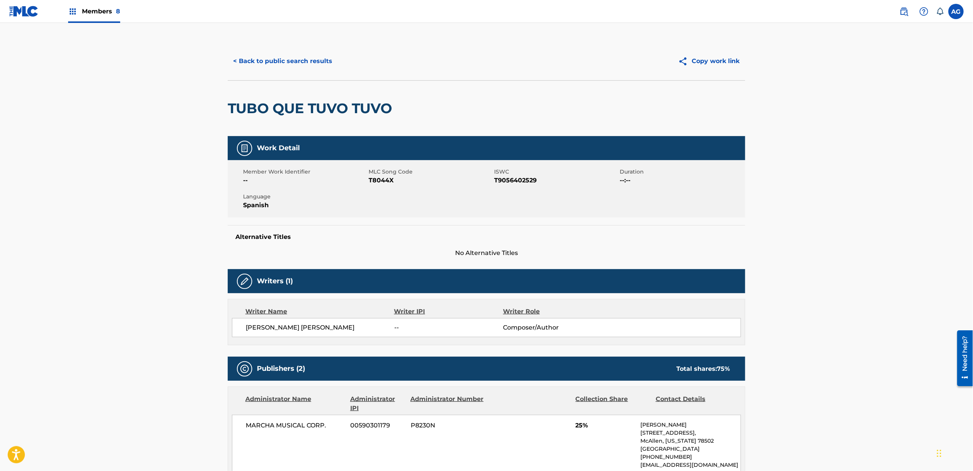
drag, startPoint x: 834, startPoint y: 270, endPoint x: 820, endPoint y: 251, distance: 23.0
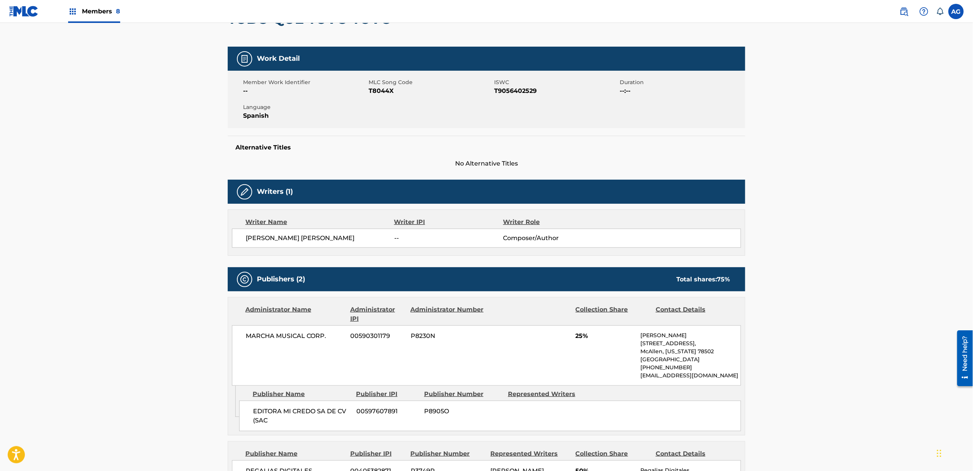
drag, startPoint x: 814, startPoint y: 214, endPoint x: 816, endPoint y: 235, distance: 20.4
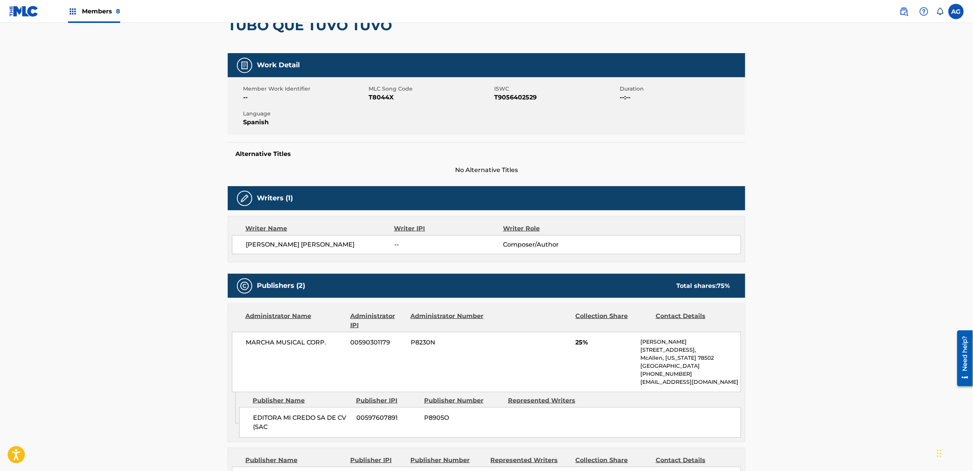
scroll to position [77, 0]
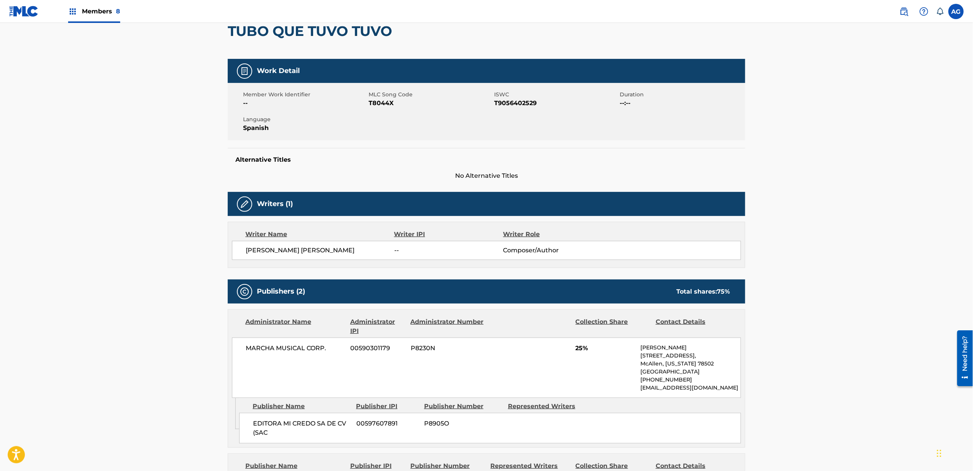
drag, startPoint x: 816, startPoint y: 224, endPoint x: 814, endPoint y: 211, distance: 13.2
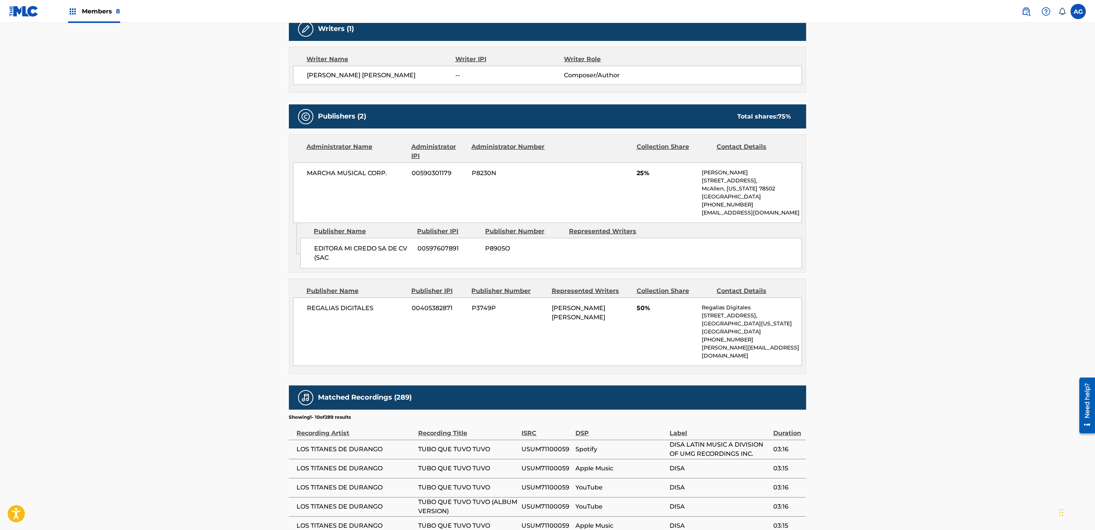
drag, startPoint x: 292, startPoint y: 420, endPoint x: 283, endPoint y: 453, distance: 33.7
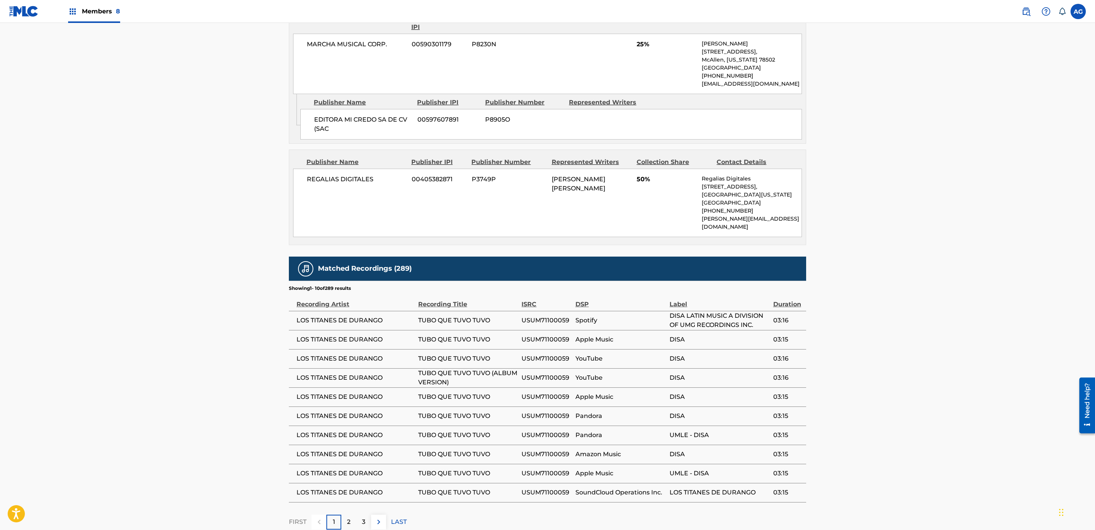
scroll to position [425, 0]
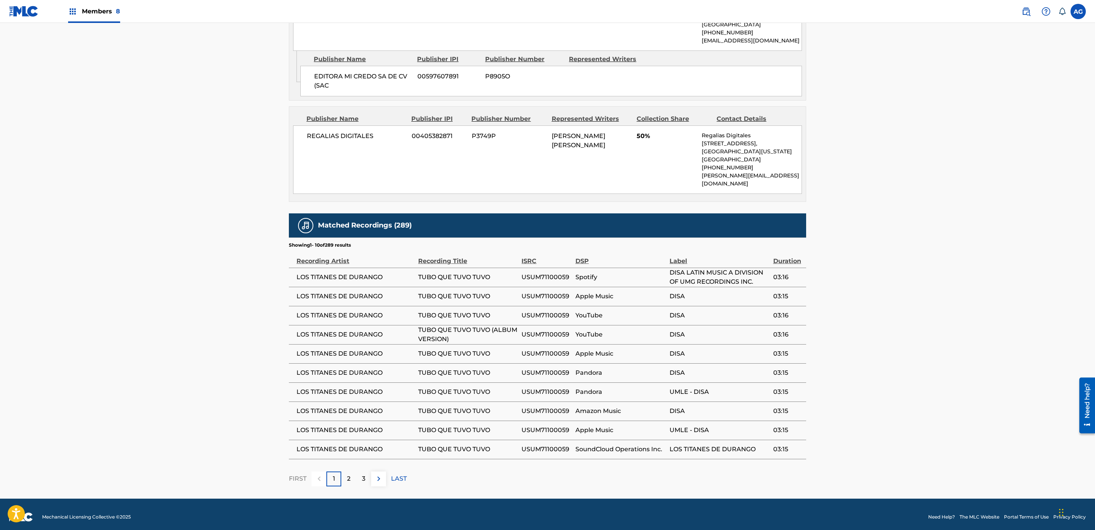
drag, startPoint x: 210, startPoint y: 318, endPoint x: 239, endPoint y: 391, distance: 78.2
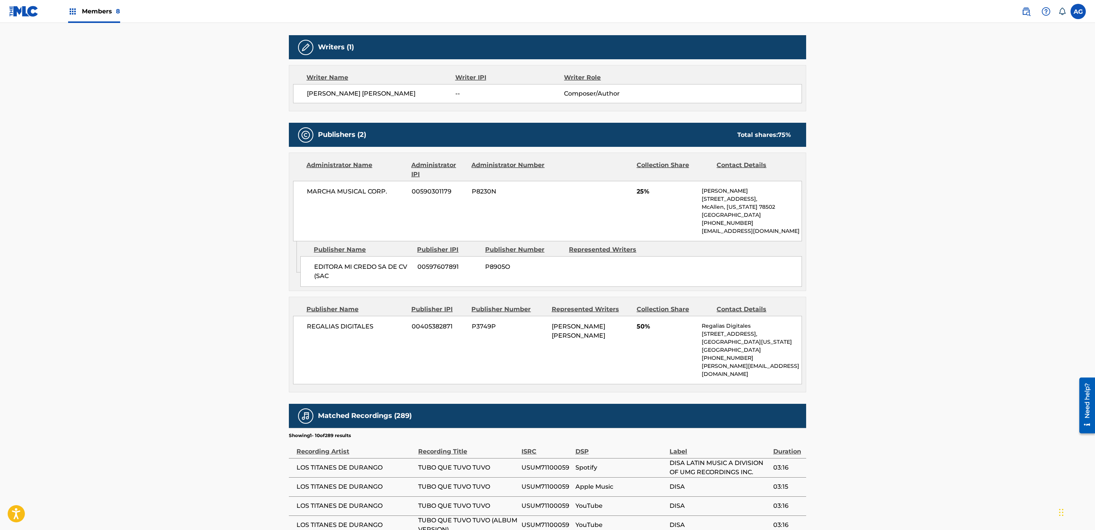
scroll to position [0, 0]
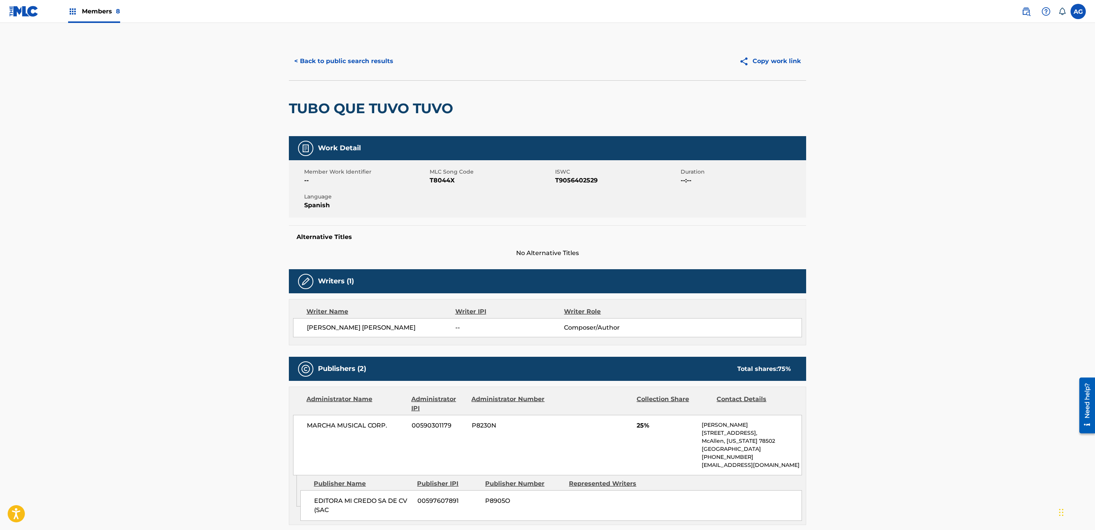
drag, startPoint x: 238, startPoint y: 391, endPoint x: 219, endPoint y: 316, distance: 77.7
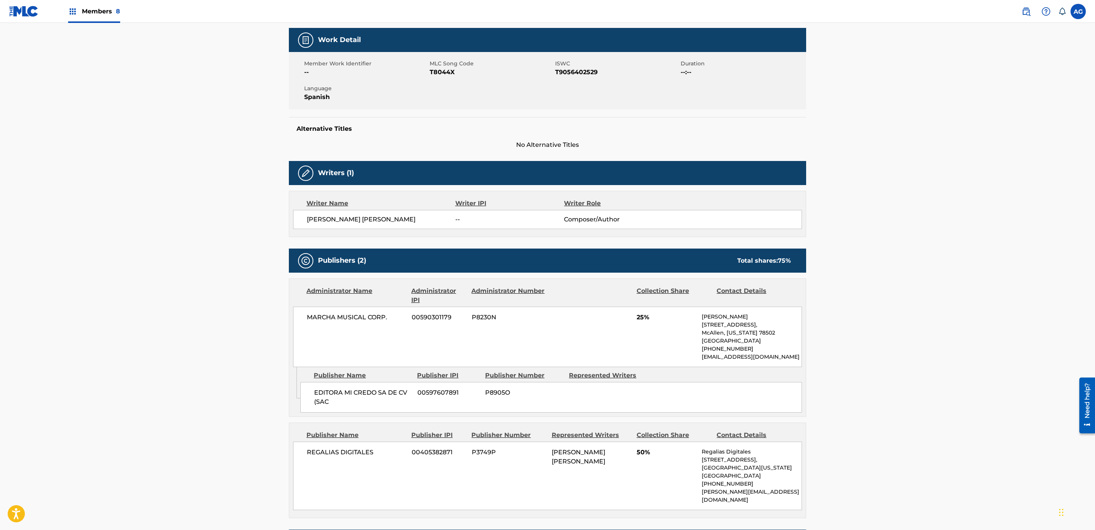
scroll to position [425, 0]
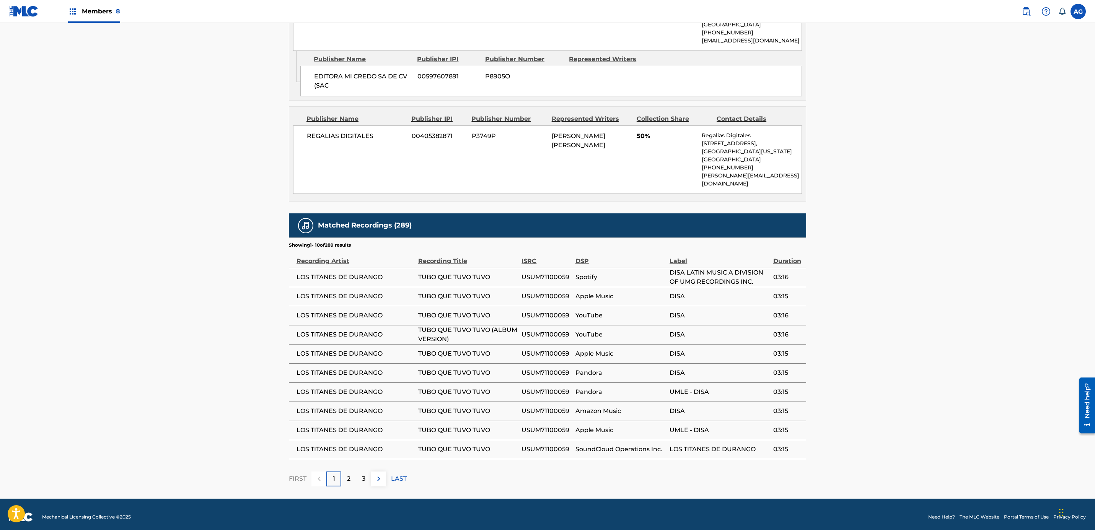
drag, startPoint x: 219, startPoint y: 315, endPoint x: 228, endPoint y: 458, distance: 144.1
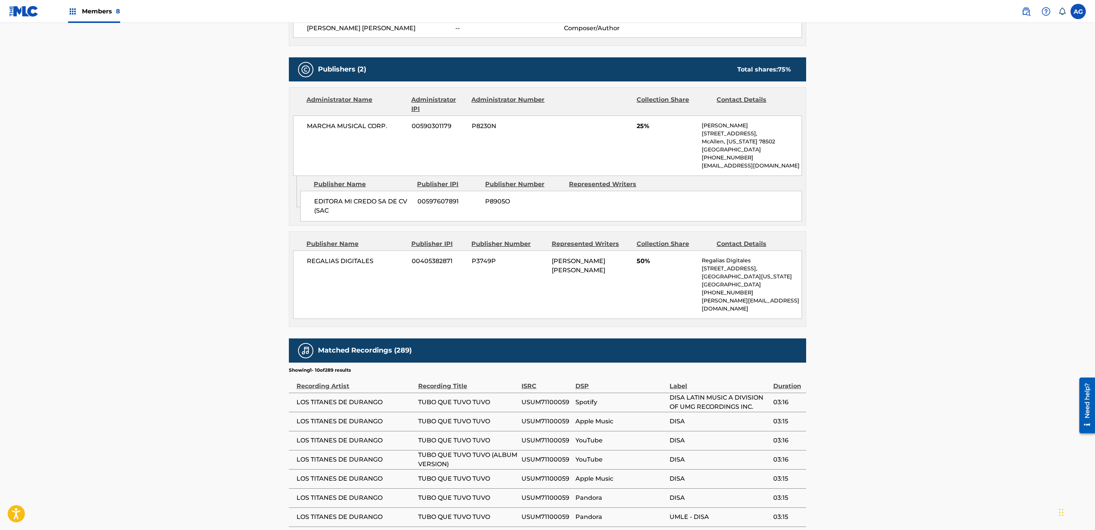
scroll to position [0, 0]
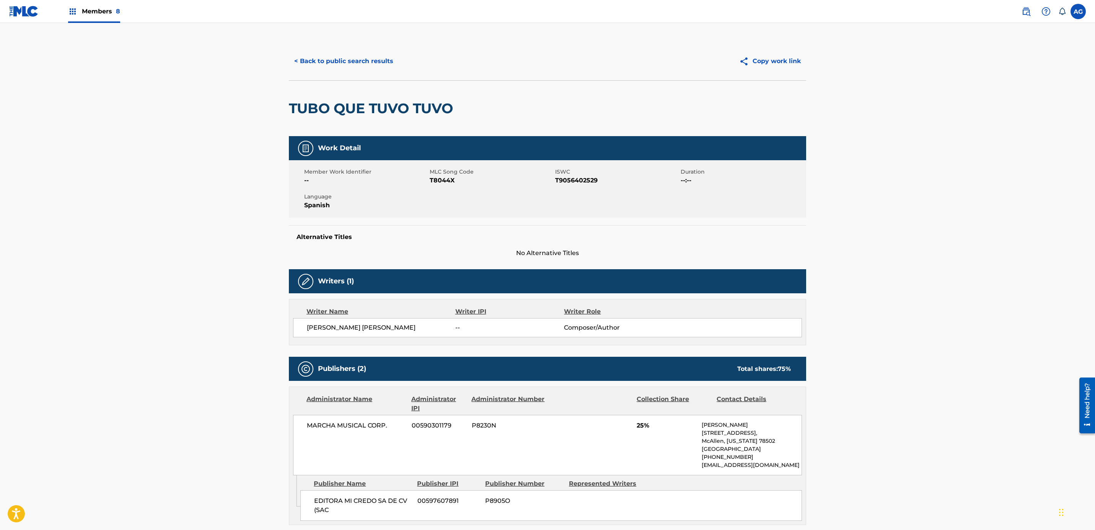
drag, startPoint x: 208, startPoint y: 386, endPoint x: 193, endPoint y: 270, distance: 117.2
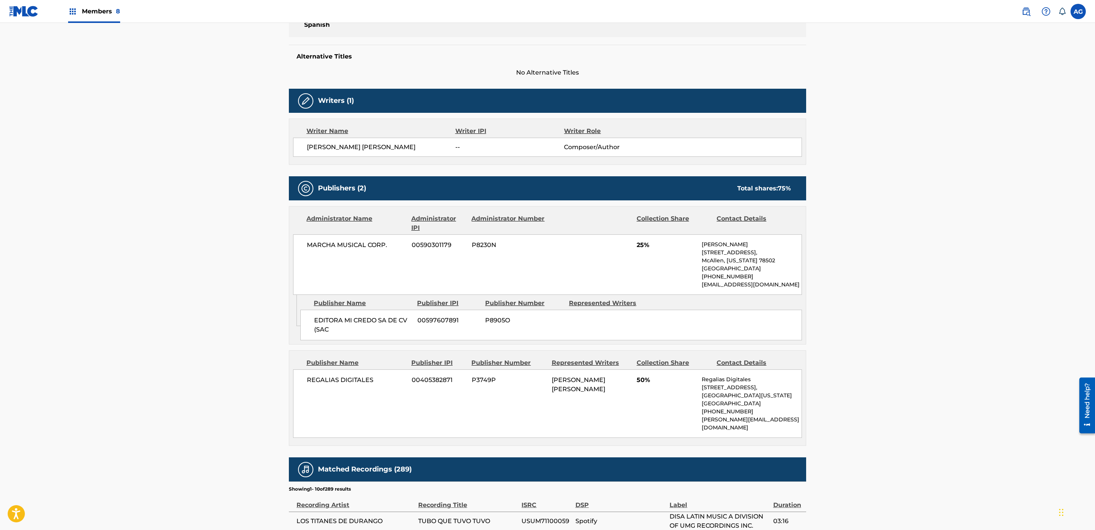
scroll to position [425, 0]
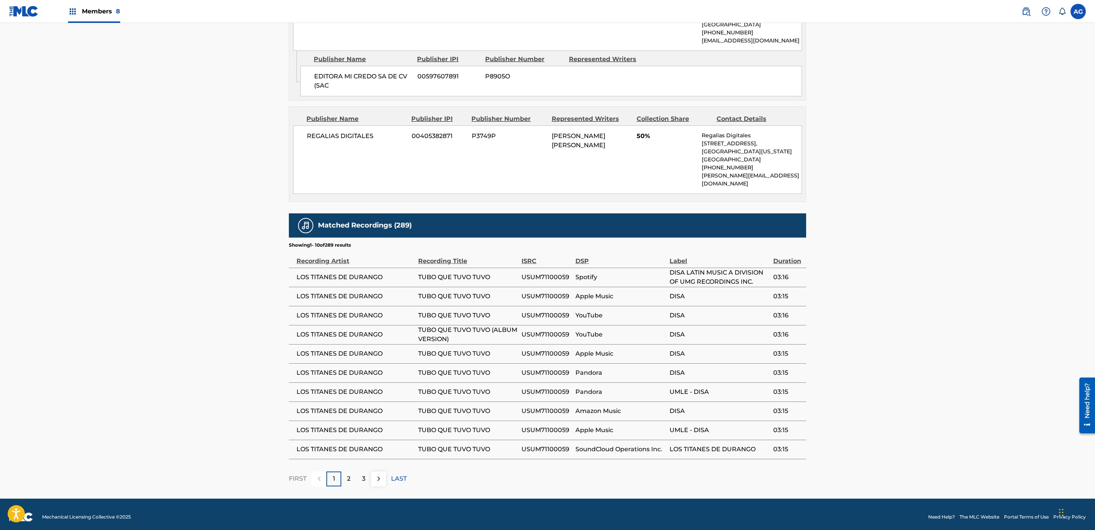
drag, startPoint x: 186, startPoint y: 307, endPoint x: 198, endPoint y: 398, distance: 91.8
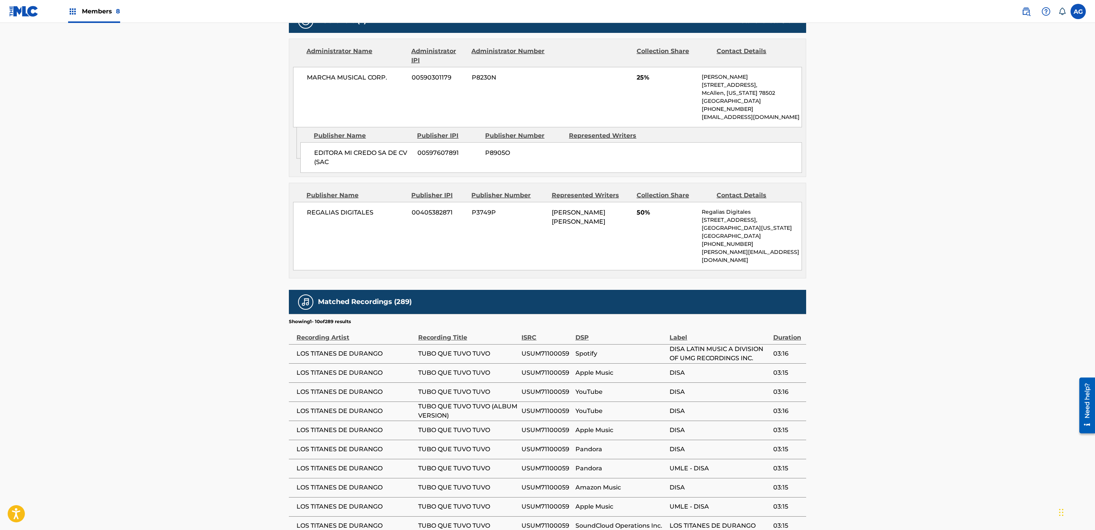
scroll to position [367, 0]
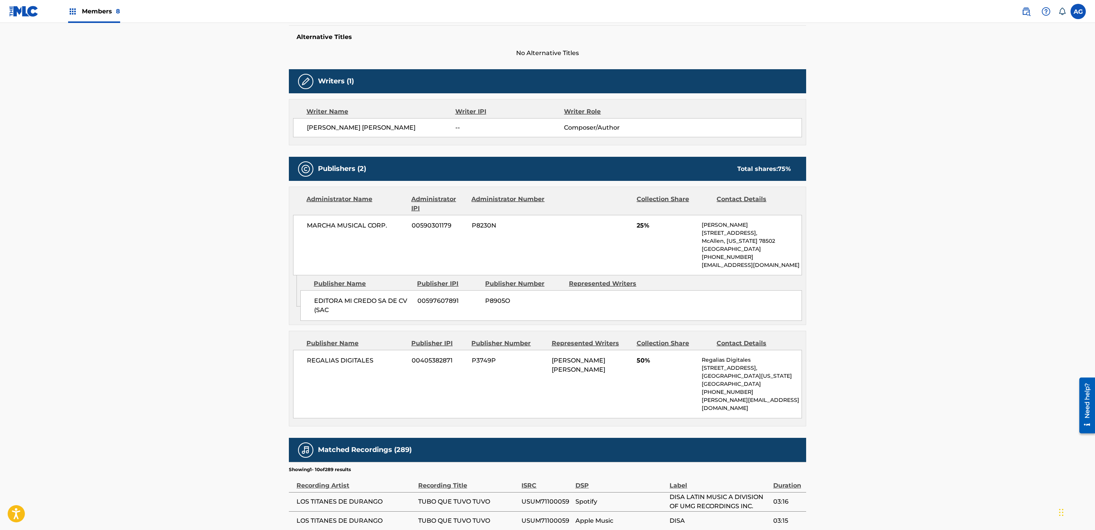
drag, startPoint x: 240, startPoint y: 359, endPoint x: 243, endPoint y: 308, distance: 51.4
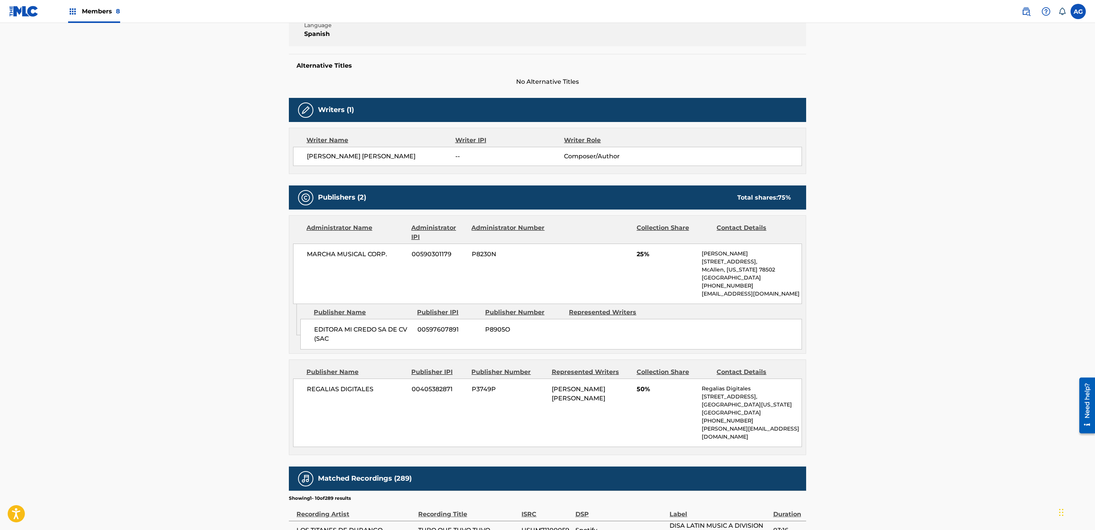
scroll to position [200, 0]
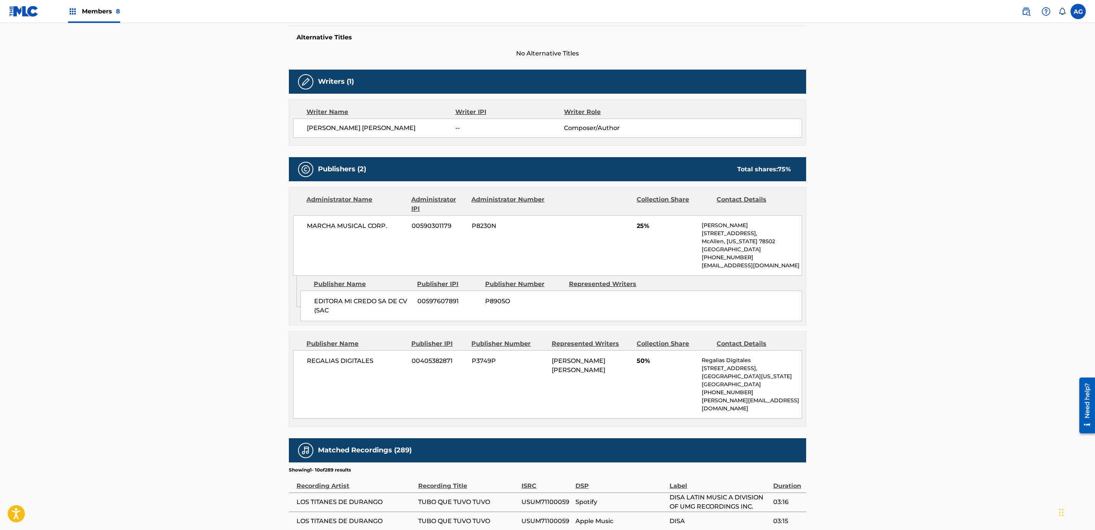
drag, startPoint x: 248, startPoint y: 314, endPoint x: 255, endPoint y: 336, distance: 22.8
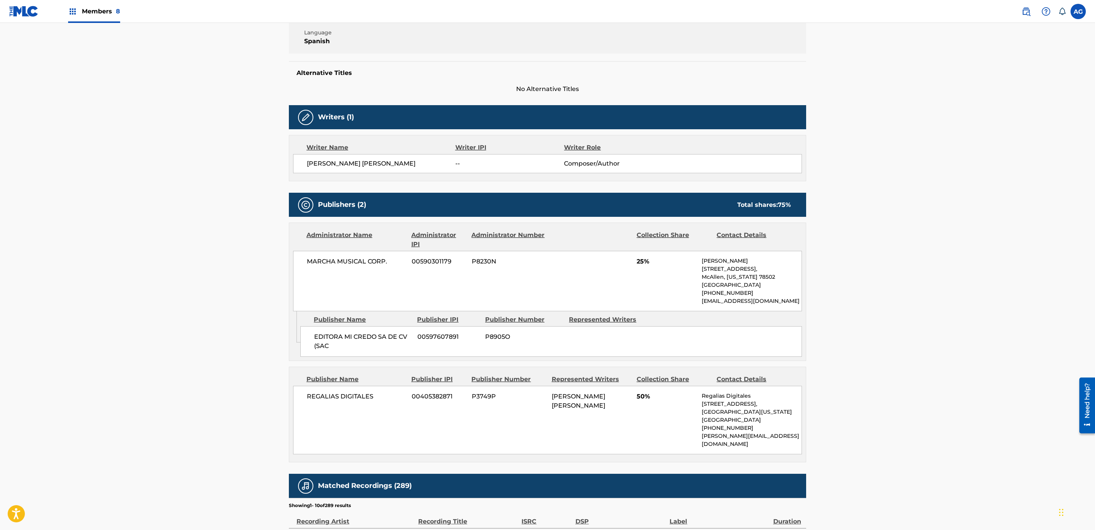
scroll to position [0, 0]
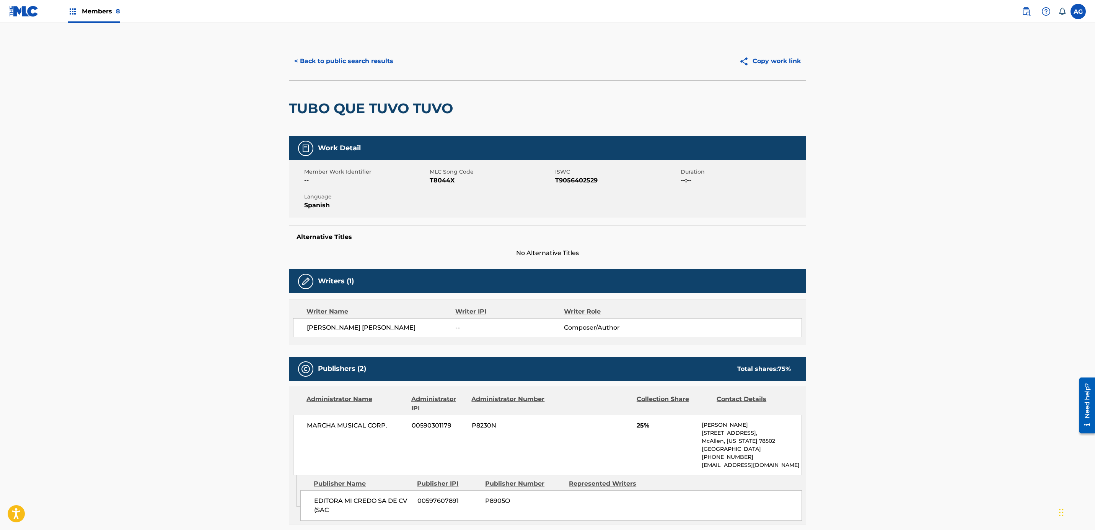
drag, startPoint x: 196, startPoint y: 242, endPoint x: 192, endPoint y: 158, distance: 83.9
click at [336, 61] on button "< Back to public search results" at bounding box center [344, 61] width 110 height 19
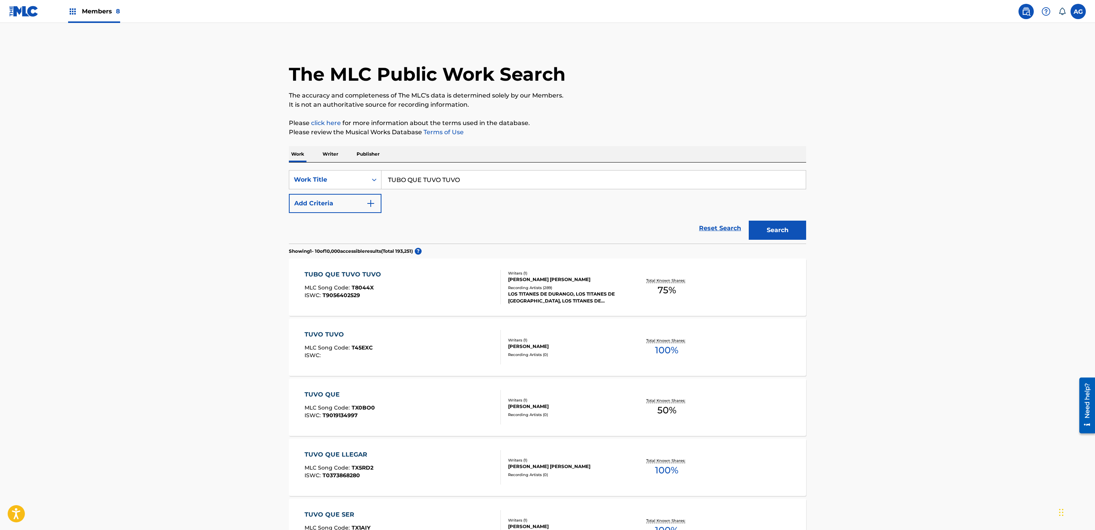
drag, startPoint x: 500, startPoint y: 177, endPoint x: 252, endPoint y: 175, distance: 248.0
click at [251, 176] on main "The MLC Public Work Search The accuracy and completeness of The MLC's data is d…" at bounding box center [547, 461] width 1095 height 877
paste input "ANDO MARIHUAN"
type input "ANDO MARIHUANO"
click at [786, 227] on button "Search" at bounding box center [777, 230] width 57 height 19
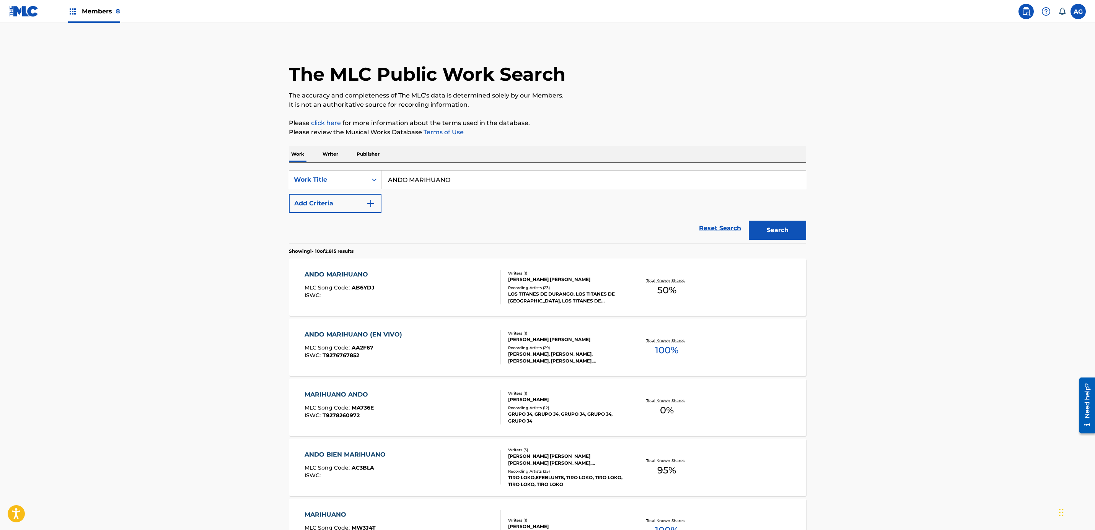
click at [148, 320] on main "The MLC Public Work Search The accuracy and completeness of The MLC's data is d…" at bounding box center [547, 461] width 1095 height 877
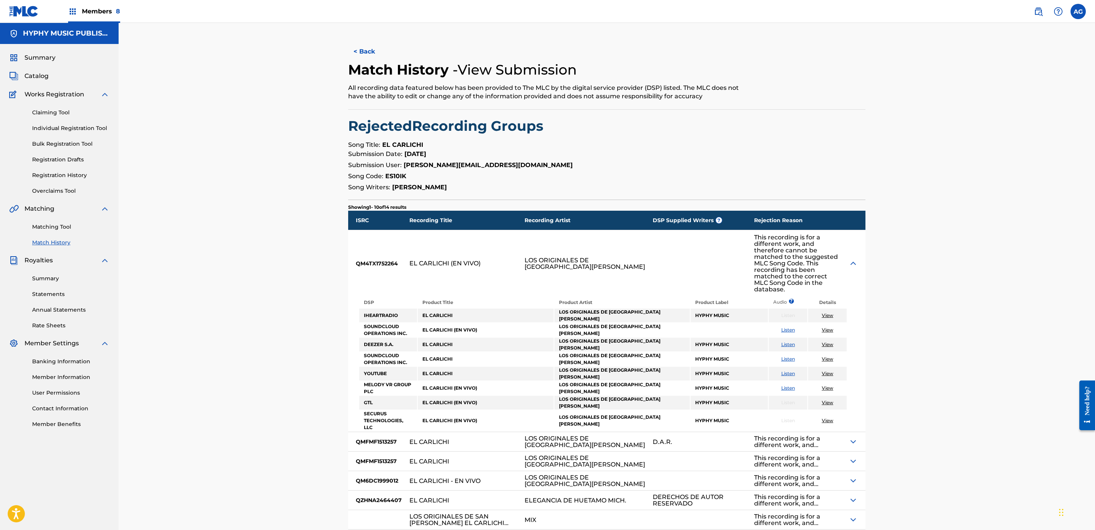
click at [85, 15] on span "Members 8" at bounding box center [101, 11] width 38 height 9
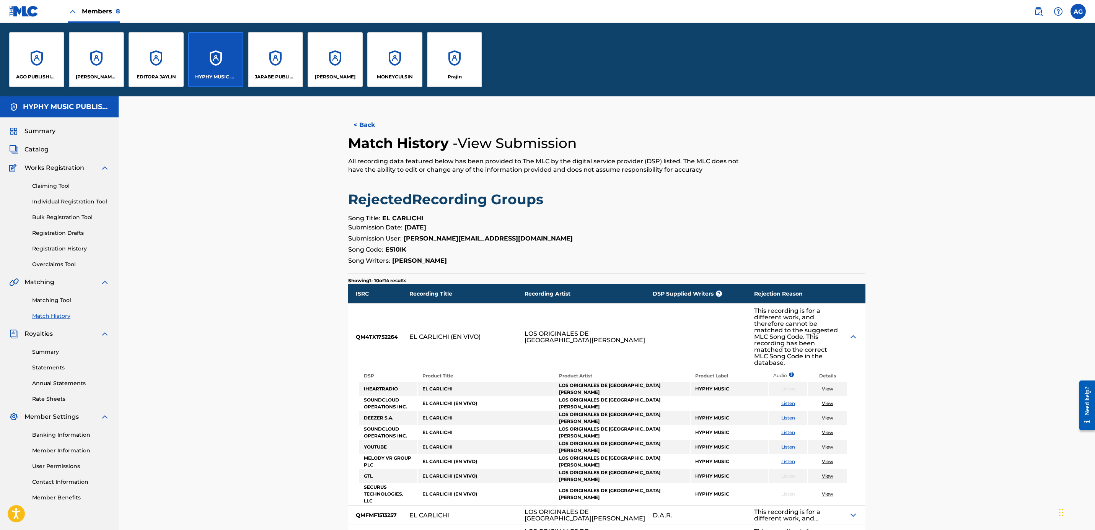
click at [209, 66] on div "HYPHY MUSIC PUBLISHING INC" at bounding box center [215, 59] width 55 height 55
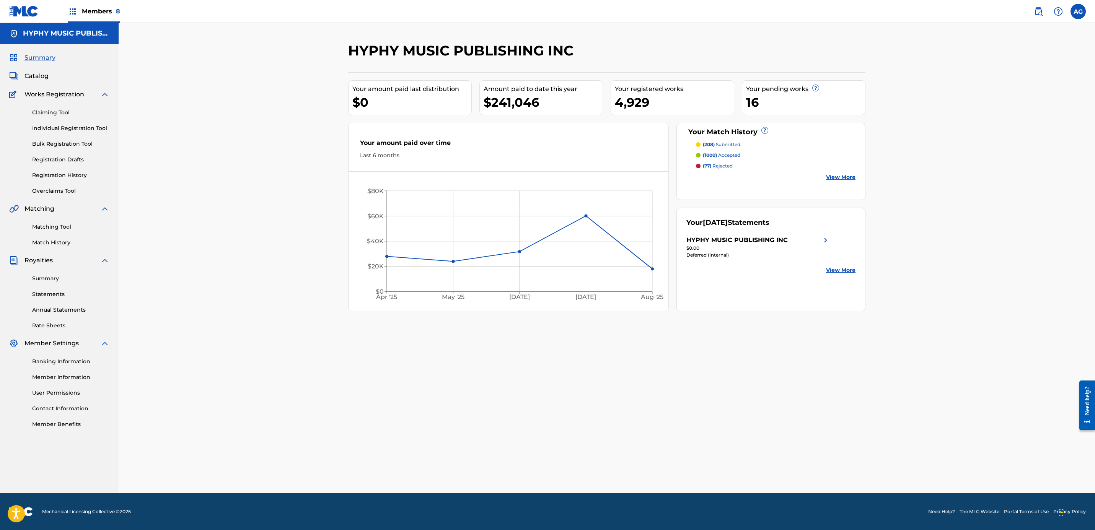
click at [36, 77] on span "Catalog" at bounding box center [36, 76] width 24 height 9
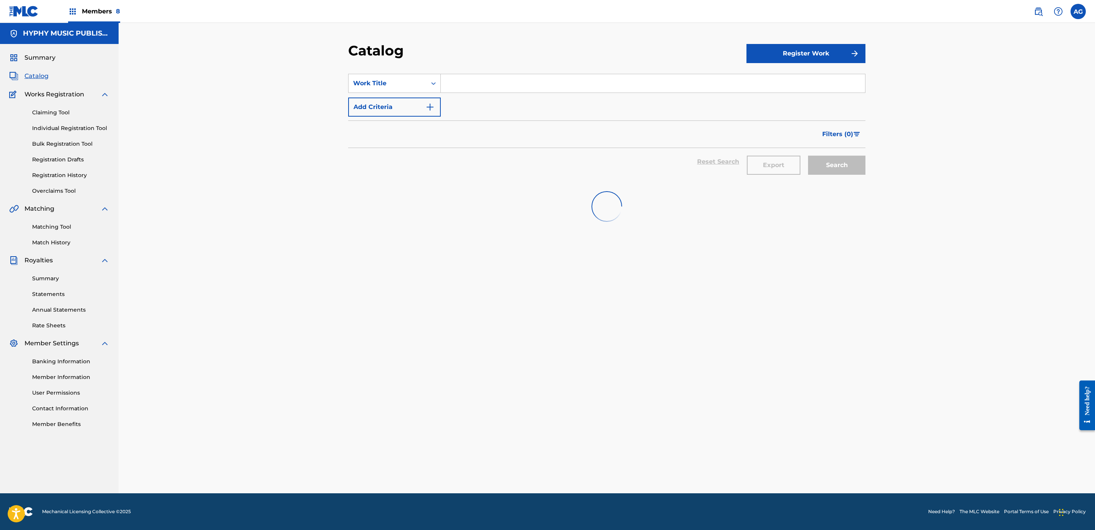
click at [471, 82] on input "Search Form" at bounding box center [653, 83] width 424 height 18
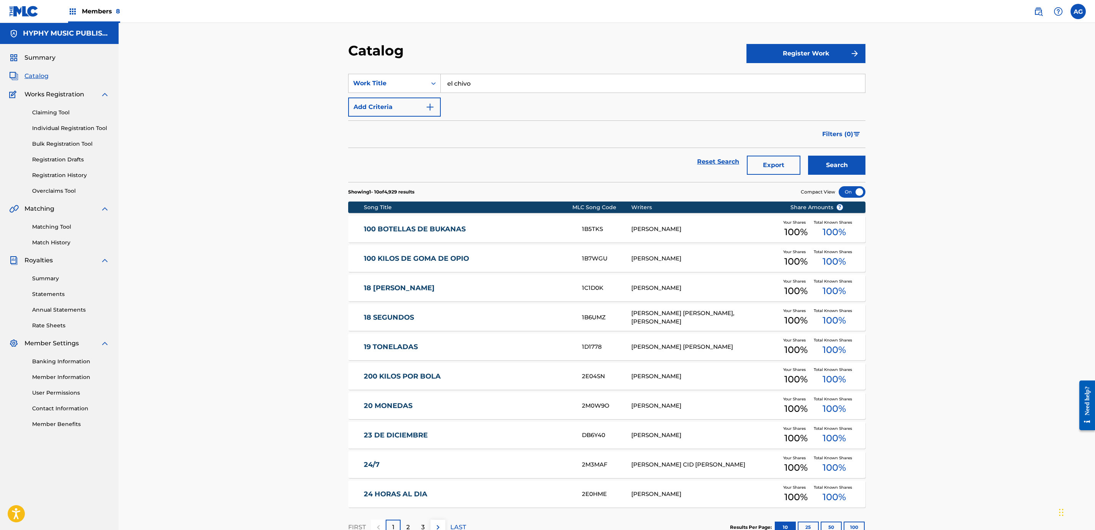
click at [808, 156] on button "Search" at bounding box center [836, 165] width 57 height 19
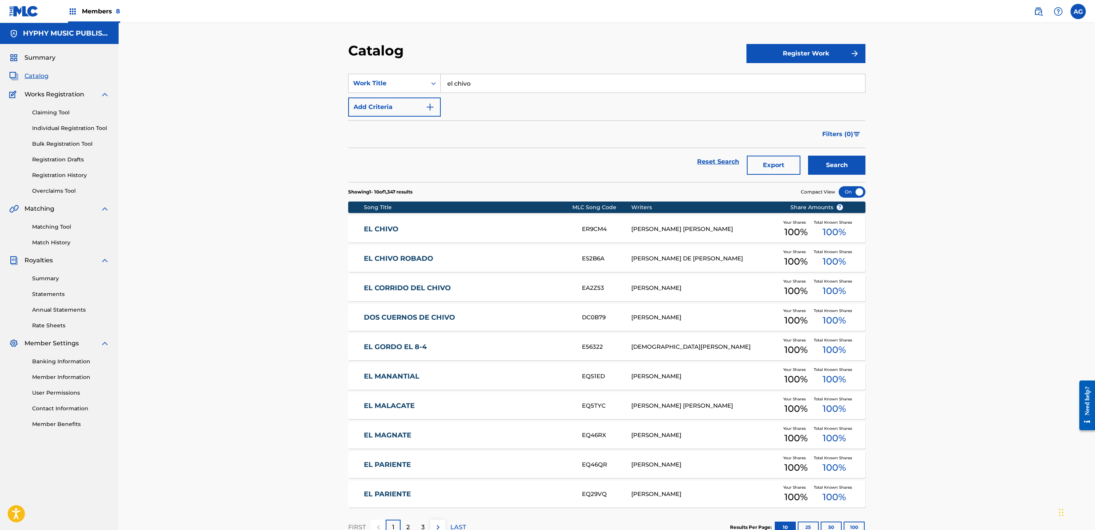
drag, startPoint x: 496, startPoint y: 80, endPoint x: 333, endPoint y: 75, distance: 163.1
click at [336, 75] on div "Catalog Register Work SearchWithCriteria73970198-c0df-4bd8-8e33-efe9d2337f8e Wo…" at bounding box center [607, 285] width 977 height 524
type input "javier sarmiento"
click at [808, 156] on button "Search" at bounding box center [836, 165] width 57 height 19
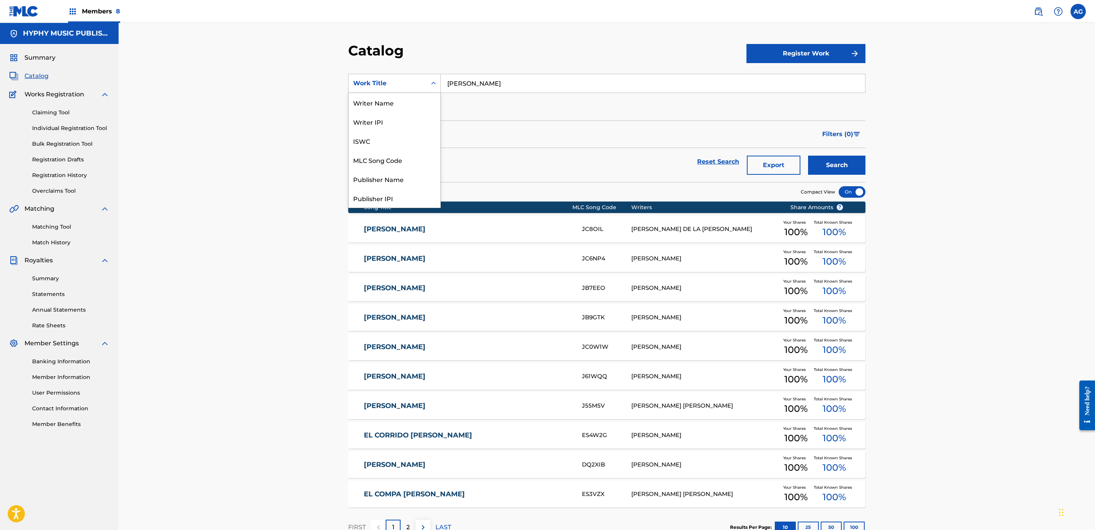
click at [376, 78] on div "Work Title" at bounding box center [394, 83] width 93 height 19
click at [405, 104] on div "Writer Name" at bounding box center [395, 102] width 92 height 19
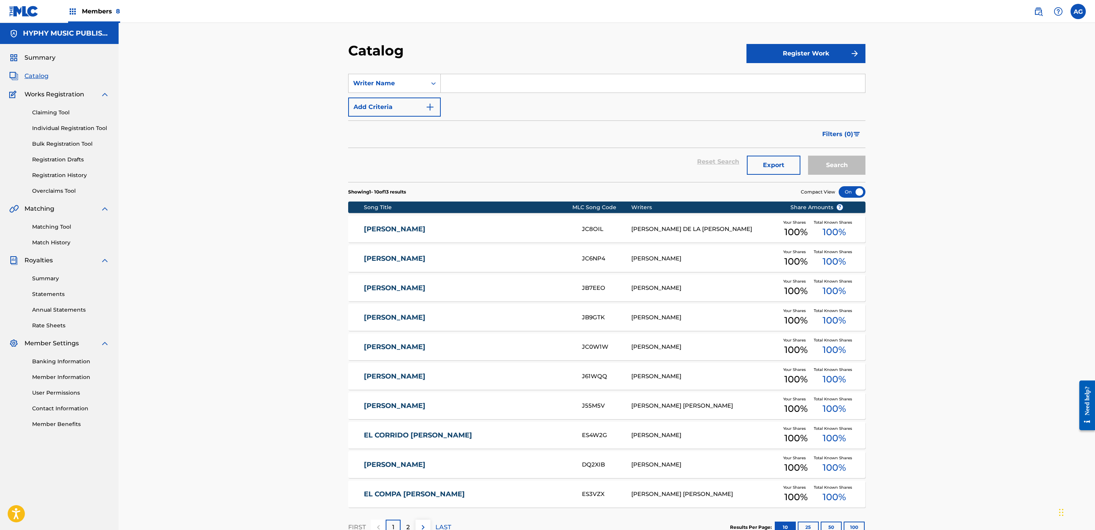
click at [507, 80] on input "Search Form" at bounding box center [653, 83] width 424 height 18
click at [808, 156] on button "Search" at bounding box center [836, 165] width 57 height 19
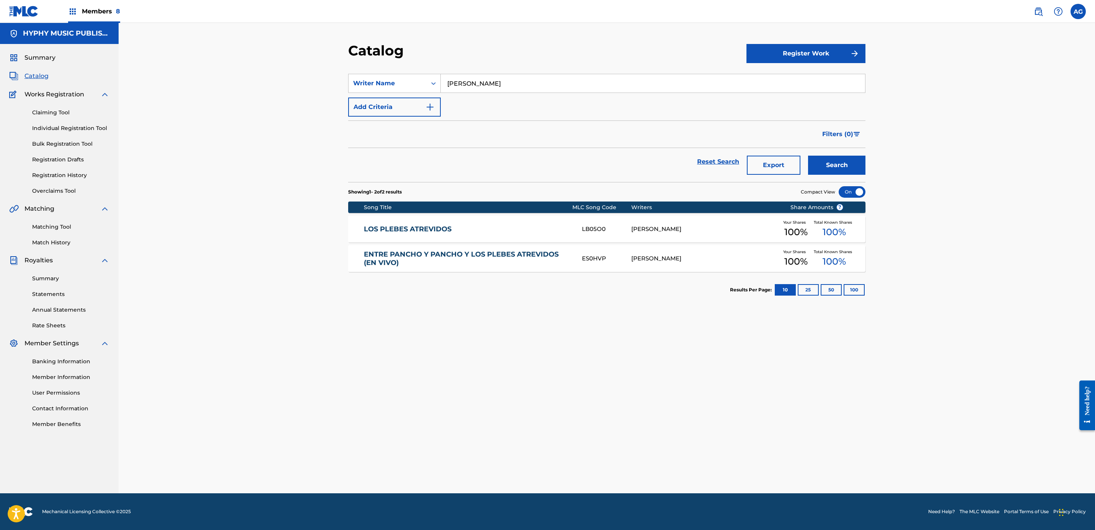
drag, startPoint x: 615, startPoint y: 82, endPoint x: 297, endPoint y: 77, distance: 318.1
click at [297, 77] on div "Catalog Register Work SearchWithCriteria5cdd156b-4bb7-4788-b447-630d6630f3d0 Wr…" at bounding box center [607, 258] width 977 height 471
paste input "FRANCISCO J SARMIENTO"
click at [832, 160] on button "Search" at bounding box center [836, 165] width 57 height 19
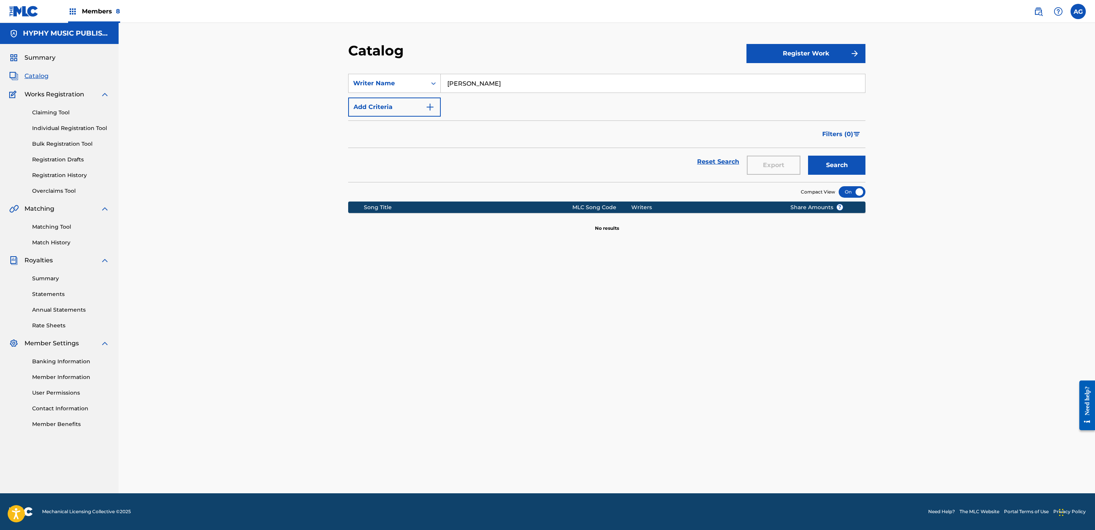
click at [829, 162] on button "Search" at bounding box center [836, 165] width 57 height 19
click at [489, 85] on input "FRANCISCO J SARMIENTO" at bounding box center [653, 83] width 424 height 18
type input "FRANCISCO SARMIENTO"
click at [845, 173] on button "Search" at bounding box center [836, 165] width 57 height 19
click at [409, 83] on div "Writer Name" at bounding box center [387, 83] width 69 height 9
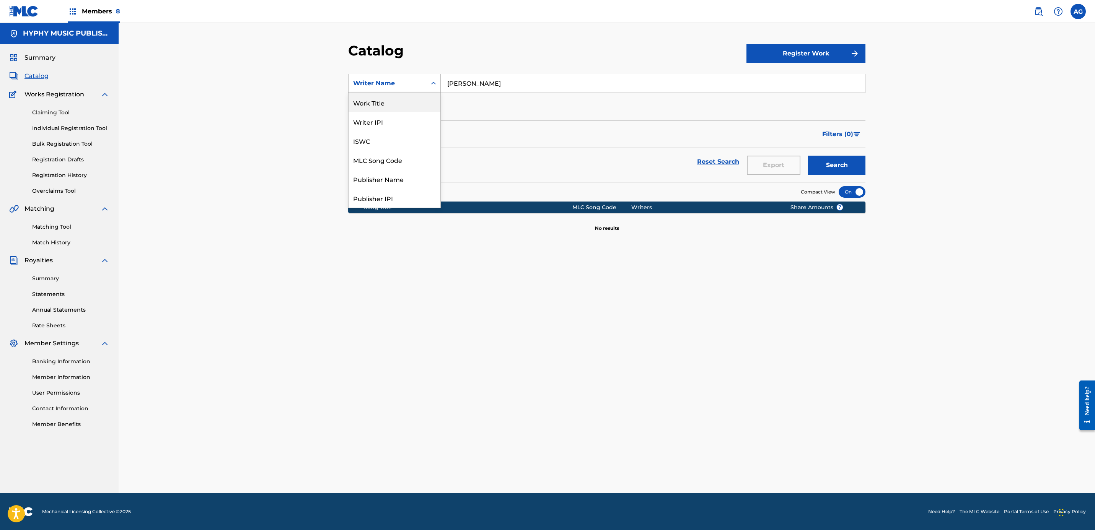
click at [395, 99] on div "Work Title" at bounding box center [395, 102] width 92 height 19
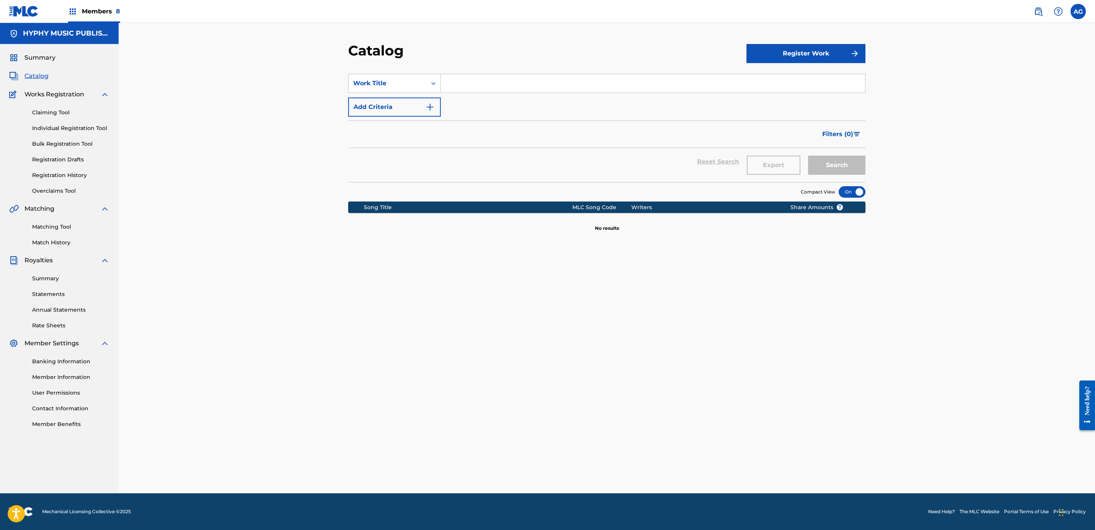
click at [471, 78] on input "Search Form" at bounding box center [653, 83] width 424 height 18
paste input "COLAS DE LA LIBRA DE PERROS"
type input "COLAS DE LA LIBRA DE PERROS"
click at [853, 169] on button "Search" at bounding box center [836, 165] width 57 height 19
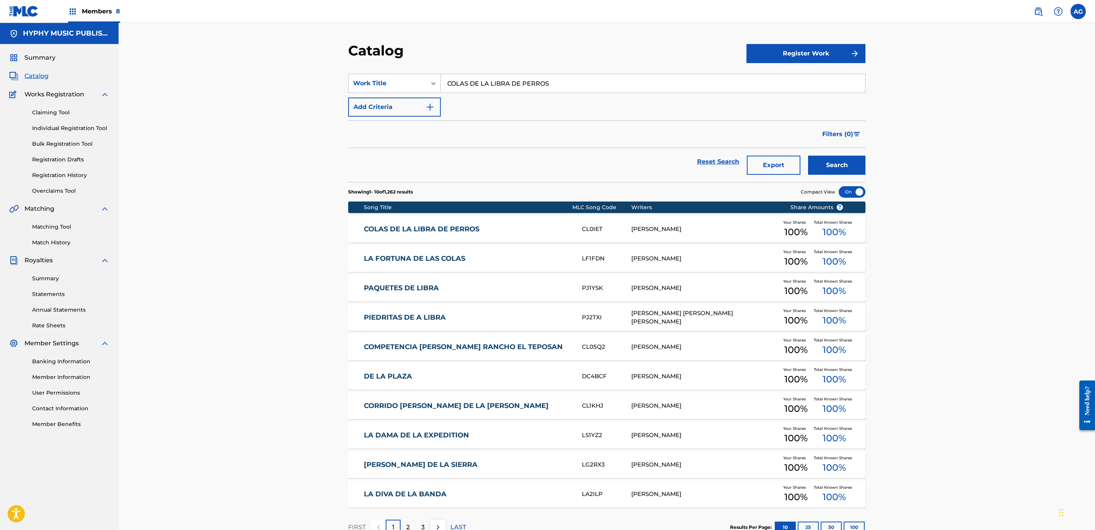
click at [560, 219] on div "COLAS DE LA LIBRA DE PERROS CL0IET FRANCISCO J SARRMIENTO Your Shares 100 % Tot…" at bounding box center [606, 229] width 517 height 27
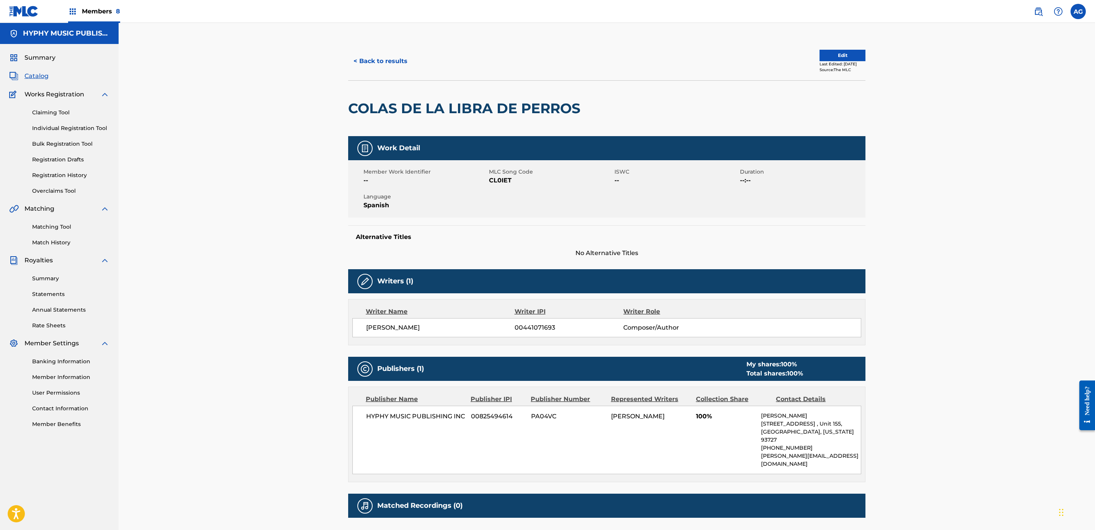
click at [390, 328] on span "FRANCISCO J SARRMIENTO" at bounding box center [440, 327] width 148 height 9
copy div "FRANCISCO J SARRMIENTO"
click at [362, 66] on button "< Back to results" at bounding box center [380, 61] width 65 height 19
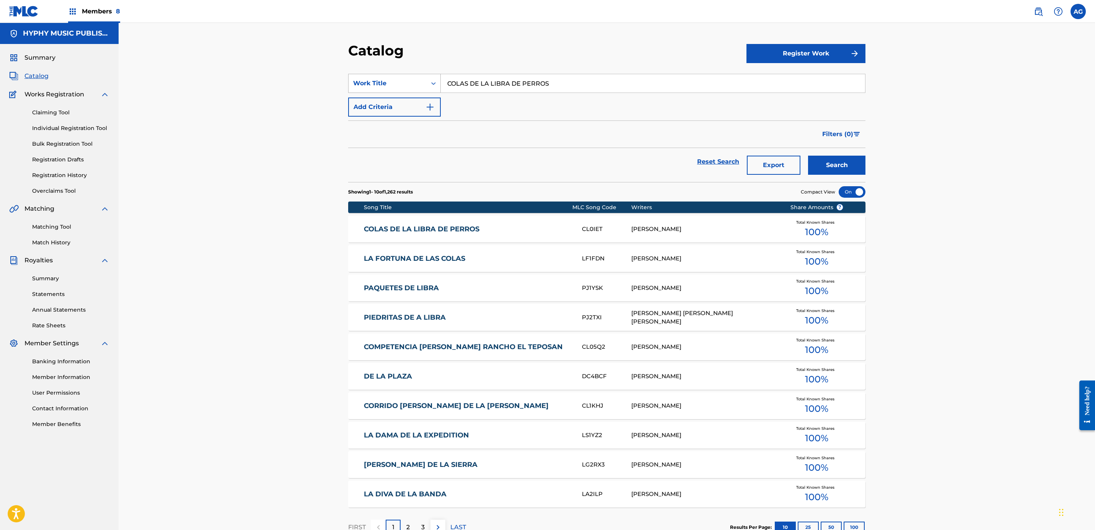
drag, startPoint x: 391, startPoint y: 83, endPoint x: 393, endPoint y: 88, distance: 6.1
click at [391, 82] on div "Work Title" at bounding box center [387, 83] width 69 height 9
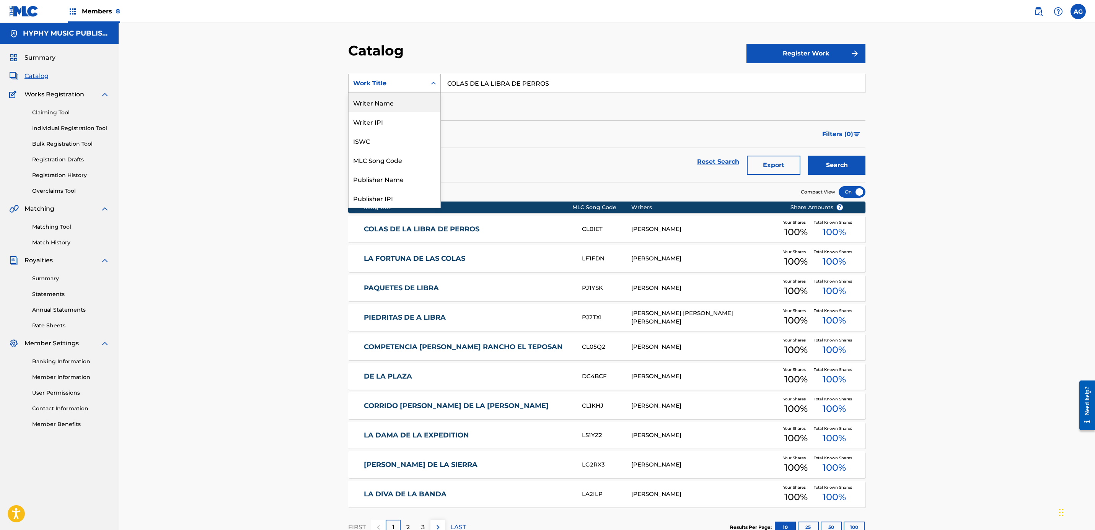
click at [400, 101] on div "Writer Name" at bounding box center [395, 102] width 92 height 19
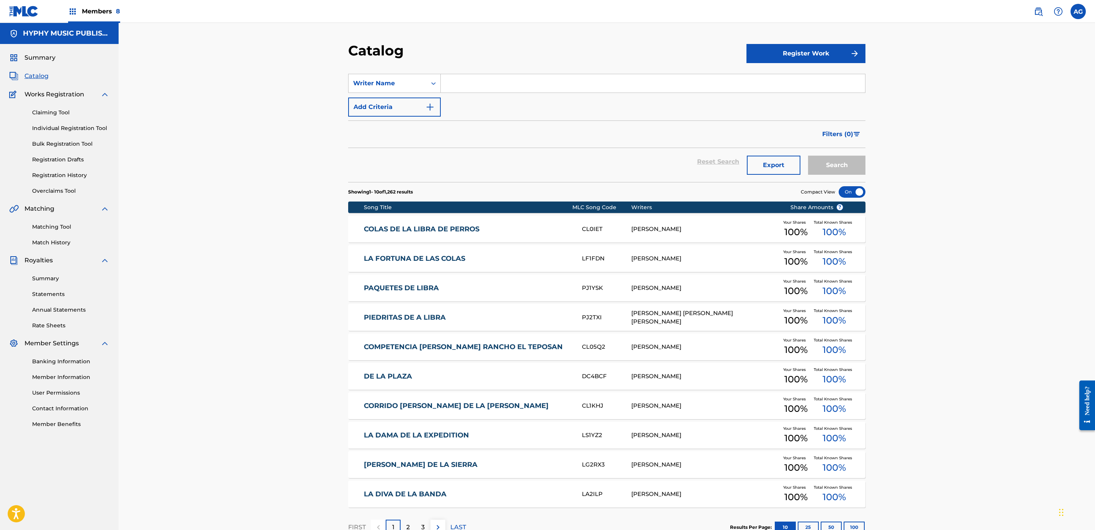
click at [480, 88] on input "Search Form" at bounding box center [653, 83] width 424 height 18
paste input "FRANCISCO J SARRMIENTO"
type input "FRANCISCO J SARRMIENTO"
click at [820, 158] on button "Search" at bounding box center [836, 165] width 57 height 19
